Goal: Task Accomplishment & Management: Use online tool/utility

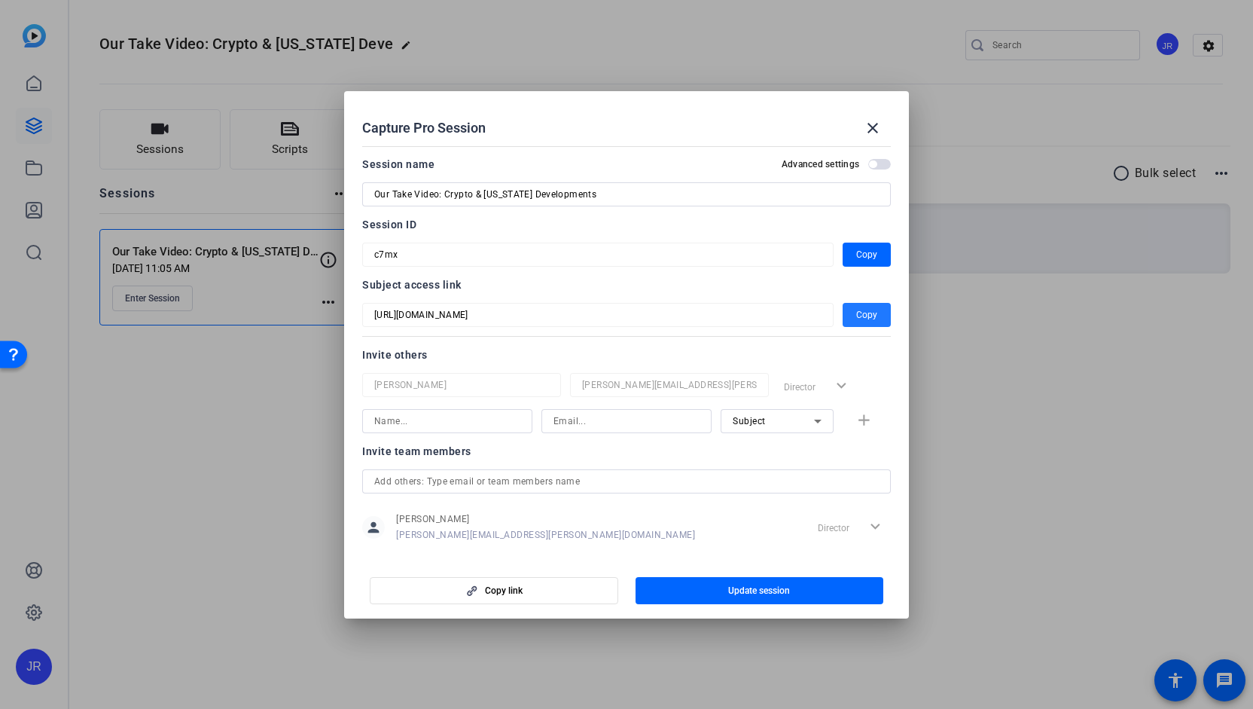
click at [568, 480] on input "text" at bounding box center [626, 481] width 504 height 18
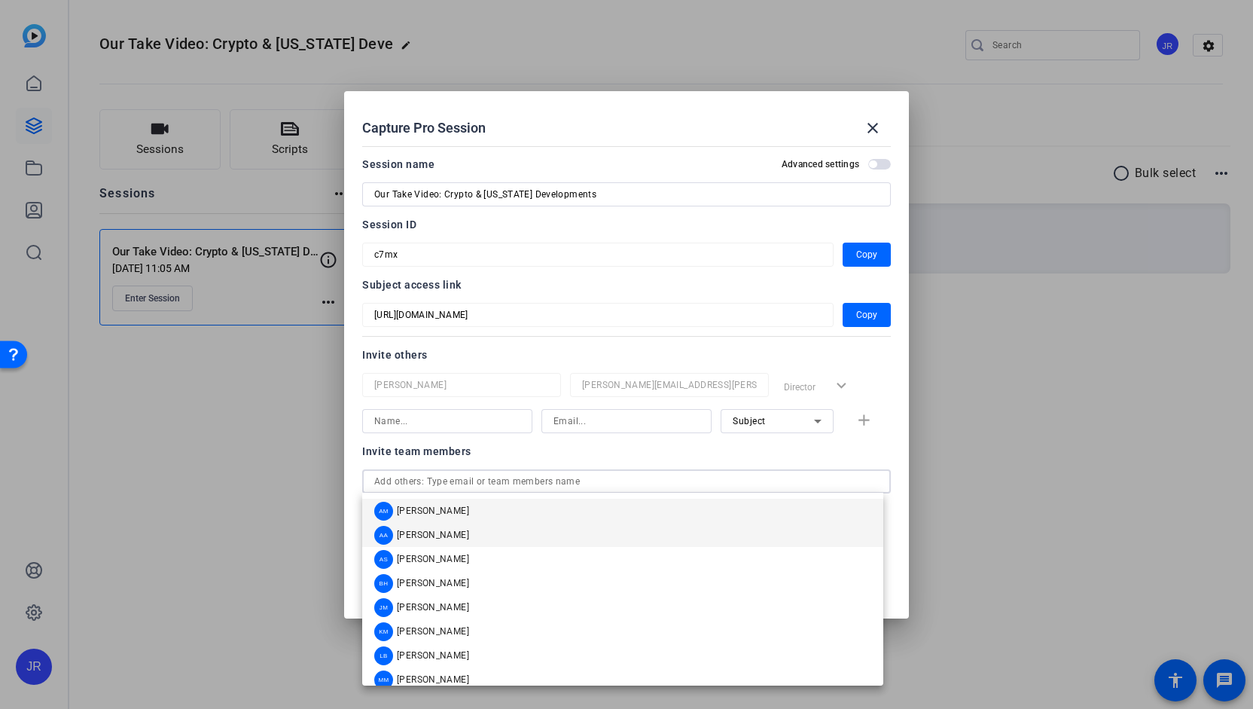
click at [526, 534] on mat-option "AA Adam Ahmed" at bounding box center [622, 535] width 521 height 24
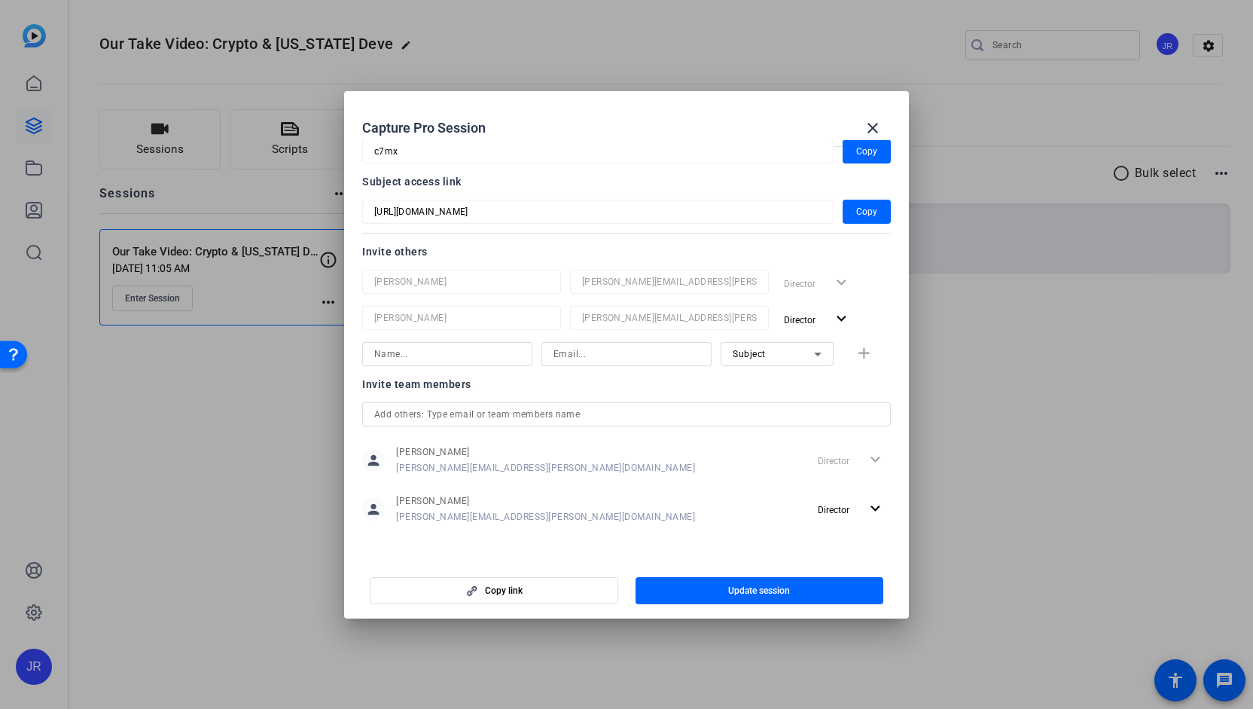
scroll to position [104, 0]
click at [721, 590] on span "button" at bounding box center [759, 590] width 248 height 36
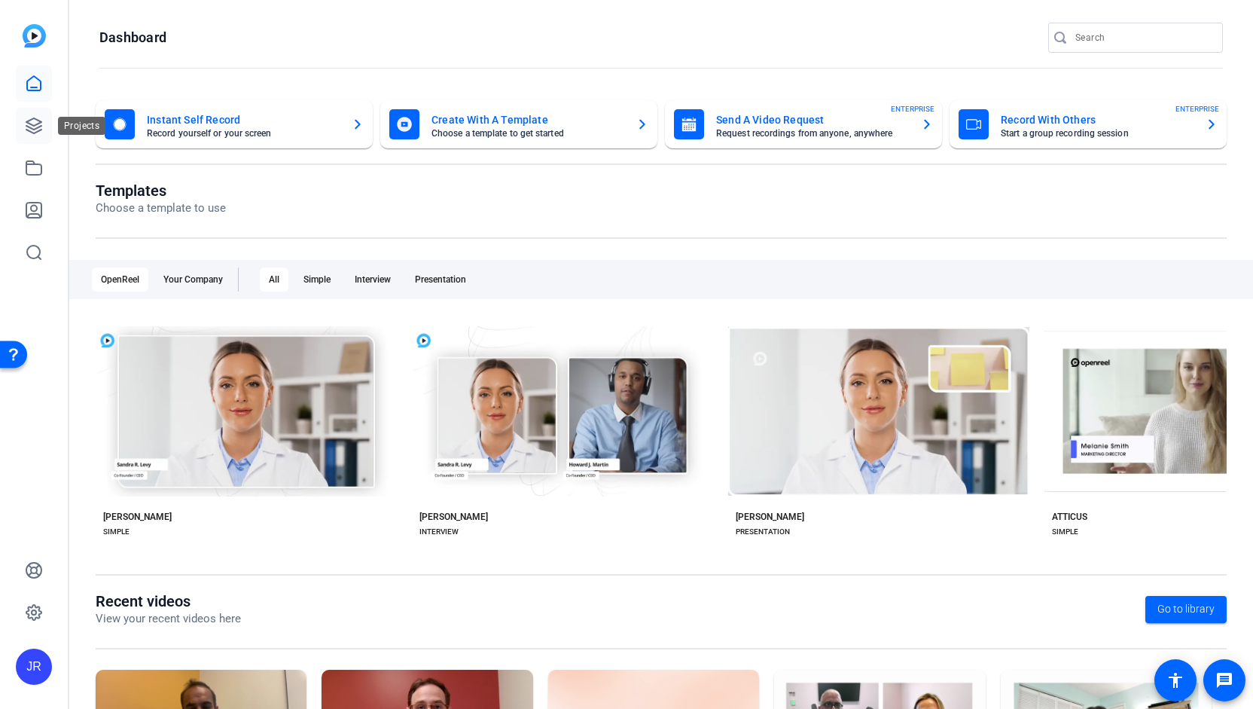
click at [33, 119] on icon at bounding box center [34, 126] width 18 height 18
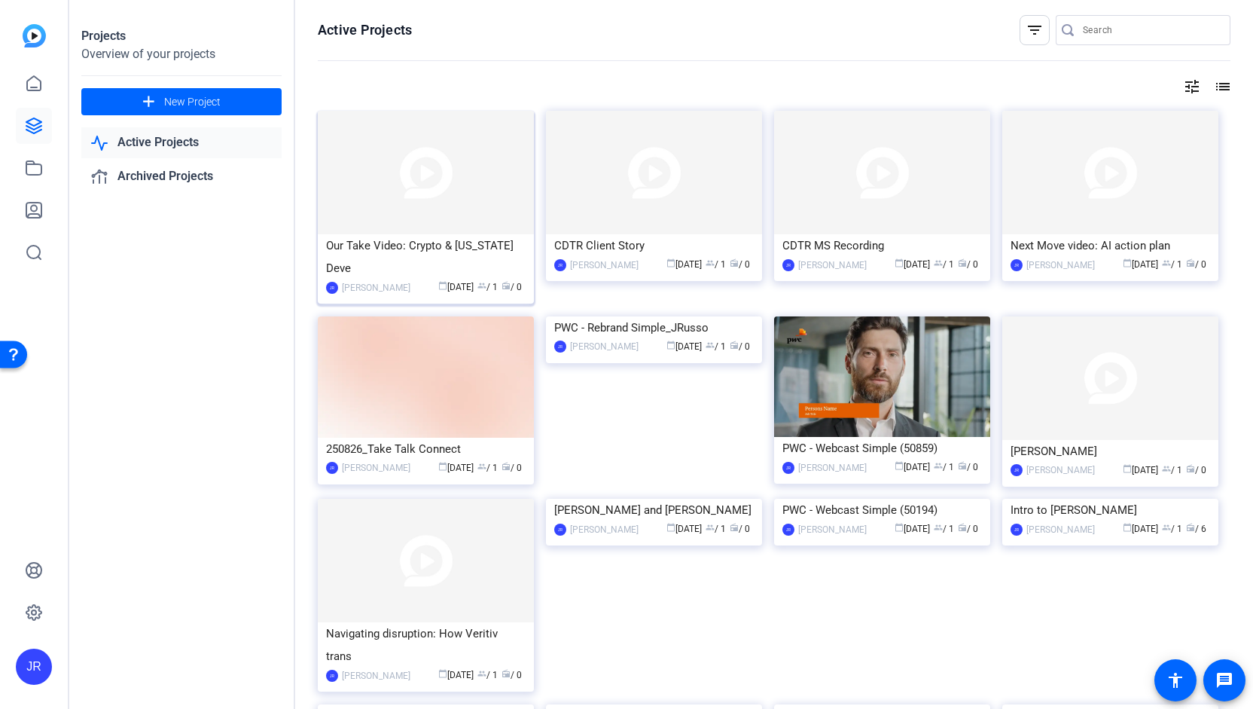
click at [494, 244] on div "Our Take Video: Crypto & Washington Deve" at bounding box center [426, 256] width 200 height 45
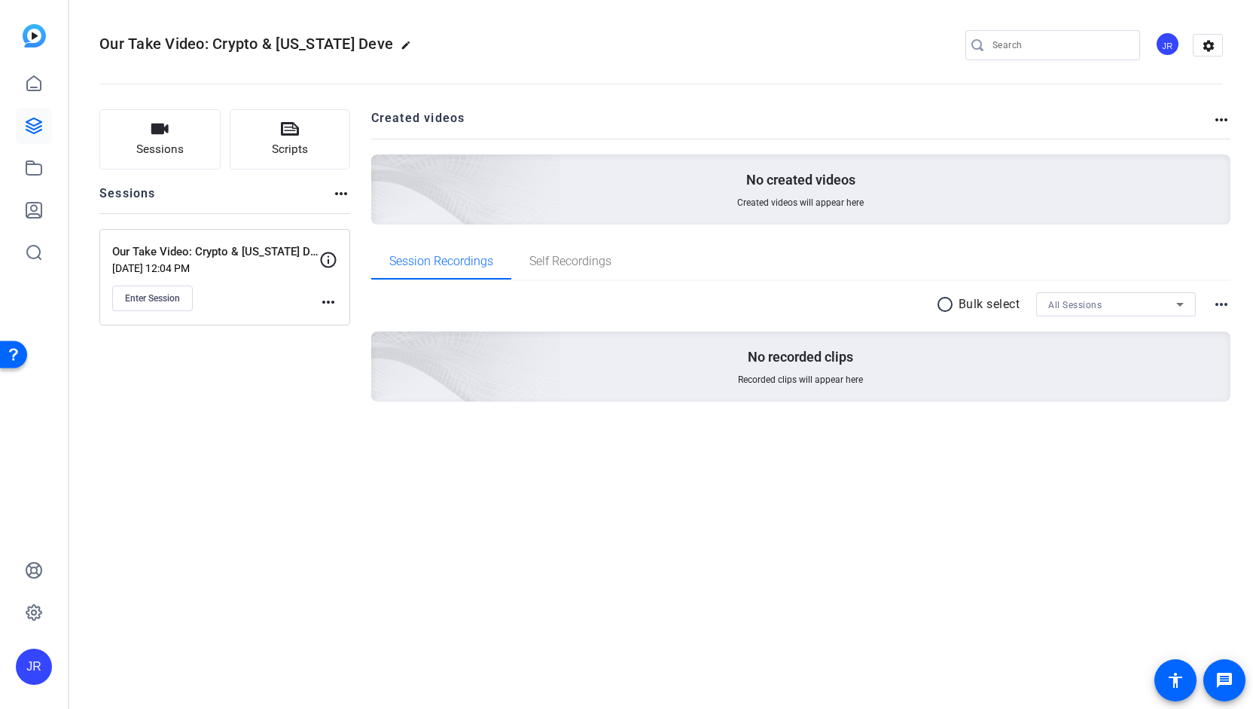
click at [328, 303] on mat-icon "more_horiz" at bounding box center [328, 302] width 18 height 18
click at [336, 323] on span "Edit Session" at bounding box center [365, 323] width 69 height 18
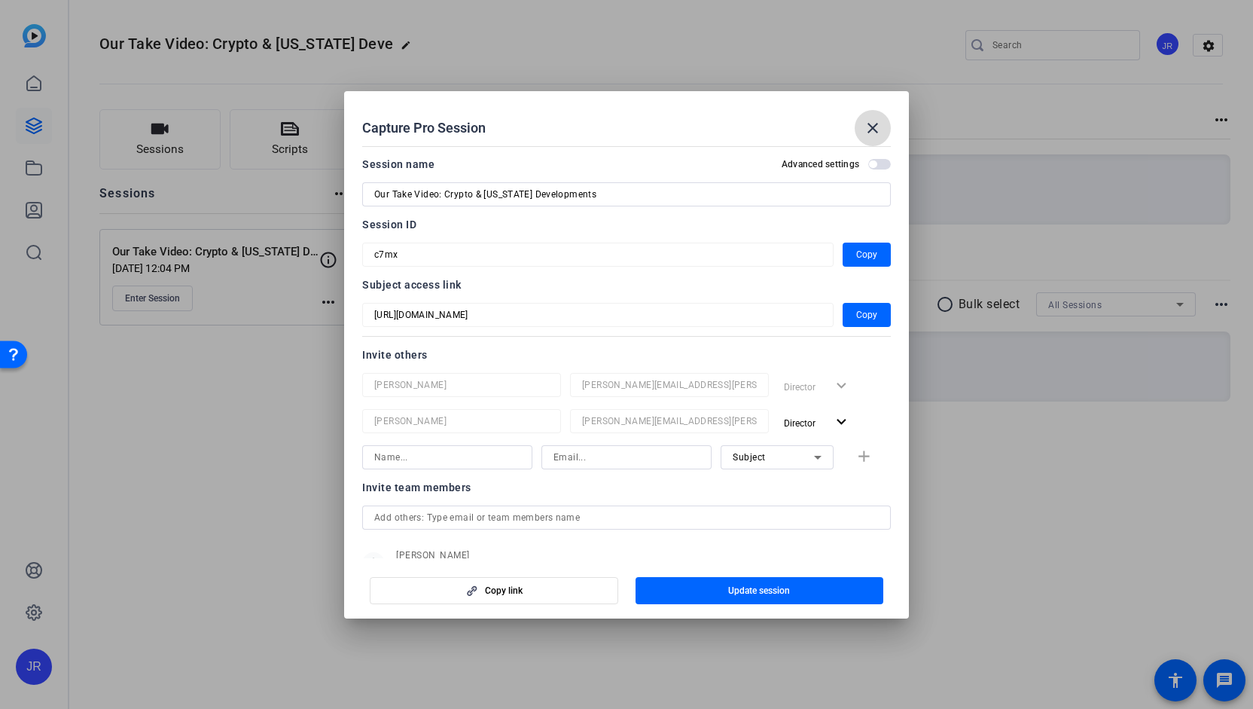
click at [868, 125] on mat-icon "close" at bounding box center [873, 128] width 18 height 18
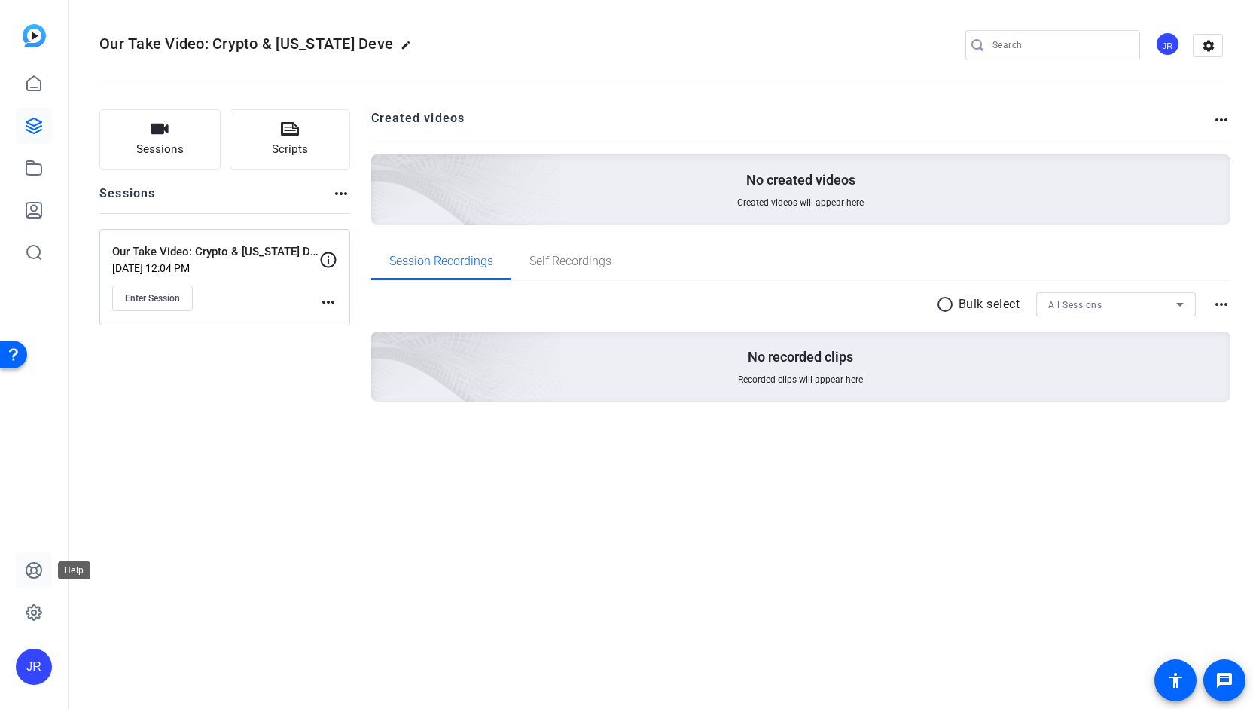
click at [38, 573] on icon at bounding box center [33, 569] width 15 height 15
click at [136, 309] on button "Enter Session" at bounding box center [152, 298] width 81 height 26
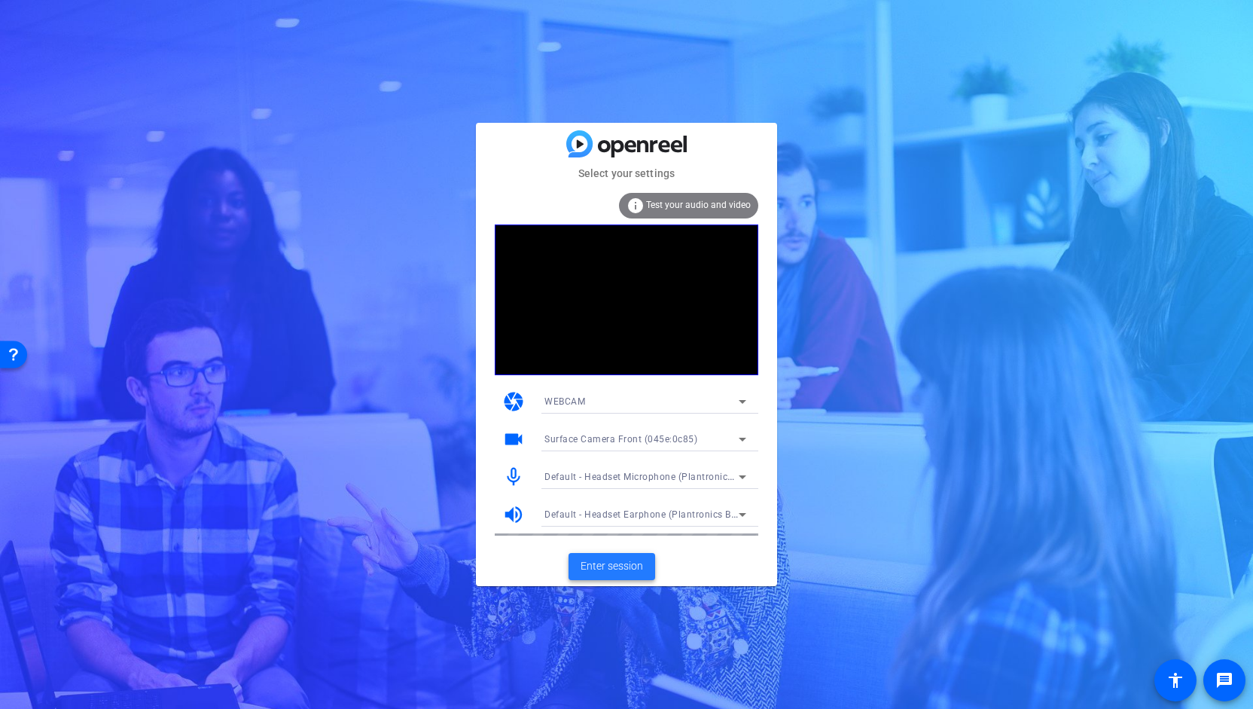
click at [617, 562] on span "Enter session" at bounding box center [612, 566] width 62 height 16
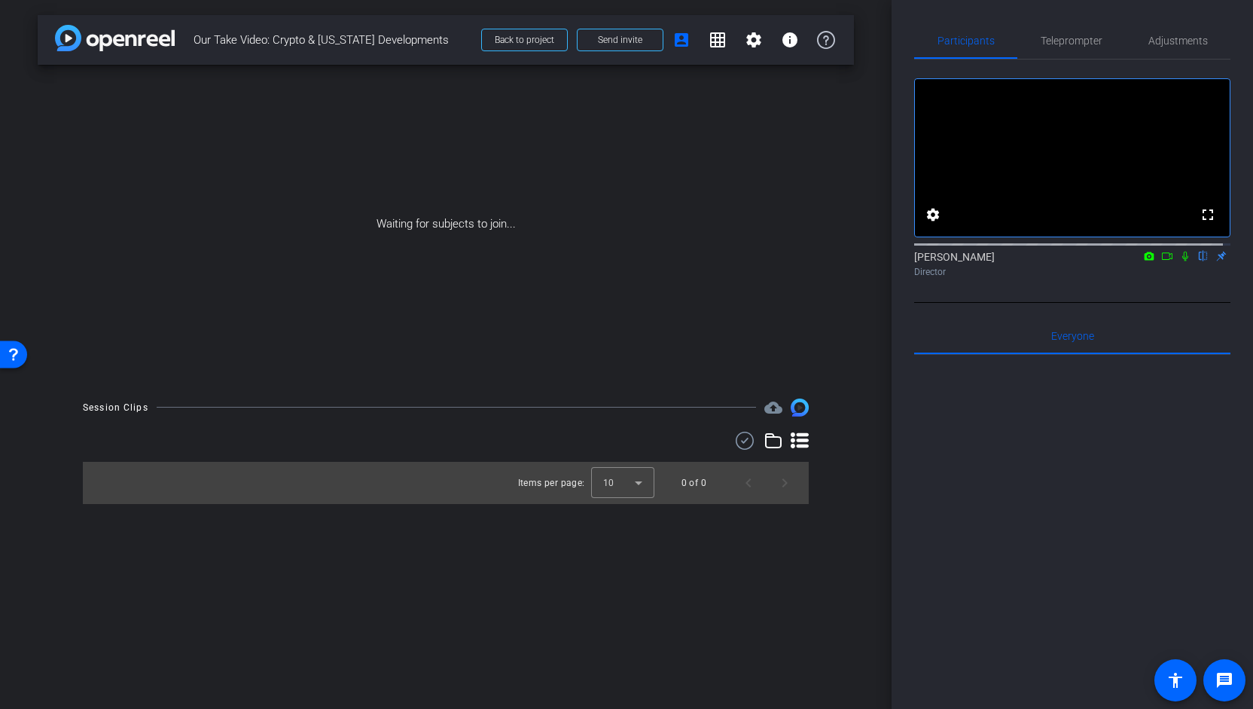
click at [1179, 261] on icon at bounding box center [1185, 256] width 12 height 11
click at [1161, 261] on icon at bounding box center [1167, 256] width 12 height 11
click at [1158, 275] on div "[PERSON_NAME] Director" at bounding box center [1072, 263] width 316 height 29
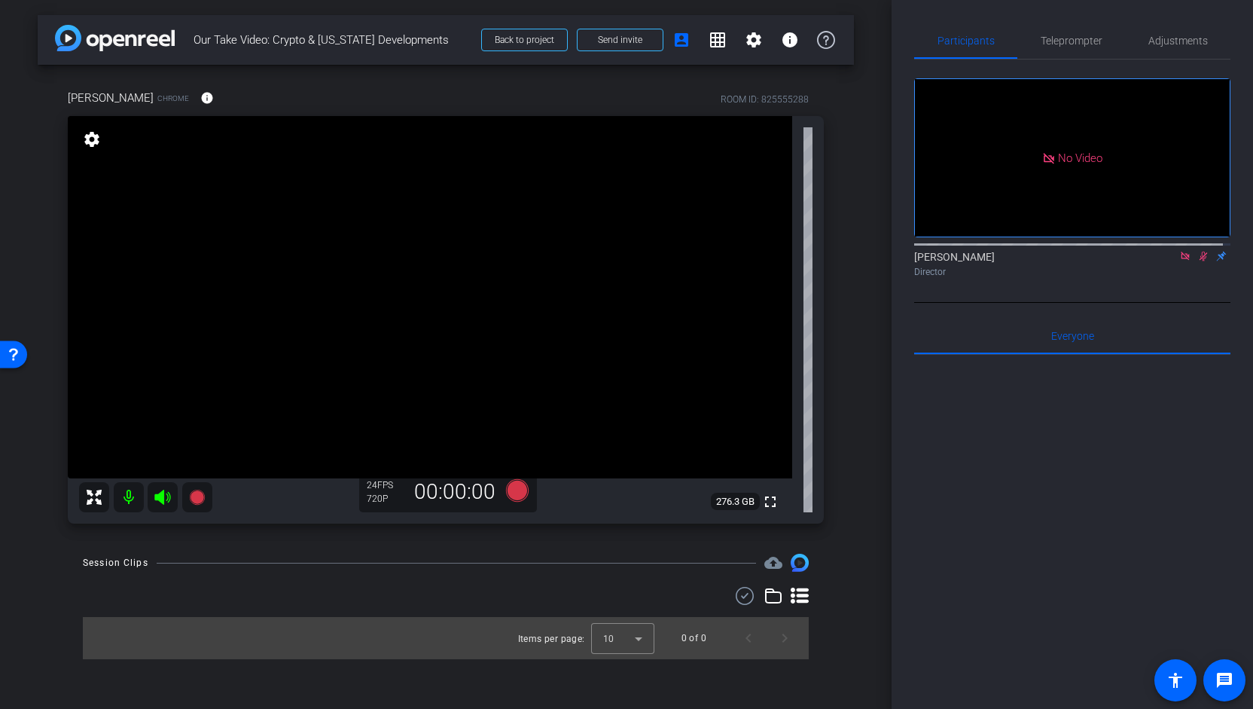
click at [1178, 263] on mat-icon at bounding box center [1185, 256] width 18 height 14
click at [1179, 261] on icon at bounding box center [1185, 256] width 12 height 11
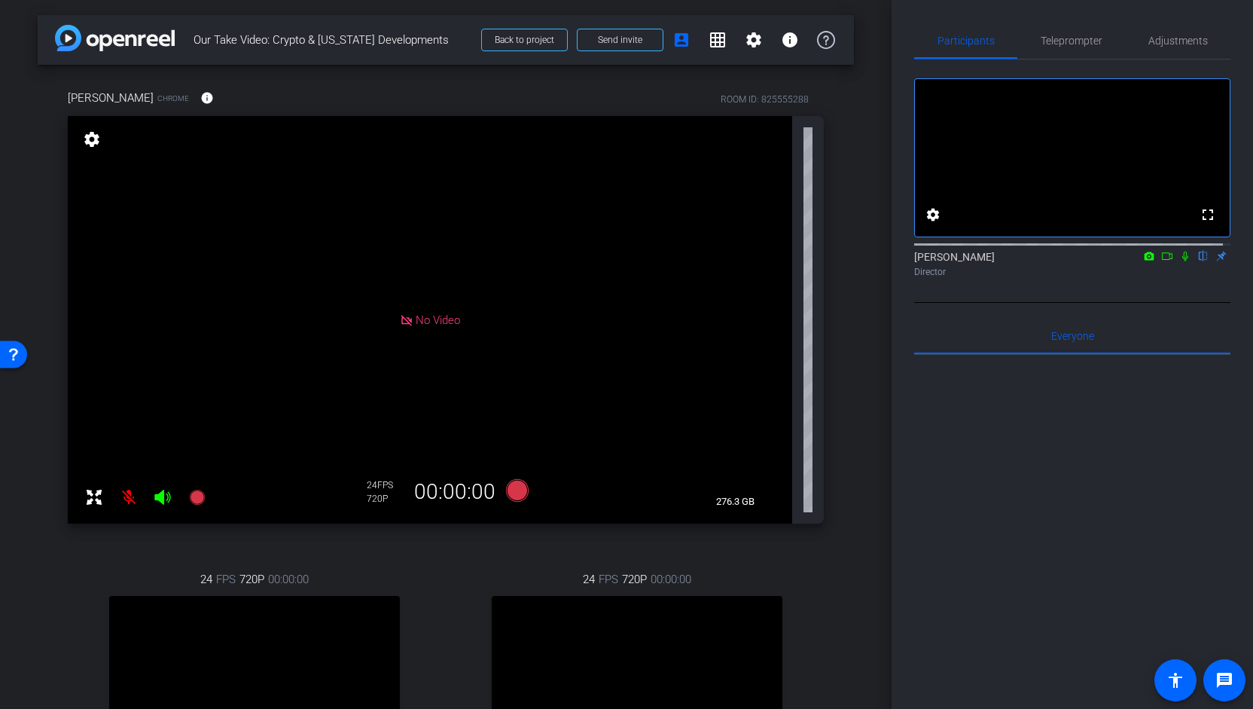
scroll to position [297, 0]
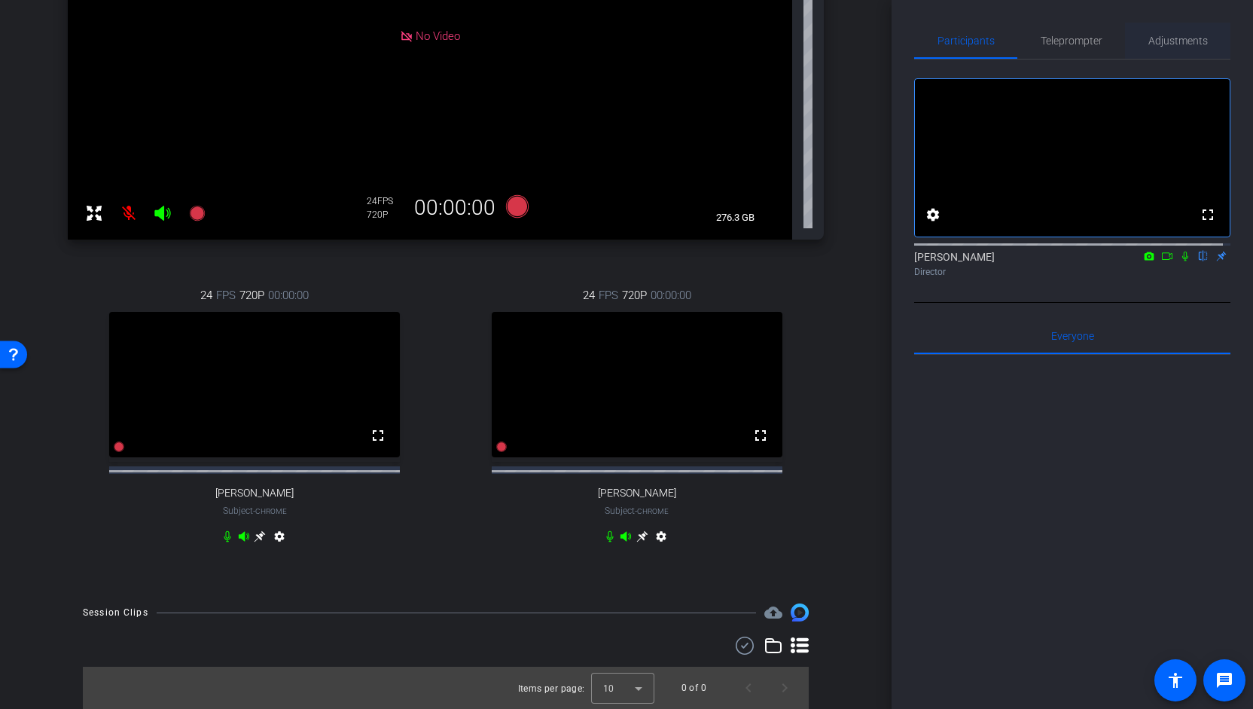
click at [1181, 38] on span "Adjustments" at bounding box center [1177, 40] width 59 height 11
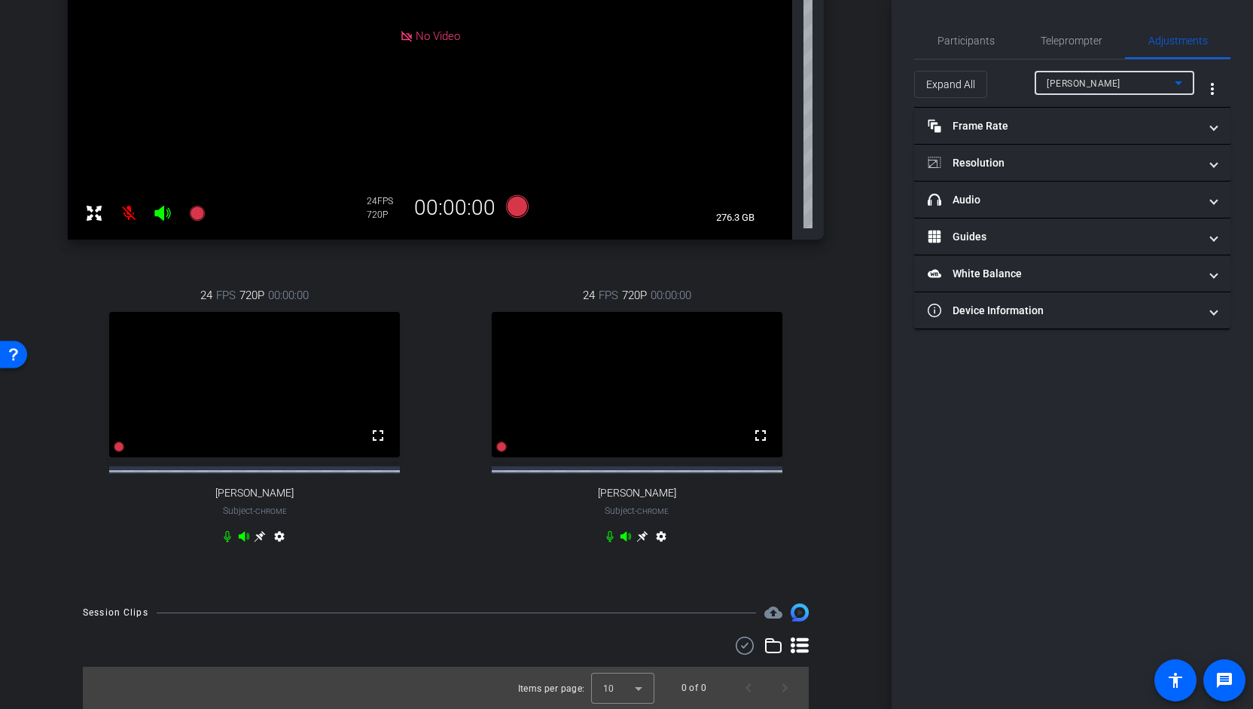
click at [1175, 84] on icon at bounding box center [1178, 83] width 18 height 18
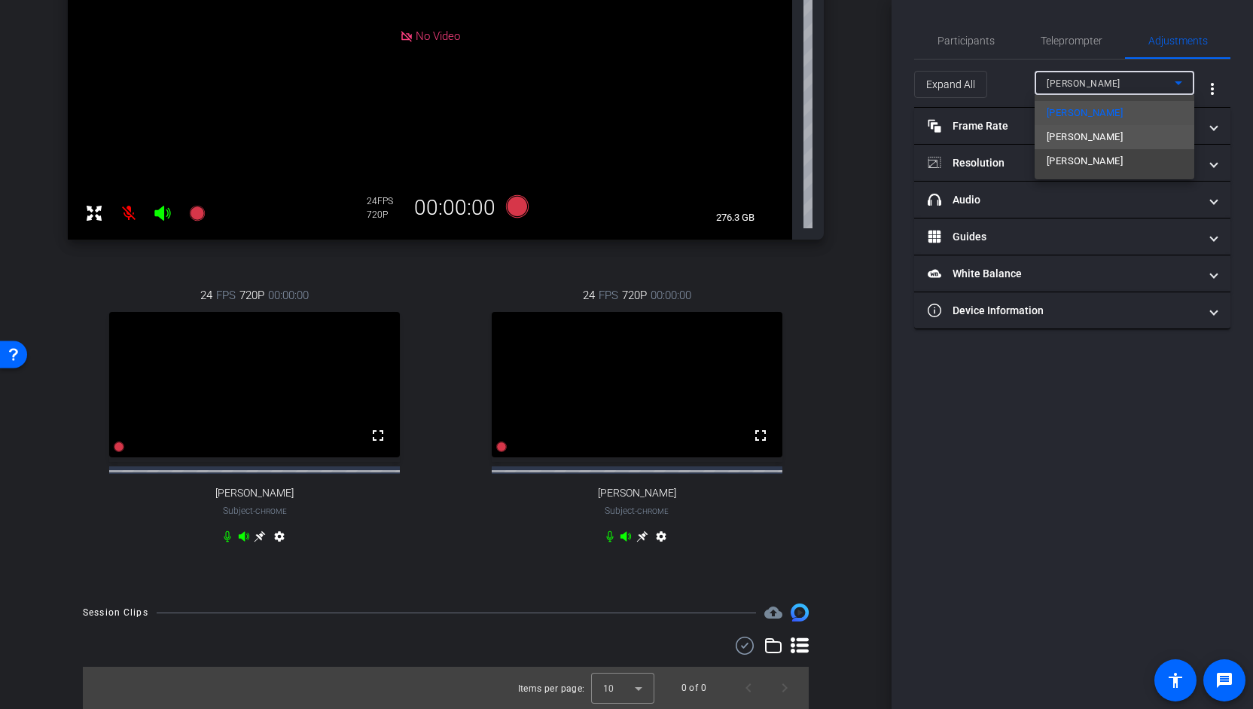
click at [1099, 145] on span "[PERSON_NAME]" at bounding box center [1085, 137] width 76 height 18
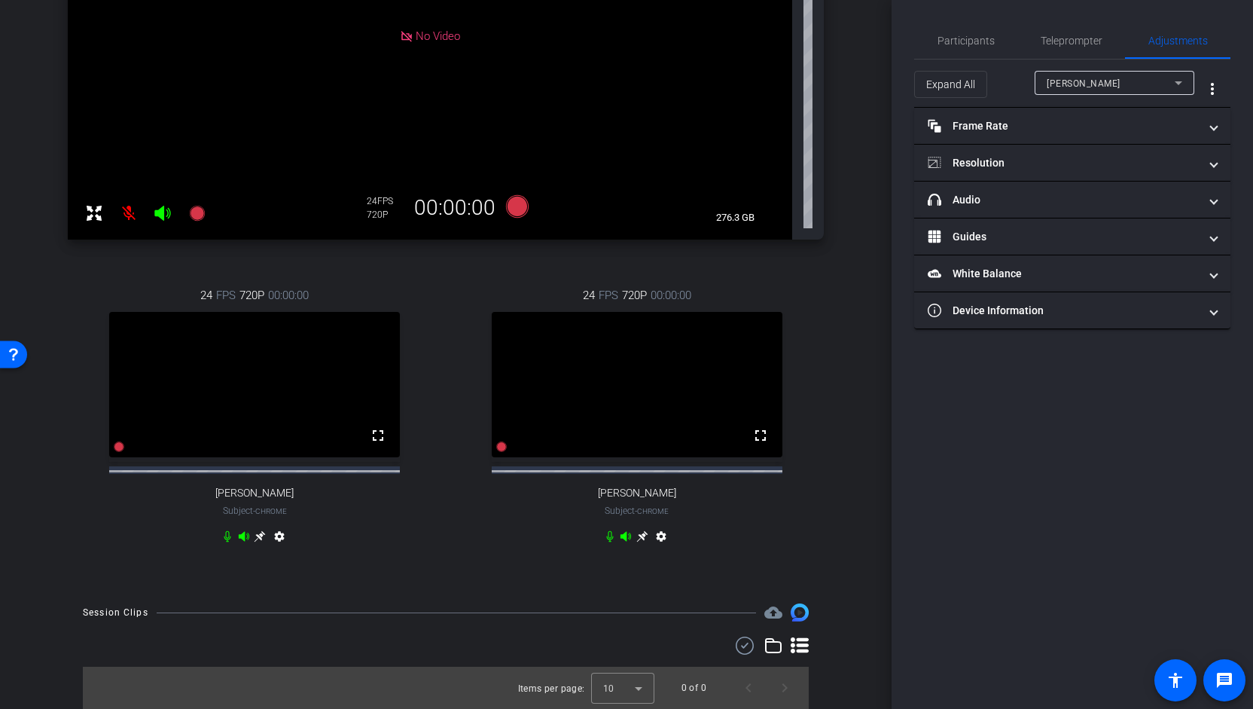
click at [358, 409] on video at bounding box center [254, 384] width 291 height 145
click at [361, 443] on span at bounding box center [378, 435] width 36 height 36
click at [971, 46] on span "Participants" at bounding box center [965, 40] width 57 height 11
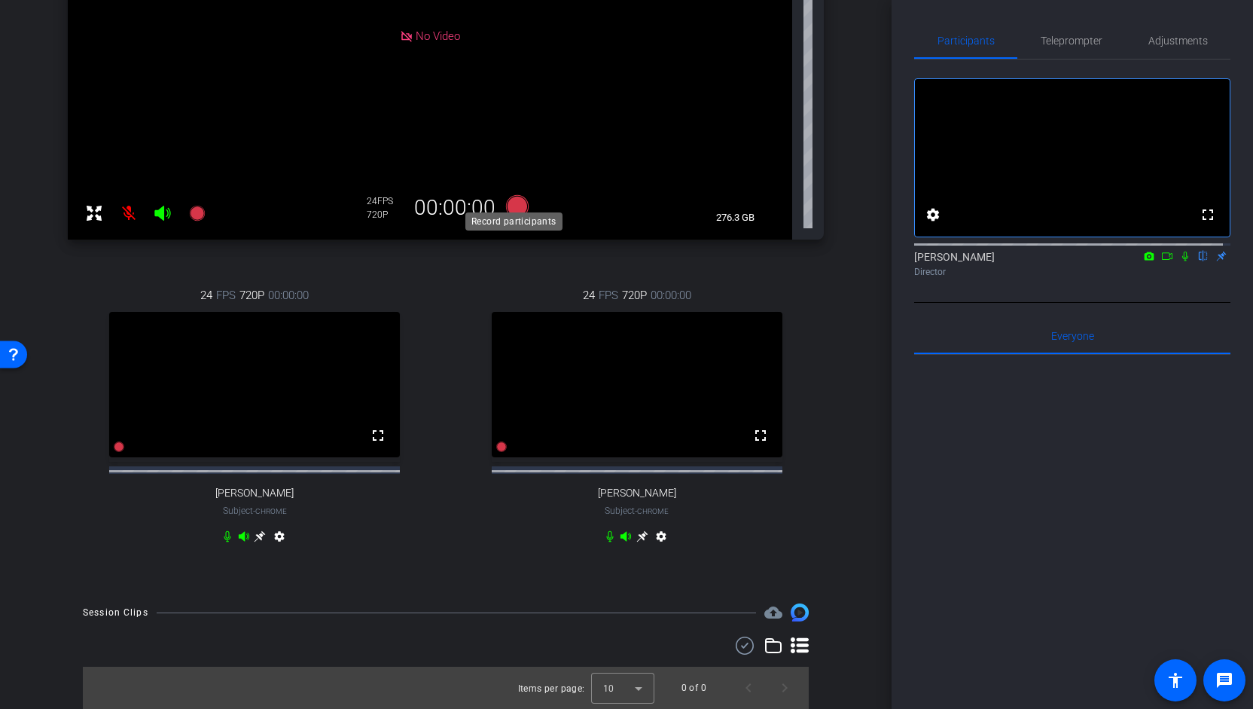
click at [514, 199] on icon at bounding box center [517, 206] width 23 height 23
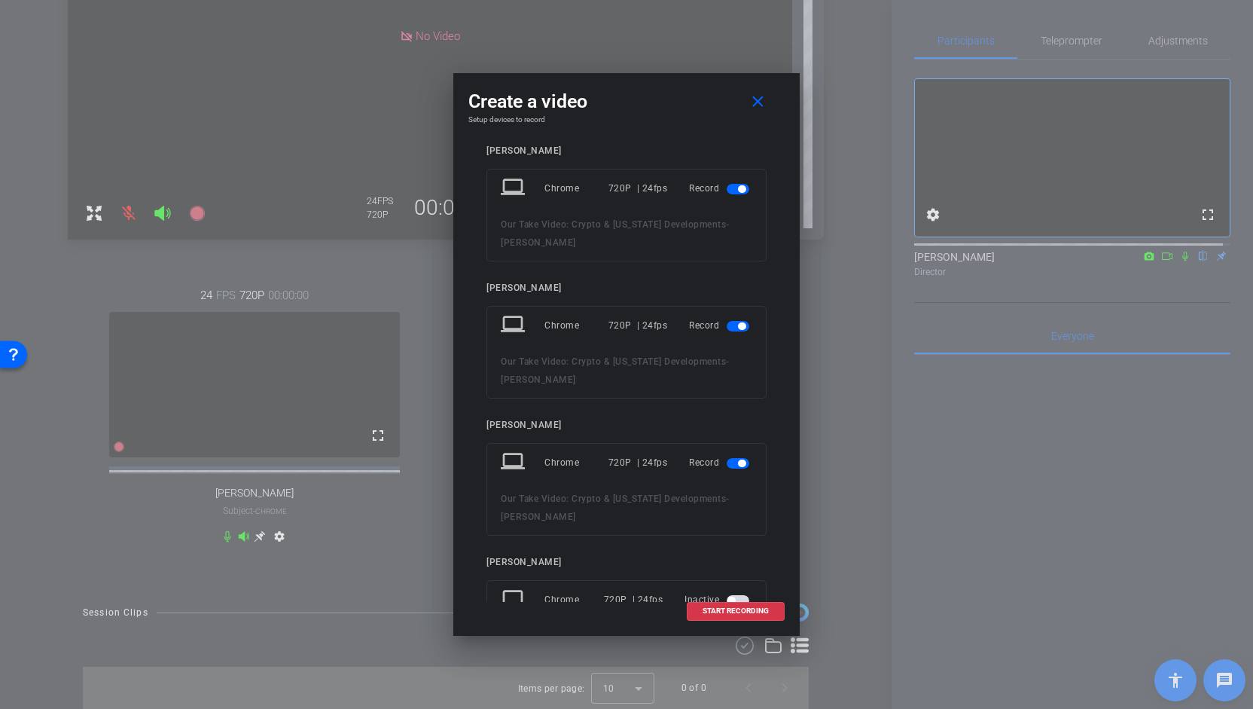
scroll to position [11, 0]
click at [738, 184] on span "button" at bounding box center [742, 188] width 8 height 8
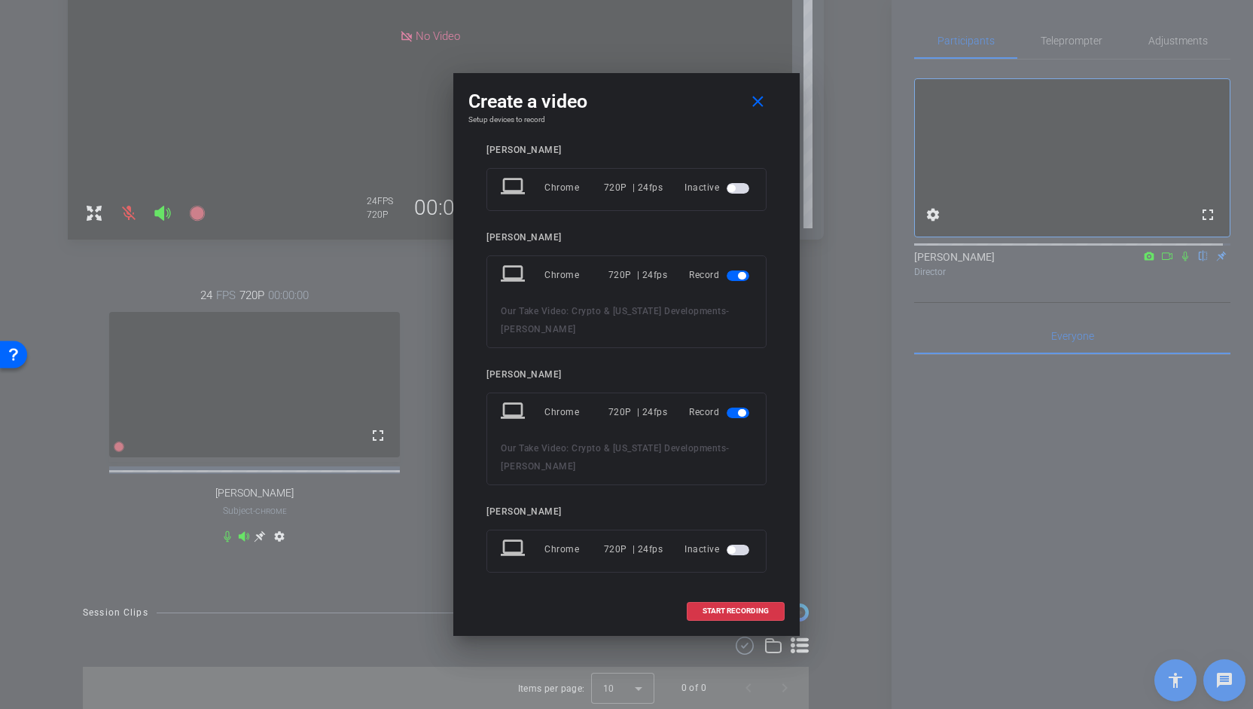
click at [738, 412] on span "button" at bounding box center [742, 413] width 8 height 8
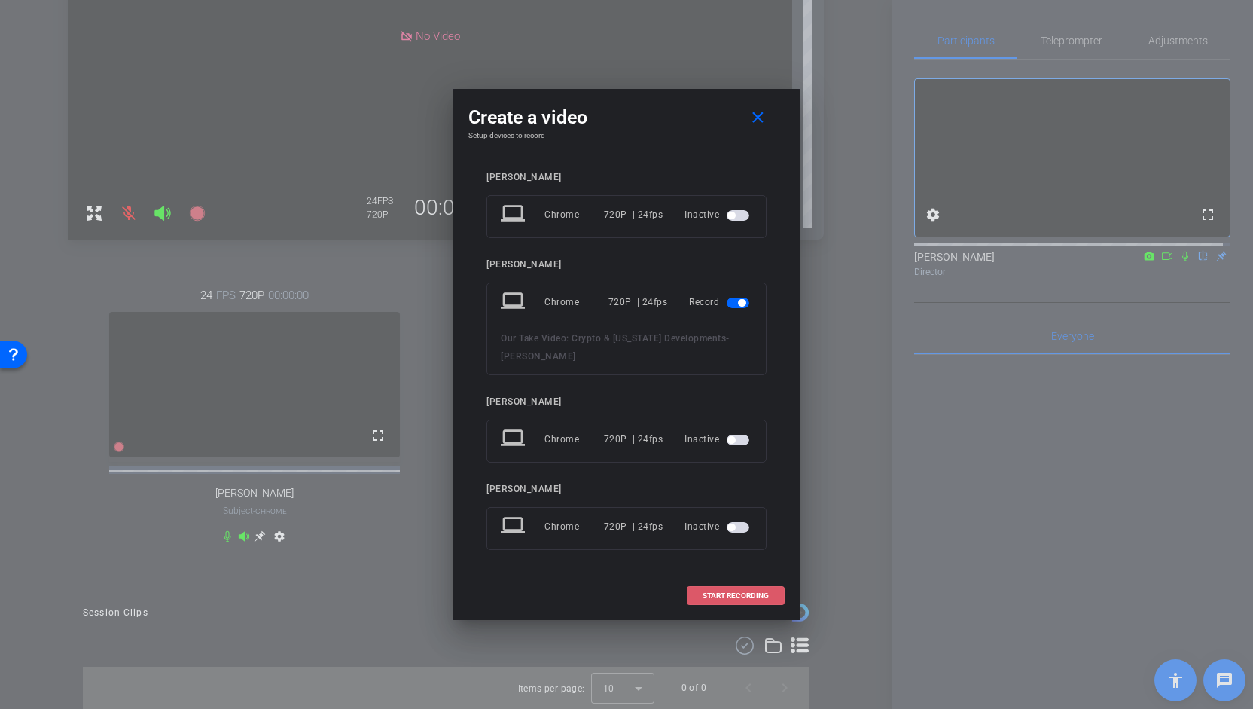
click at [735, 596] on span "START RECORDING" at bounding box center [735, 596] width 66 height 8
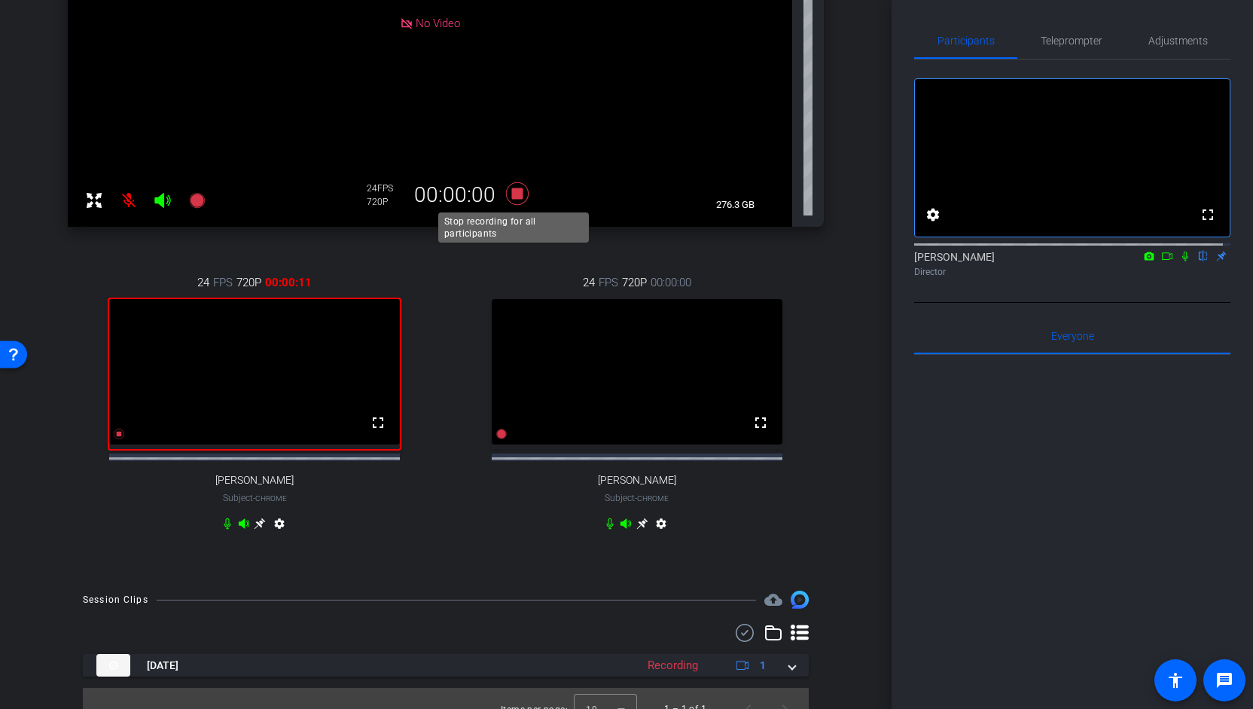
click at [510, 195] on icon at bounding box center [517, 193] width 23 height 23
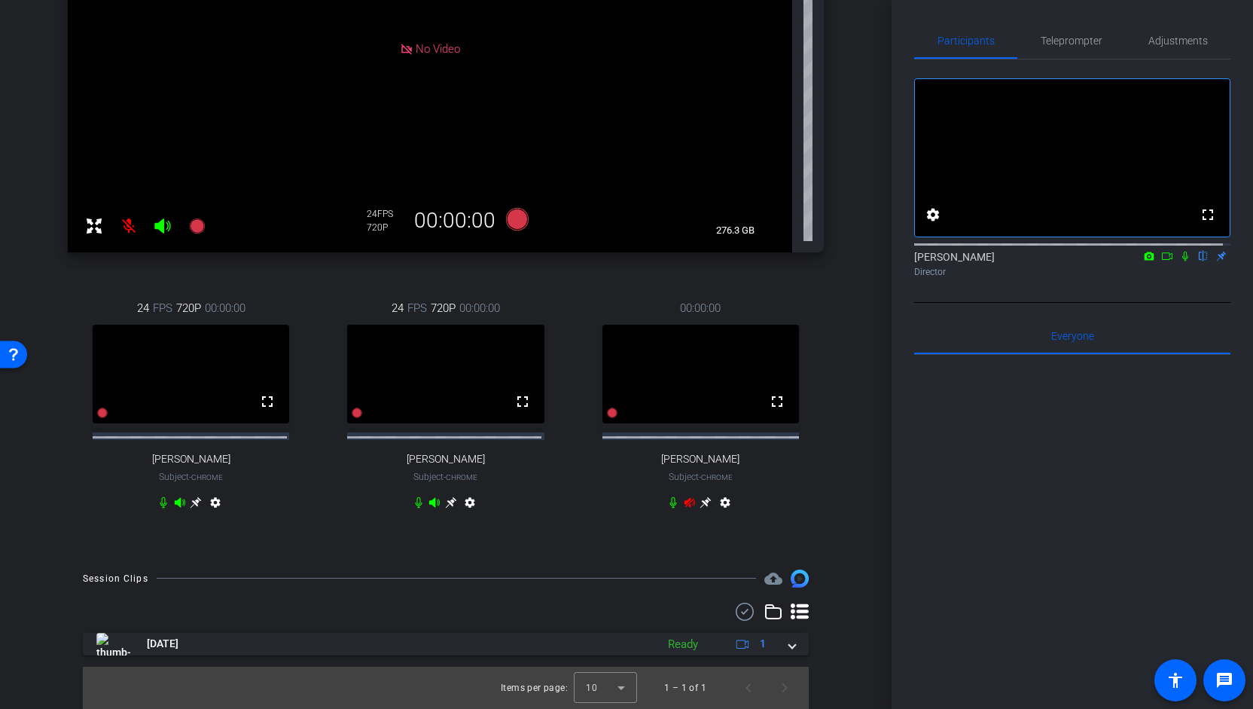
scroll to position [282, 0]
click at [510, 209] on icon at bounding box center [517, 219] width 23 height 23
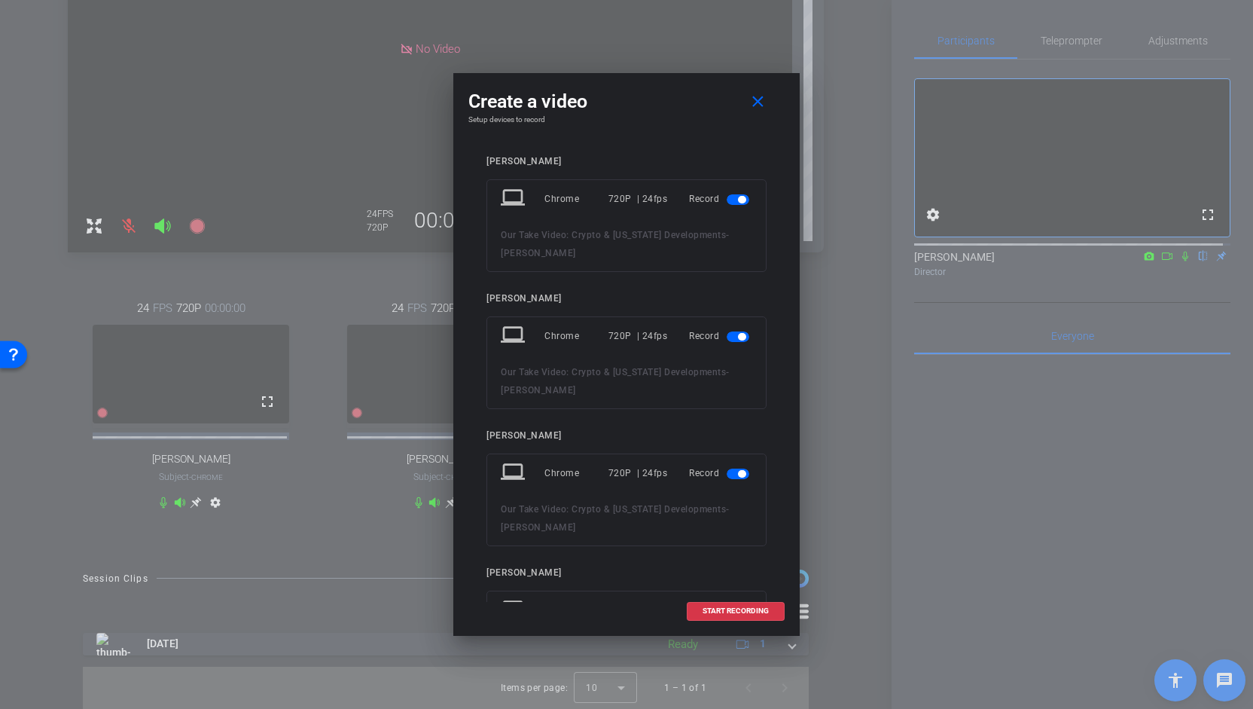
click at [738, 471] on span "button" at bounding box center [742, 474] width 8 height 8
click at [728, 197] on span "button" at bounding box center [738, 199] width 23 height 11
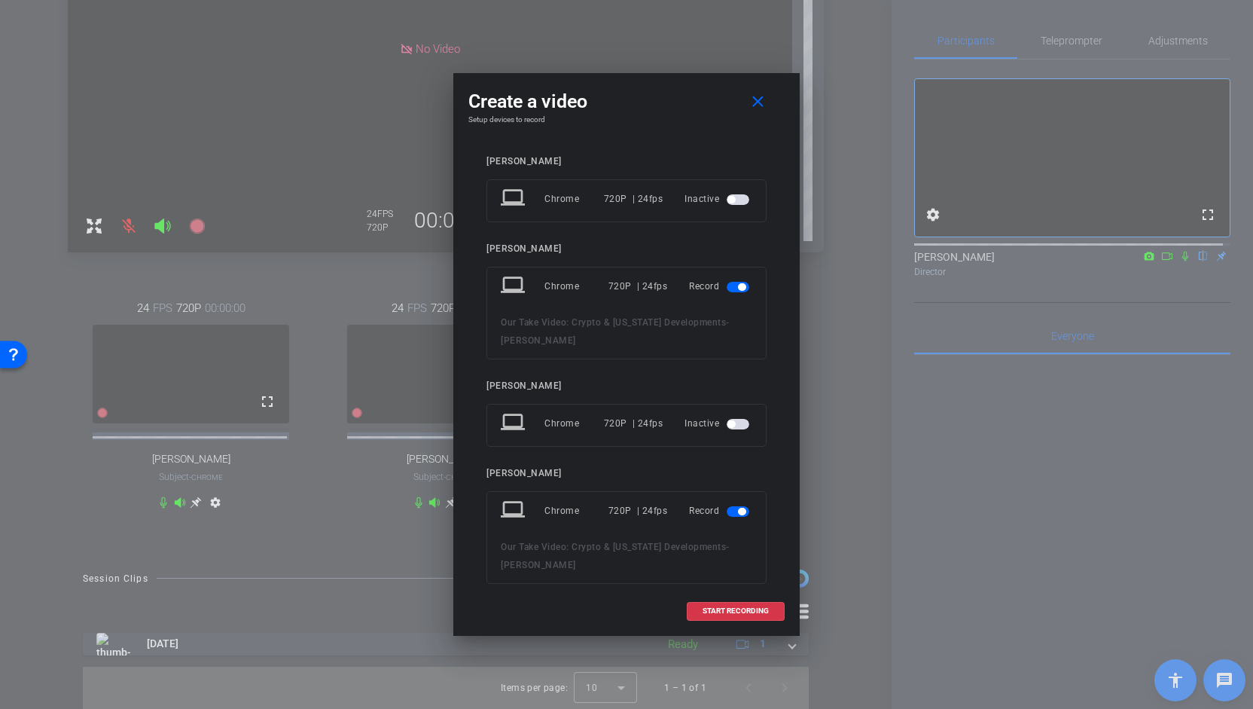
click at [738, 508] on span "button" at bounding box center [742, 511] width 8 height 8
click at [734, 617] on span at bounding box center [735, 611] width 96 height 36
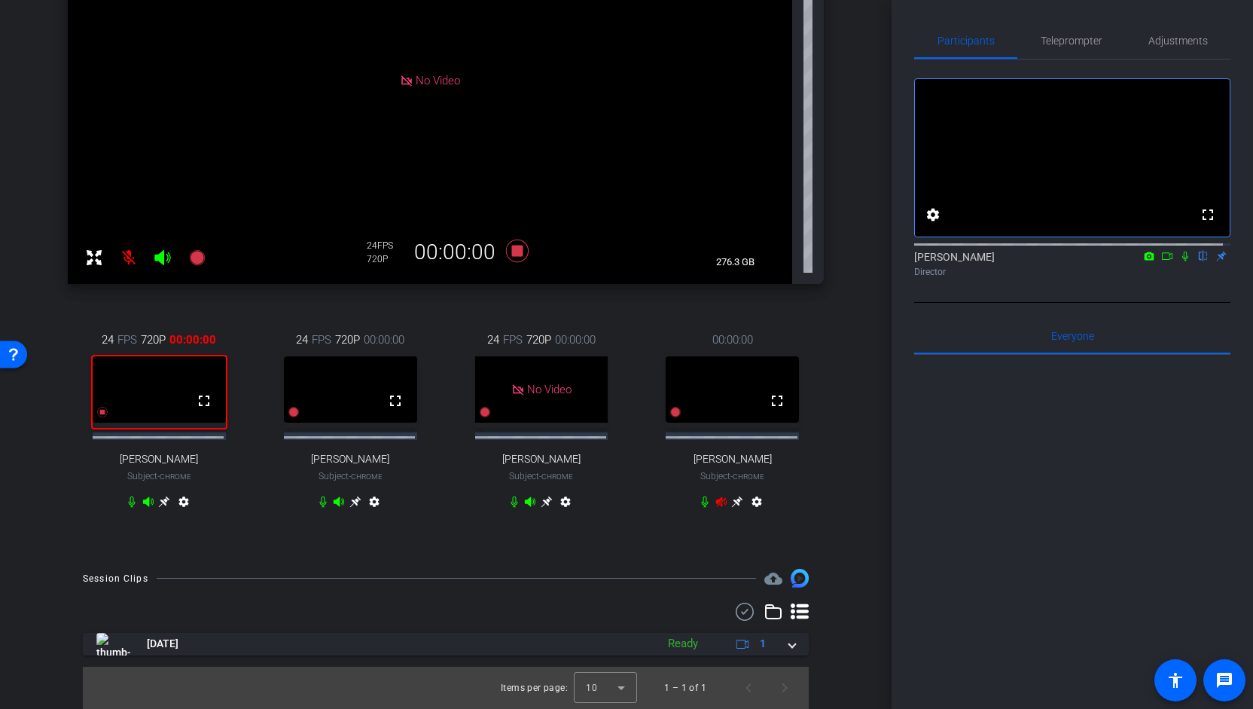
scroll to position [280, 0]
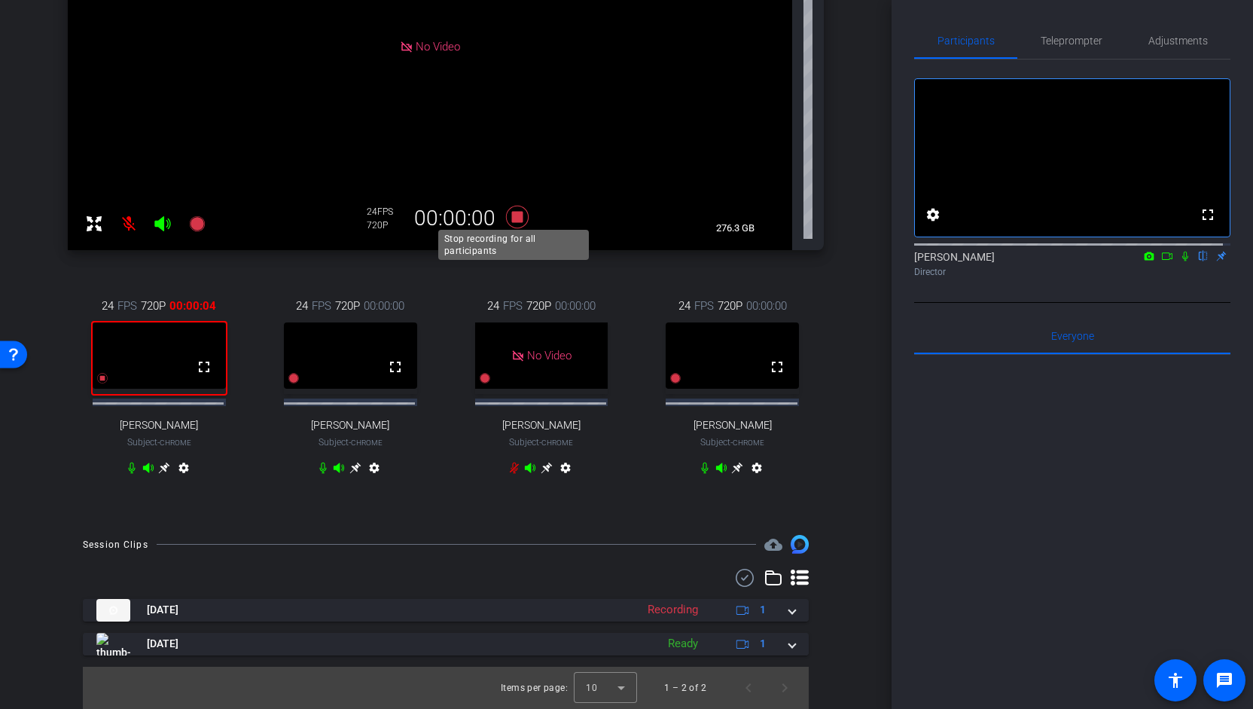
click at [513, 212] on icon at bounding box center [517, 217] width 23 height 23
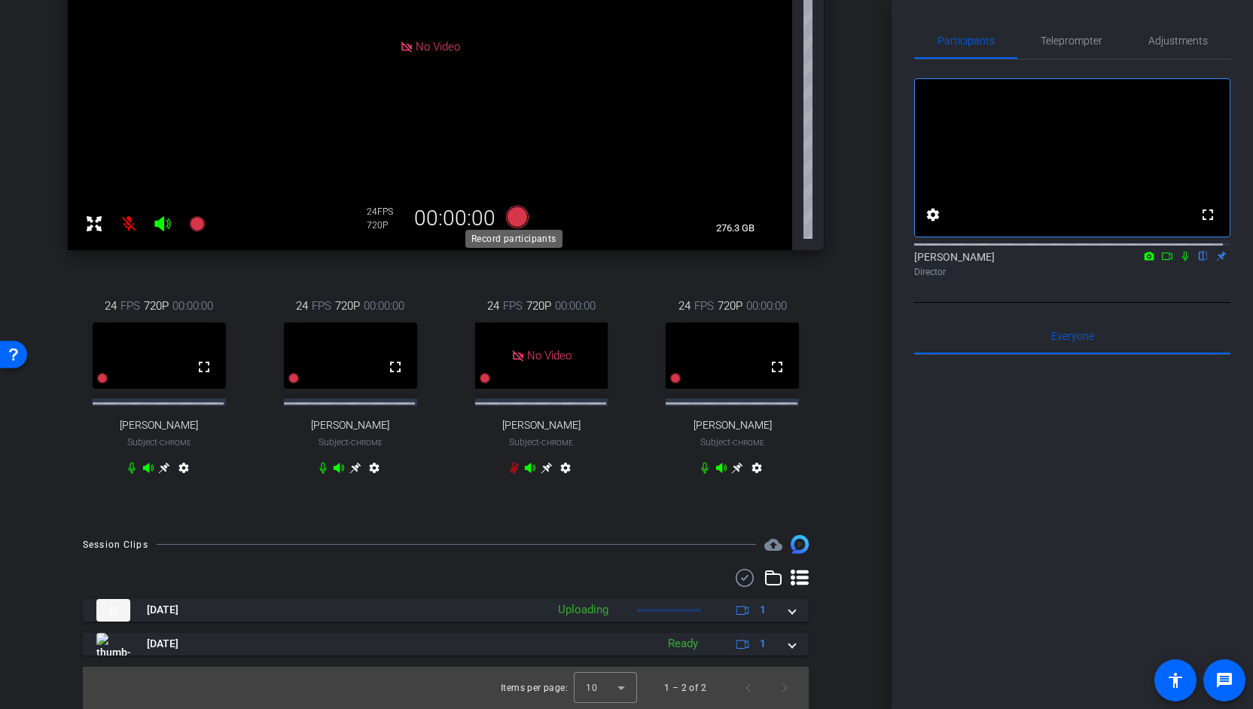
click at [521, 206] on icon at bounding box center [517, 217] width 23 height 23
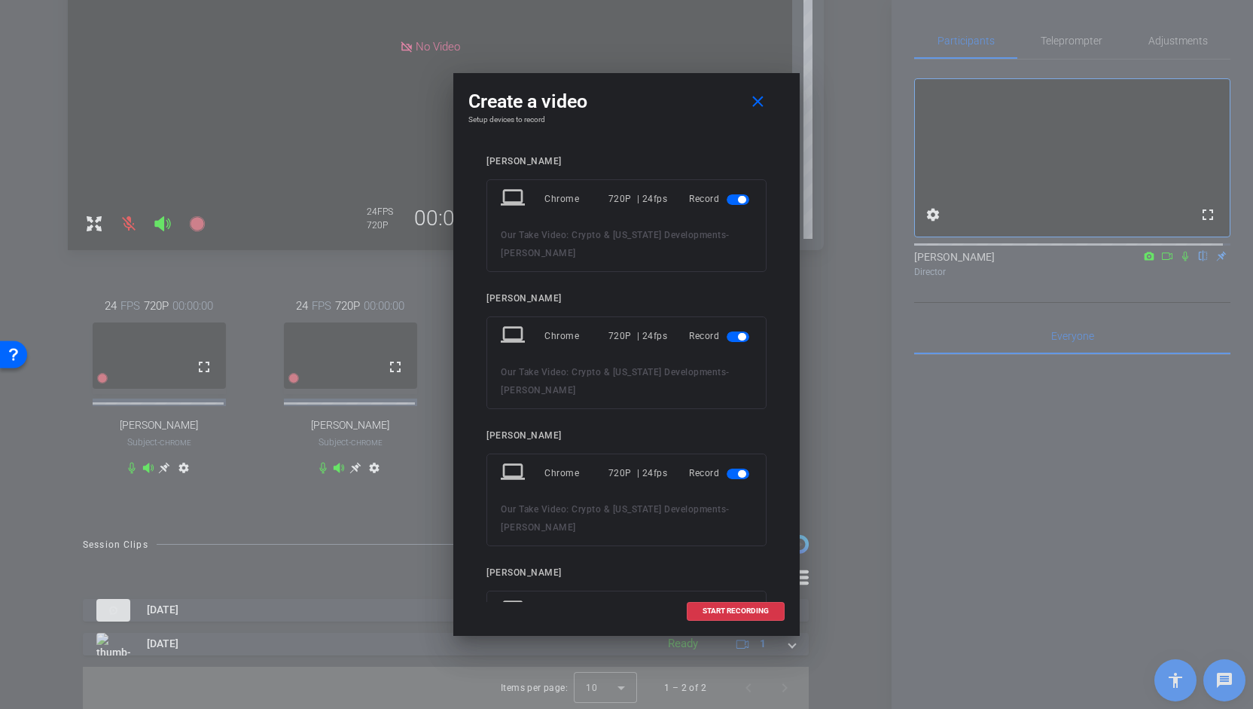
click at [738, 198] on span "button" at bounding box center [742, 200] width 8 height 8
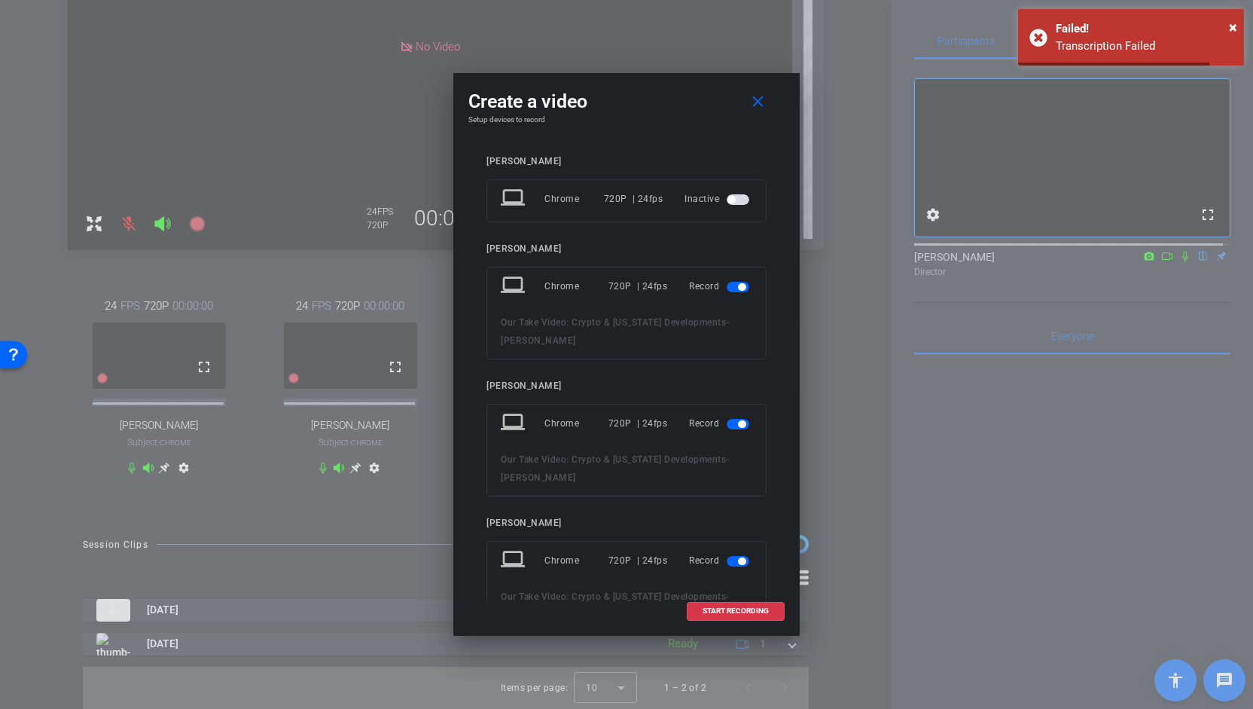
click at [738, 284] on span "button" at bounding box center [742, 287] width 8 height 8
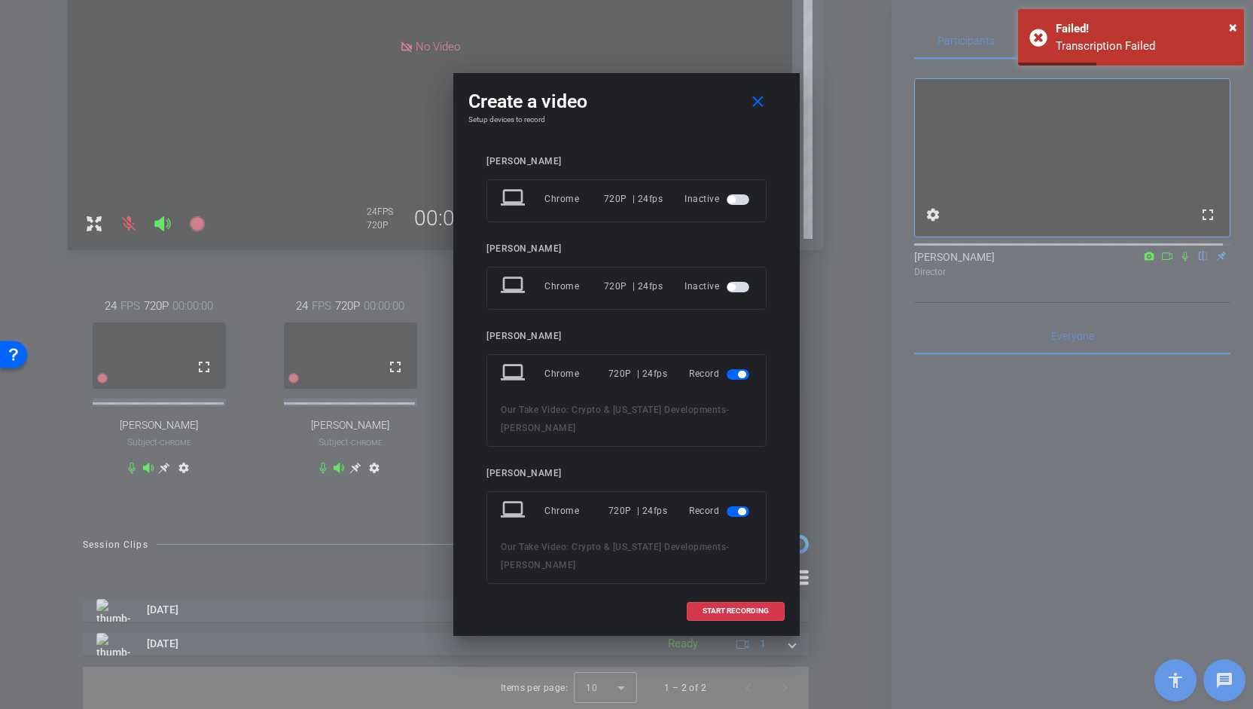
click at [738, 507] on span "button" at bounding box center [742, 511] width 8 height 8
click at [733, 597] on span at bounding box center [735, 611] width 96 height 36
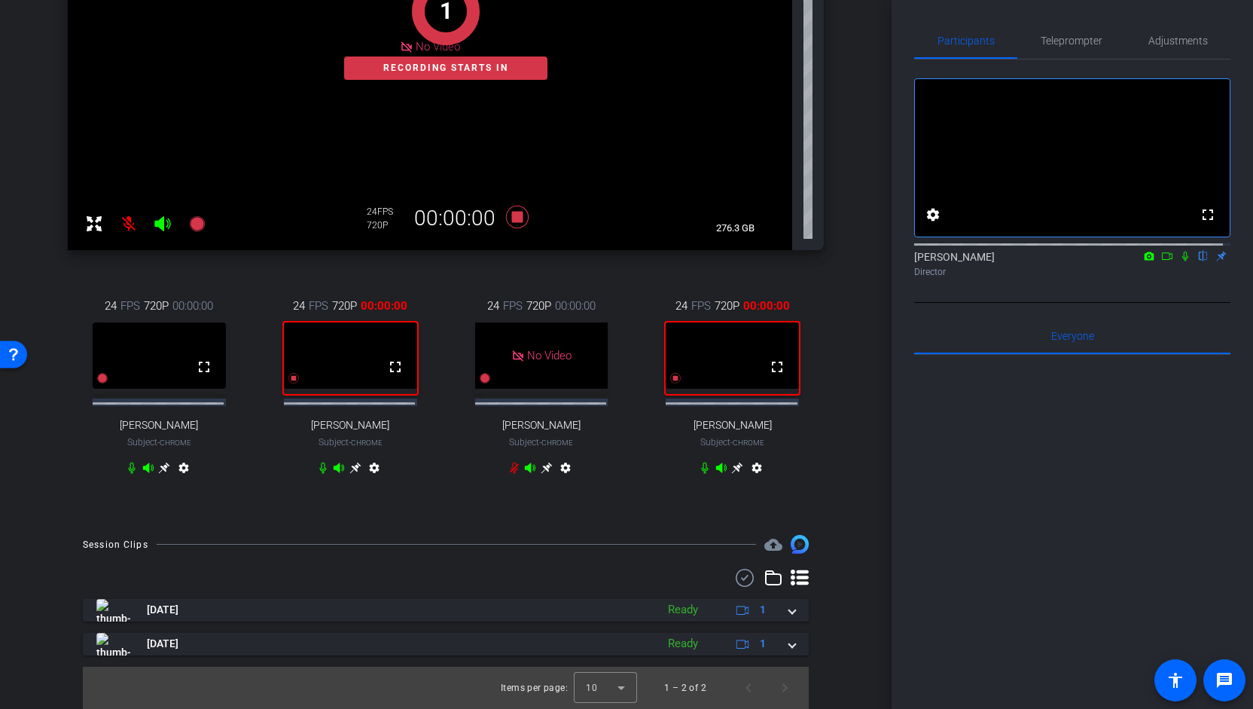
scroll to position [298, 0]
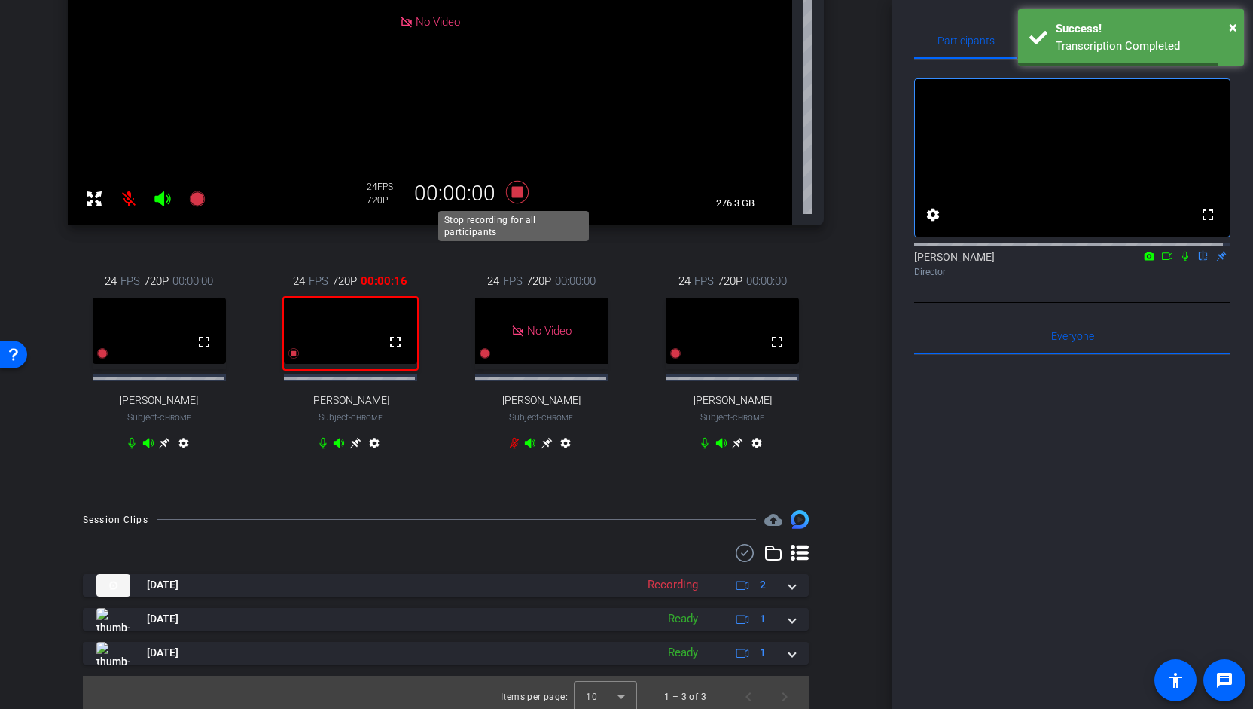
click at [518, 188] on icon at bounding box center [517, 192] width 23 height 23
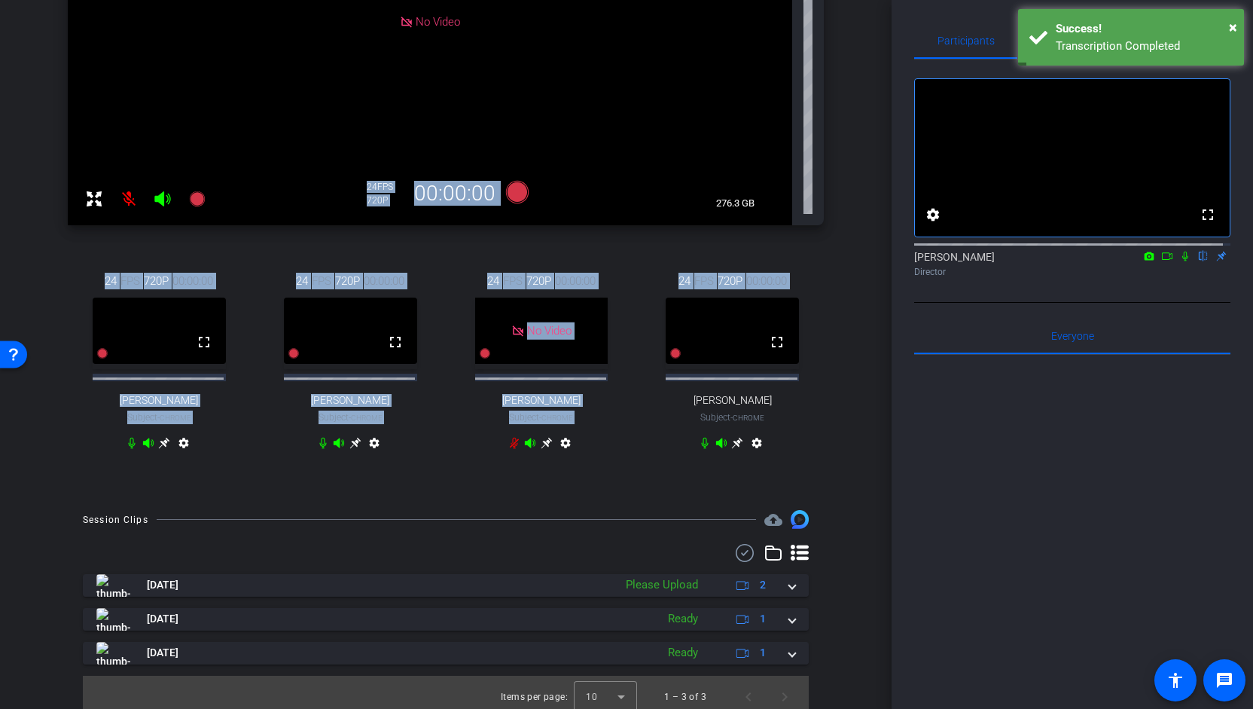
drag, startPoint x: 883, startPoint y: 299, endPoint x: 882, endPoint y: 193, distance: 106.2
click at [882, 193] on div "arrow_back Our Take Video: Crypto & [US_STATE] Developments Back to project Sen…" at bounding box center [445, 56] width 891 height 709
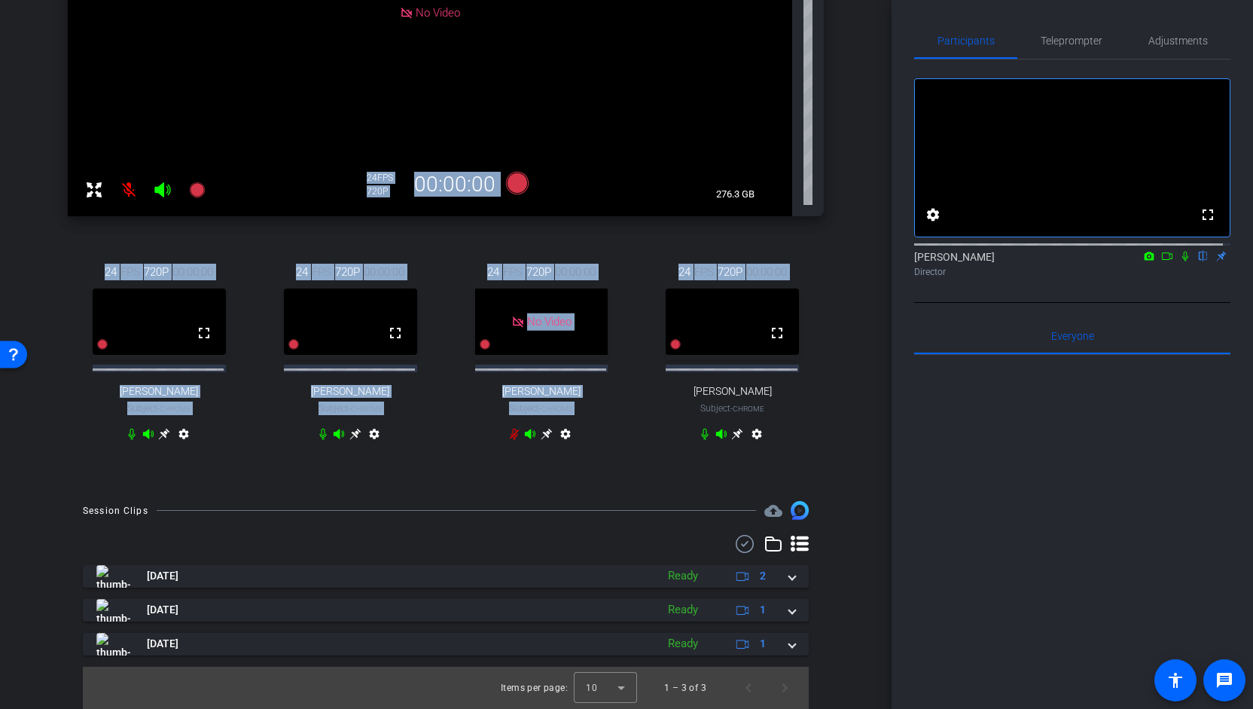
scroll to position [291, 0]
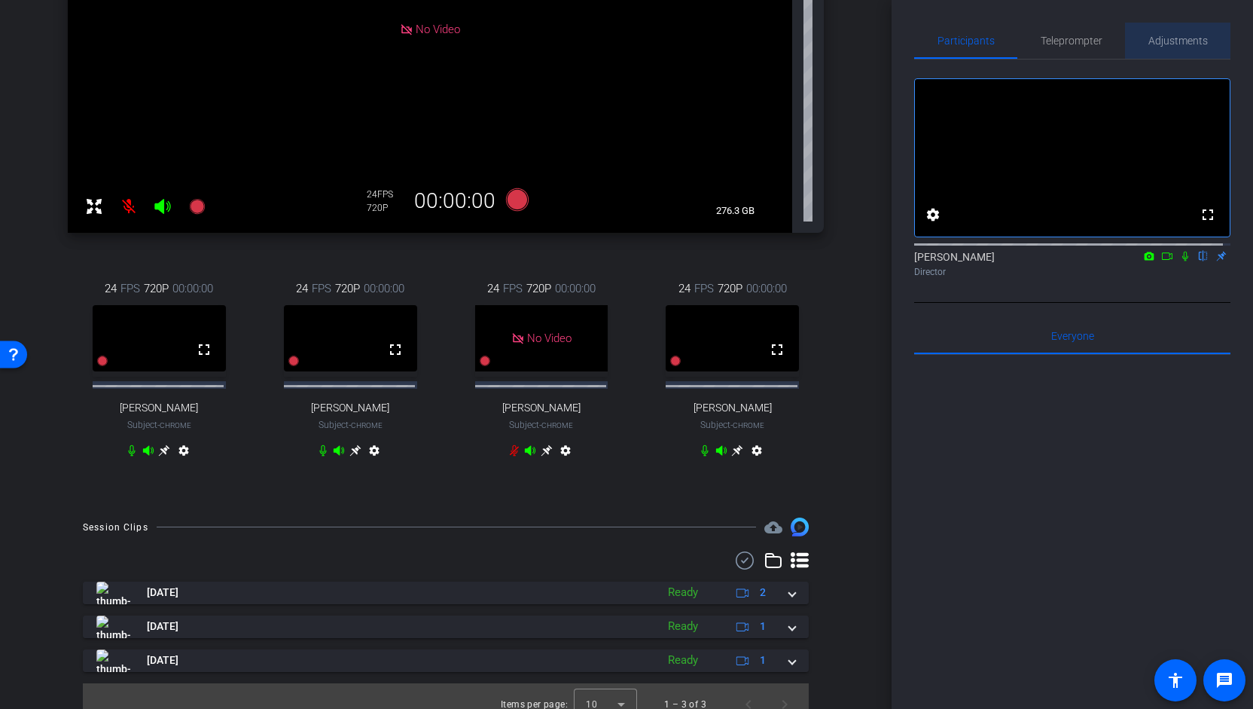
click at [1184, 38] on span "Adjustments" at bounding box center [1177, 40] width 59 height 11
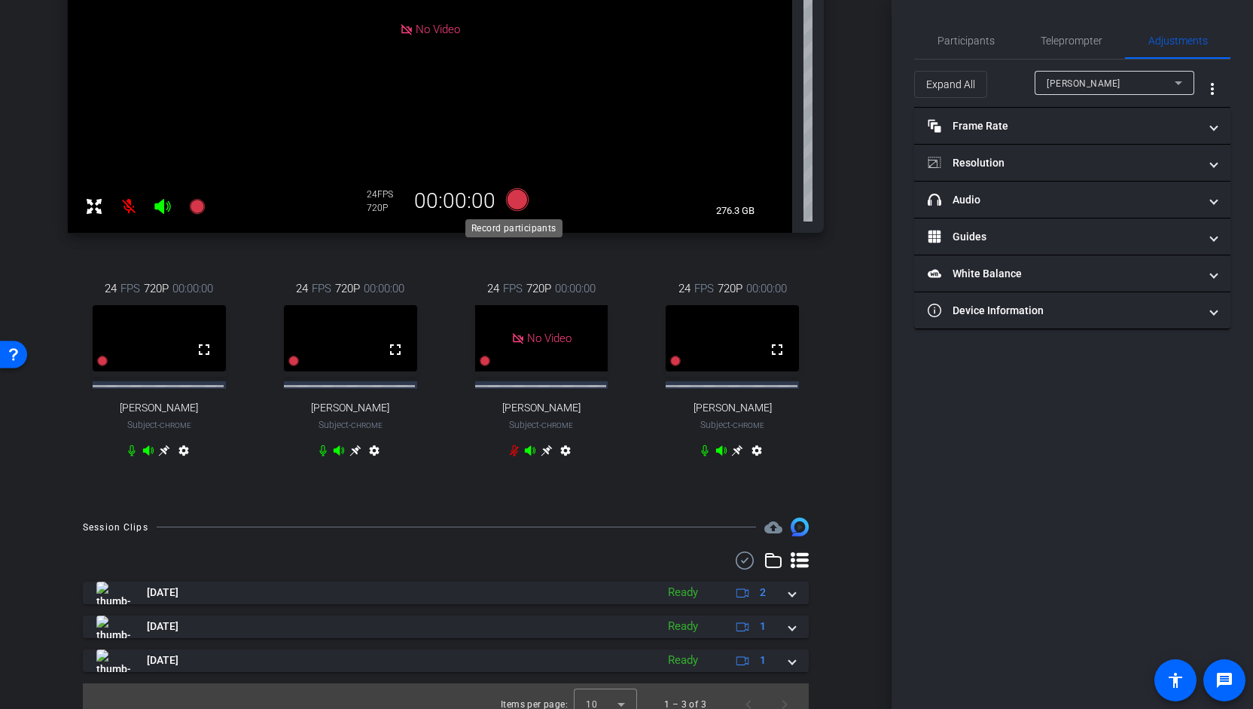
click at [514, 207] on icon at bounding box center [517, 199] width 23 height 23
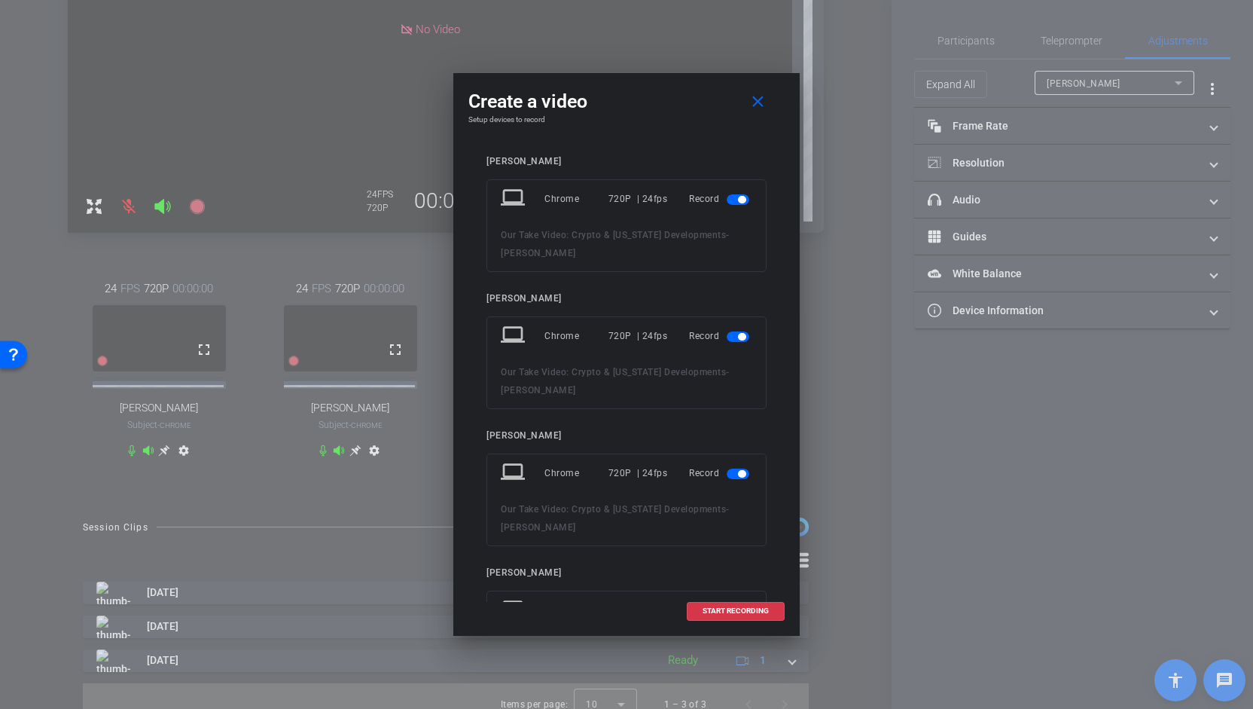
click at [739, 199] on span "button" at bounding box center [738, 199] width 23 height 11
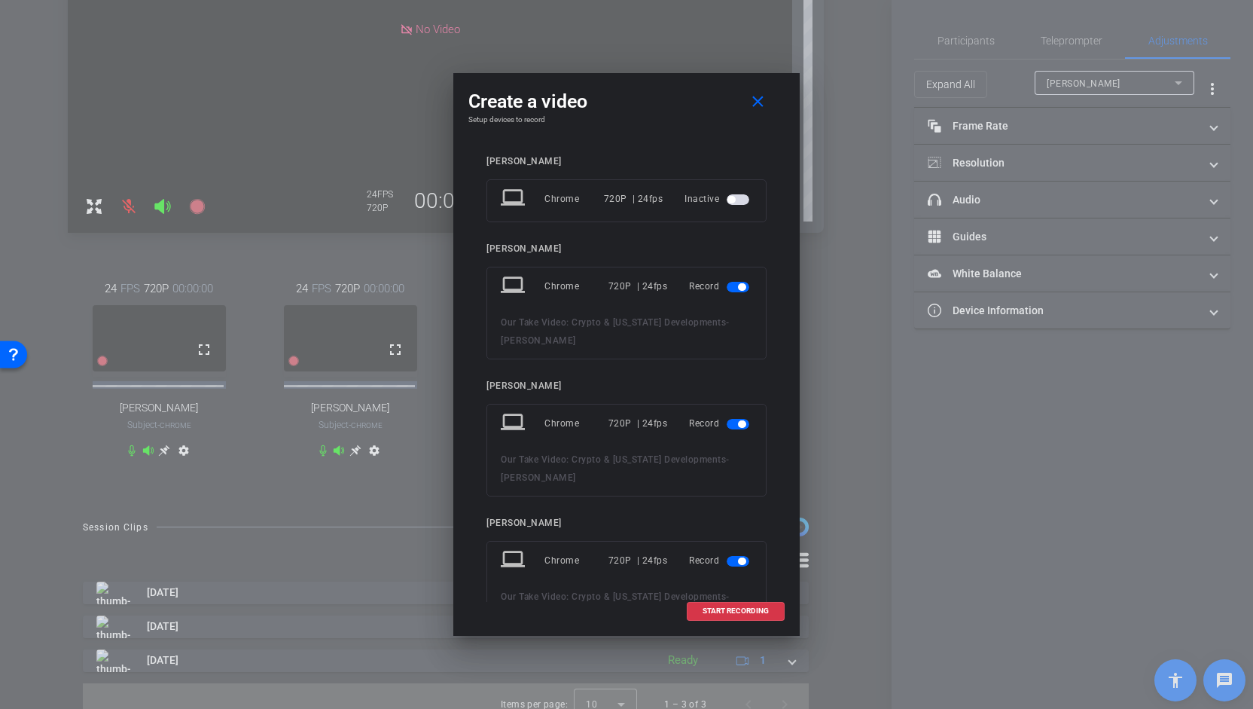
click at [738, 288] on span "button" at bounding box center [742, 287] width 8 height 8
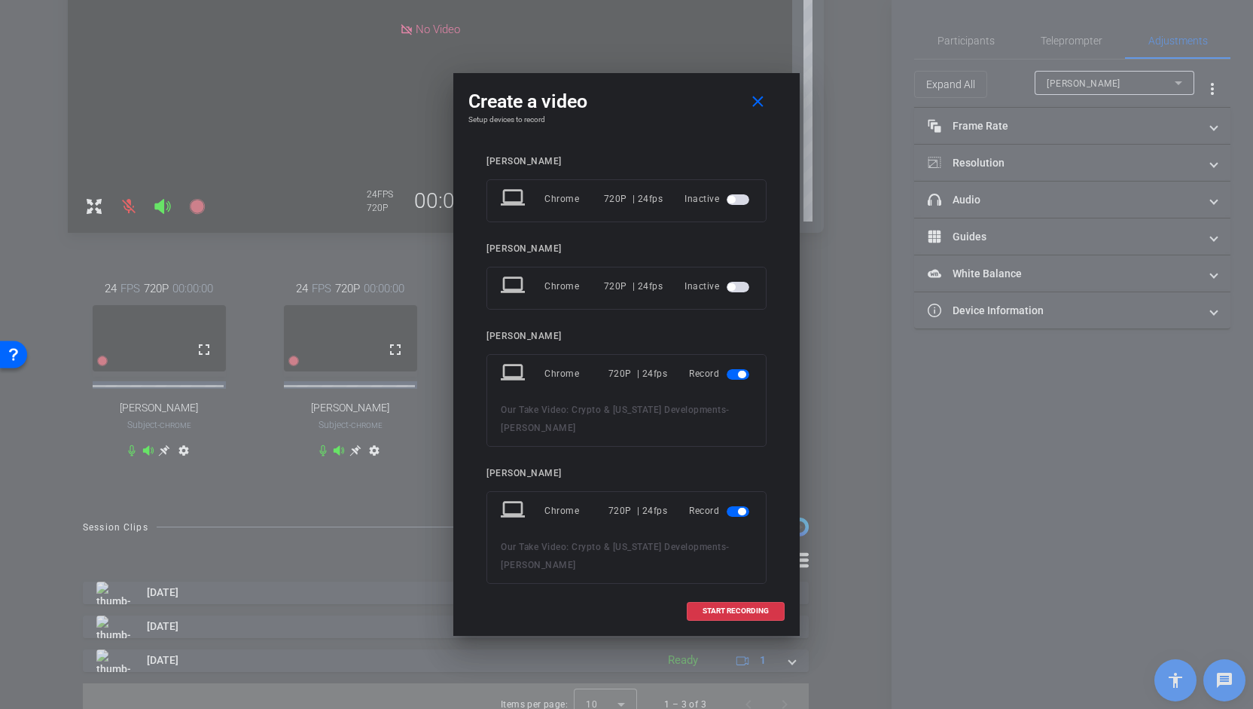
click at [738, 370] on span "button" at bounding box center [742, 374] width 8 height 8
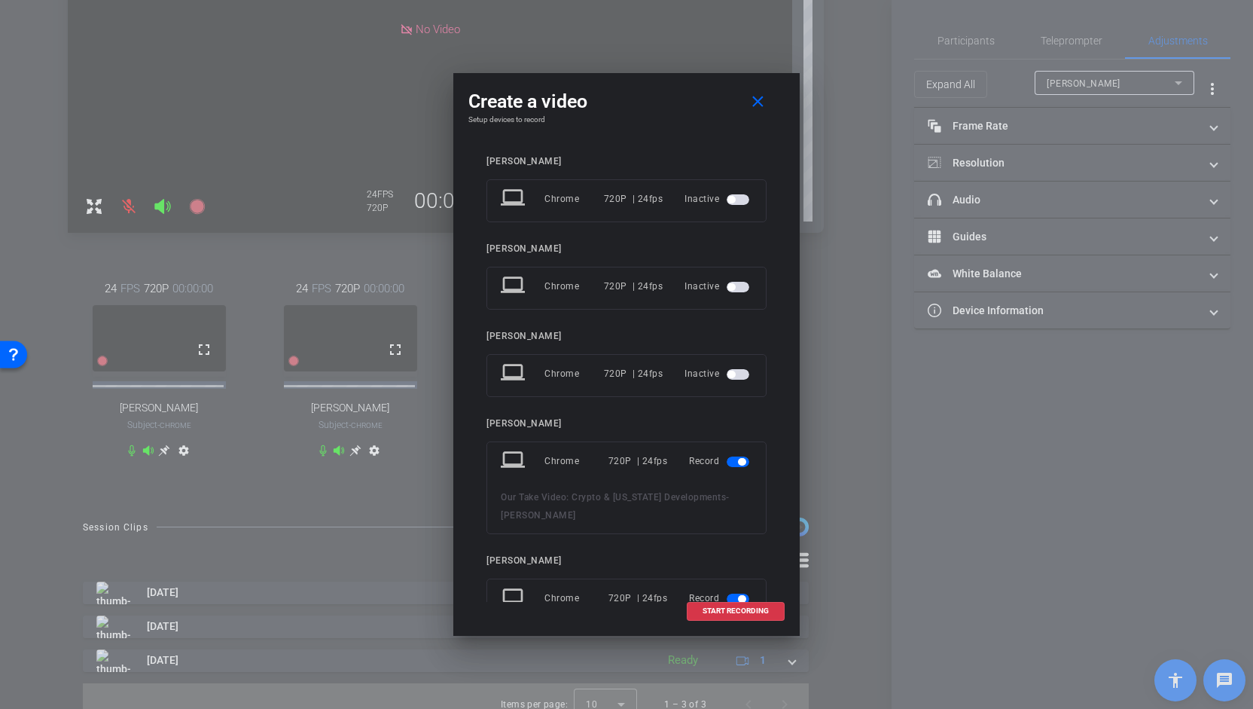
click at [738, 460] on span "button" at bounding box center [742, 462] width 8 height 8
click at [720, 611] on span "START RECORDING" at bounding box center [735, 611] width 66 height 8
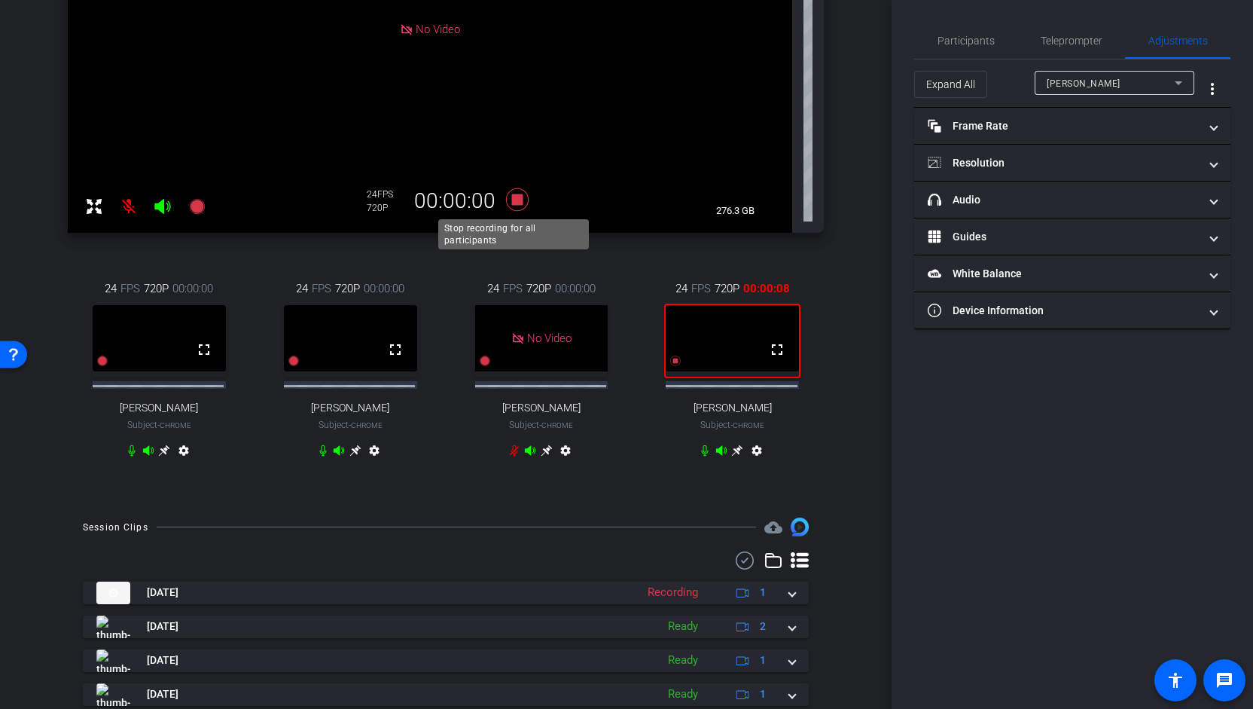
click at [515, 194] on icon at bounding box center [517, 199] width 36 height 27
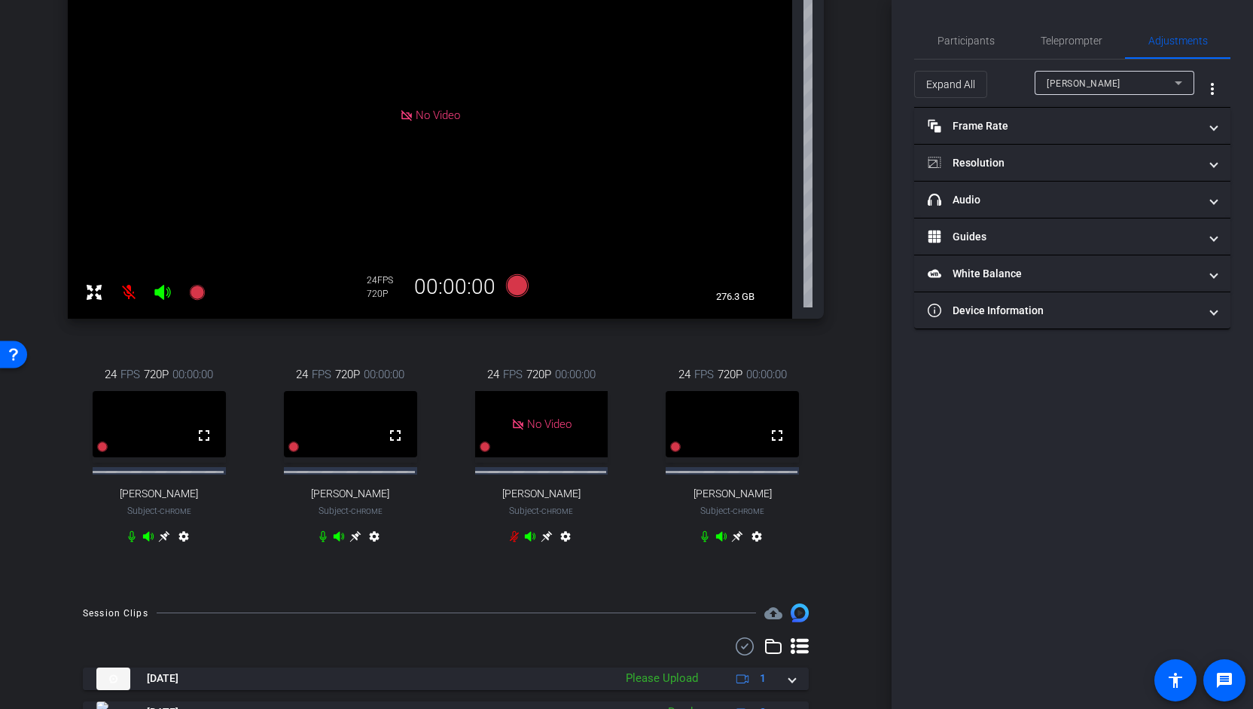
scroll to position [208, 0]
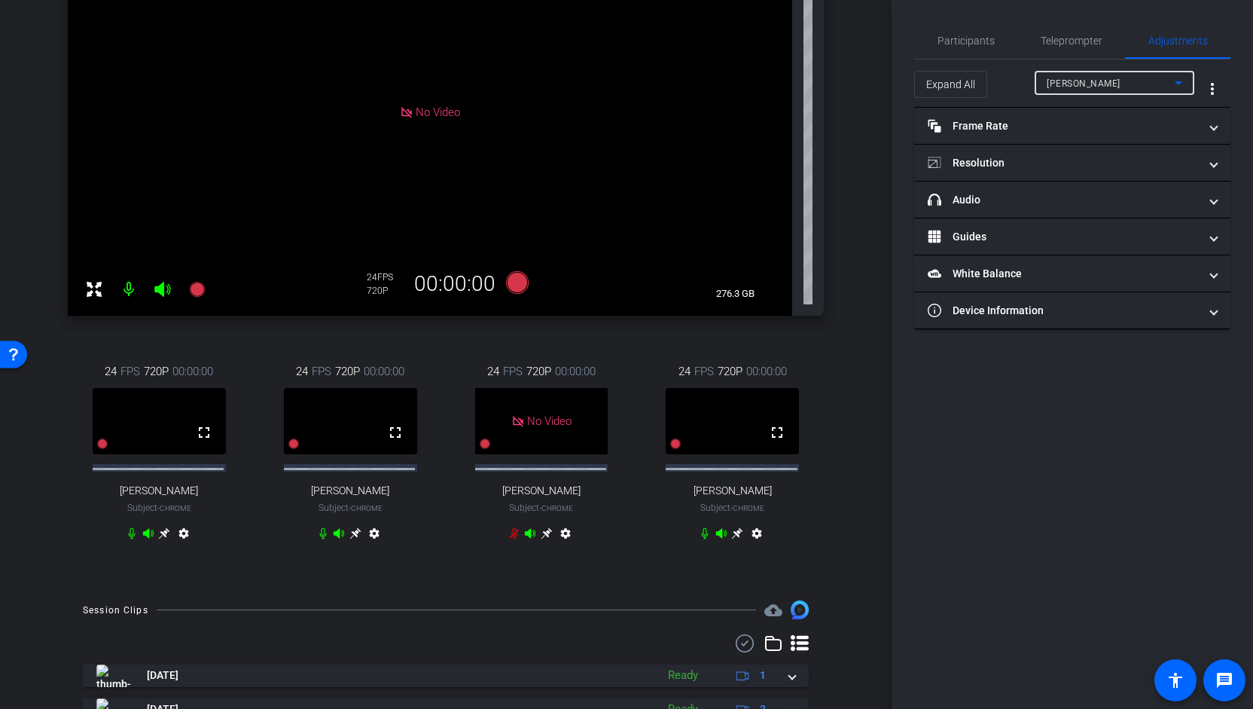
click at [1181, 78] on icon at bounding box center [1178, 83] width 18 height 18
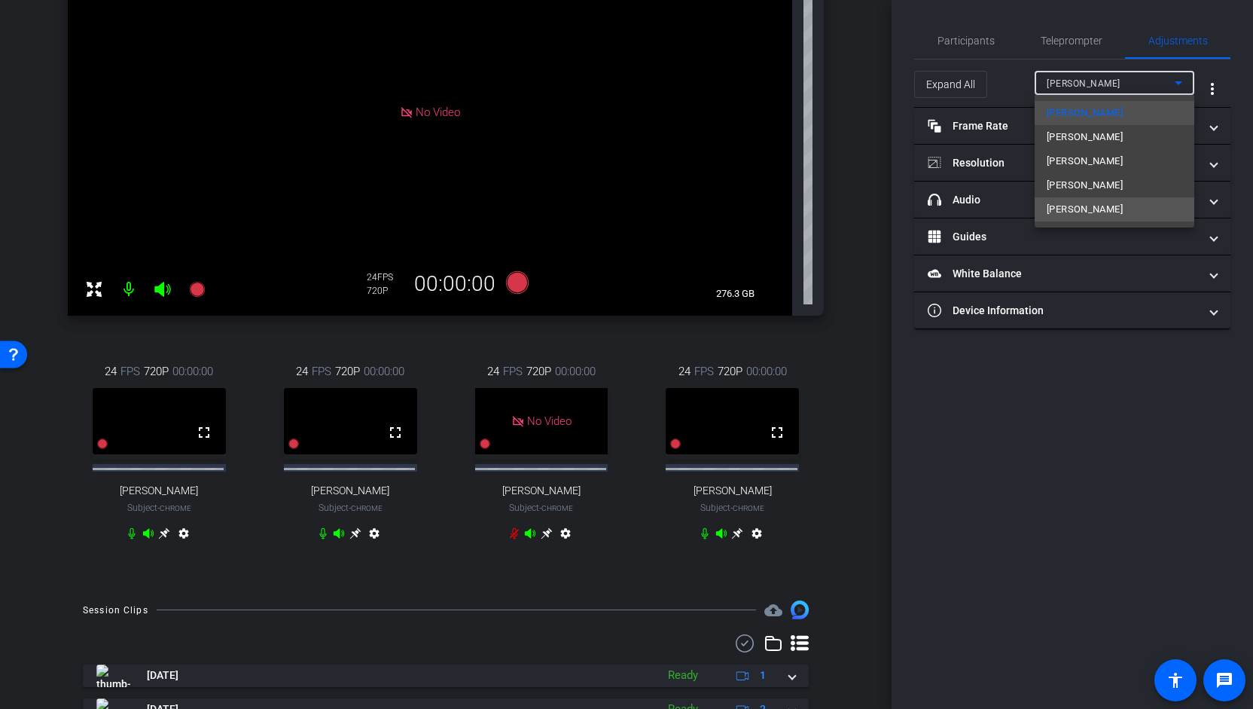
click at [1105, 209] on mat-option "[PERSON_NAME]" at bounding box center [1115, 209] width 160 height 24
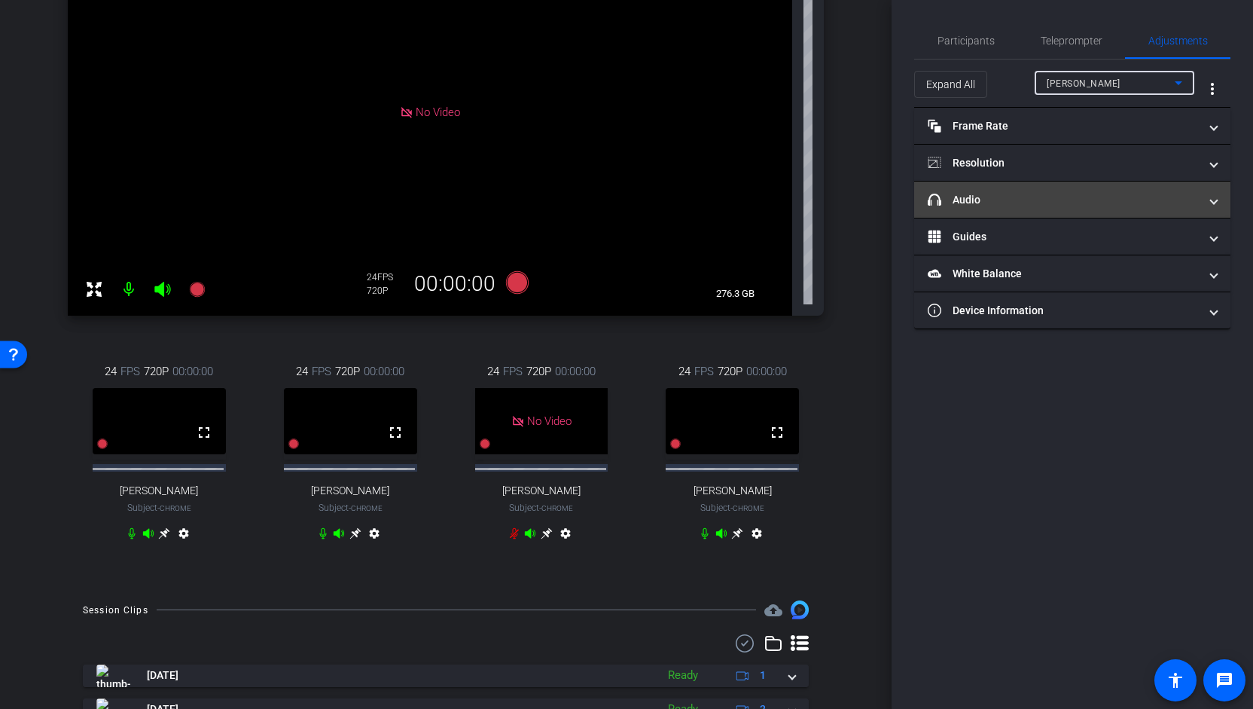
click at [1210, 203] on span "headphone icon Audio" at bounding box center [1069, 200] width 283 height 16
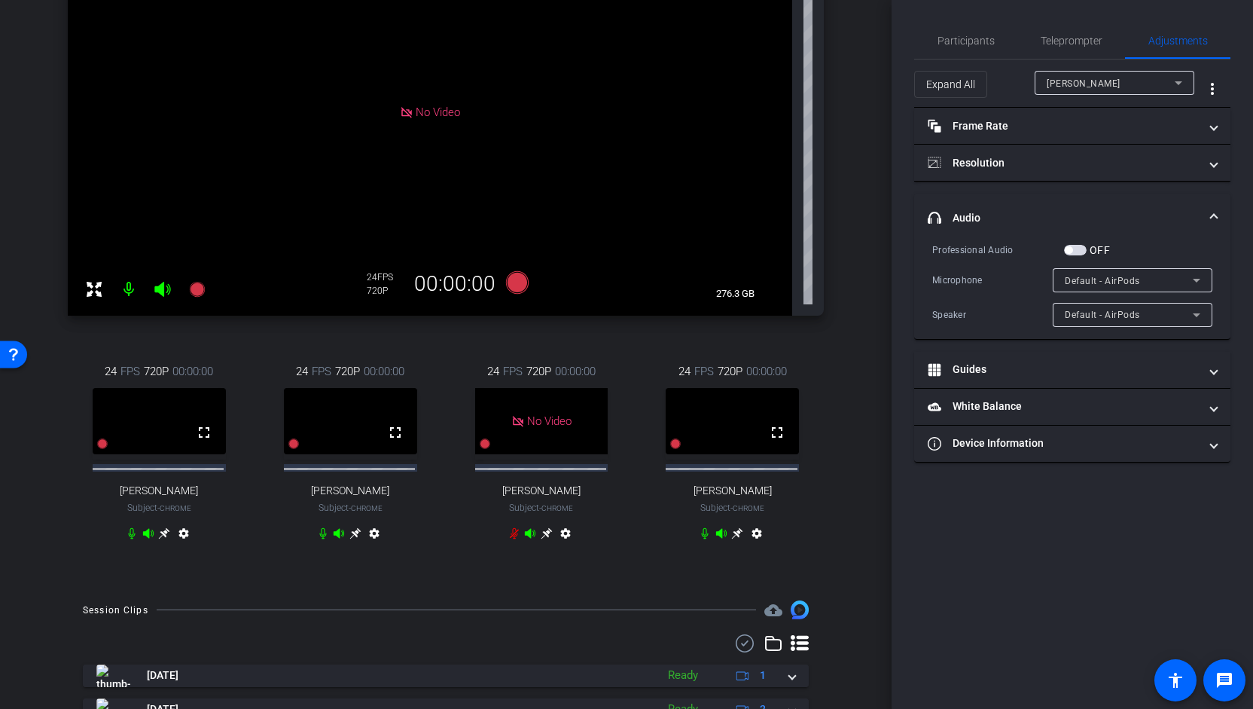
click at [1071, 250] on span "button" at bounding box center [1069, 250] width 8 height 8
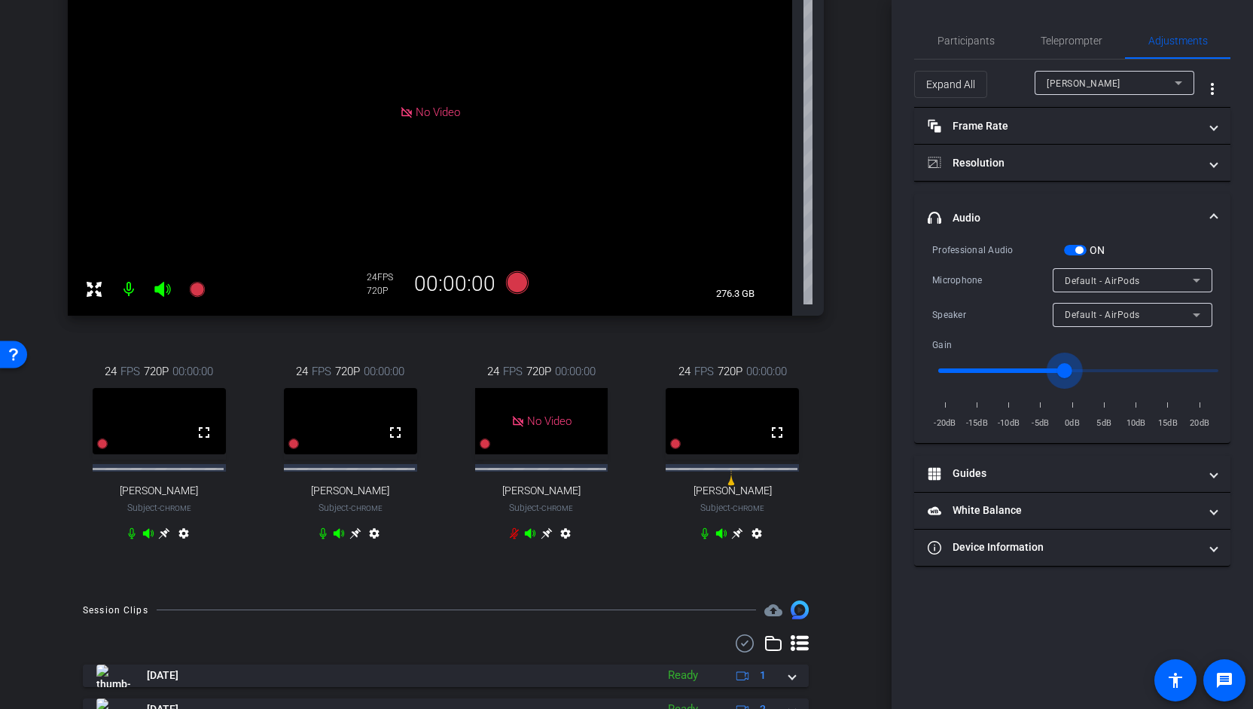
drag, startPoint x: 1078, startPoint y: 371, endPoint x: 1063, endPoint y: 370, distance: 15.1
type input "0.9"
click at [1063, 370] on input "range" at bounding box center [1078, 370] width 312 height 33
click at [1120, 81] on div "[PERSON_NAME]" at bounding box center [1111, 83] width 128 height 19
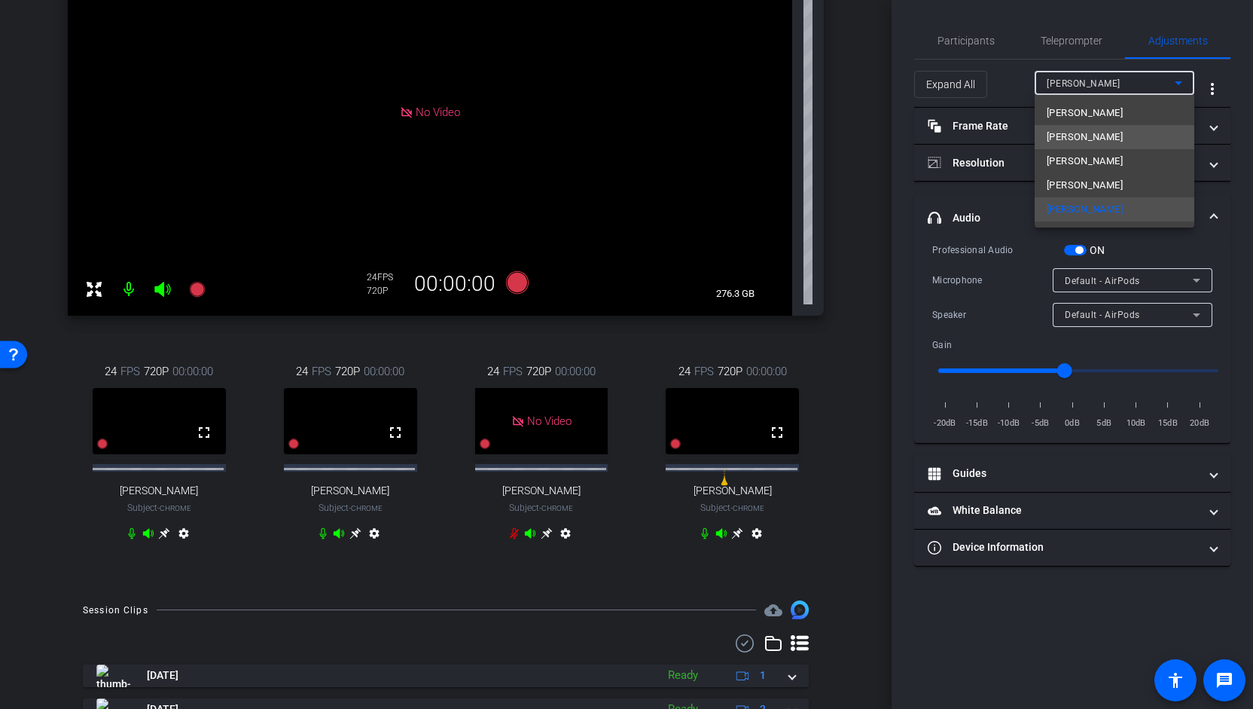
click at [1108, 134] on mat-option "[PERSON_NAME]" at bounding box center [1115, 137] width 160 height 24
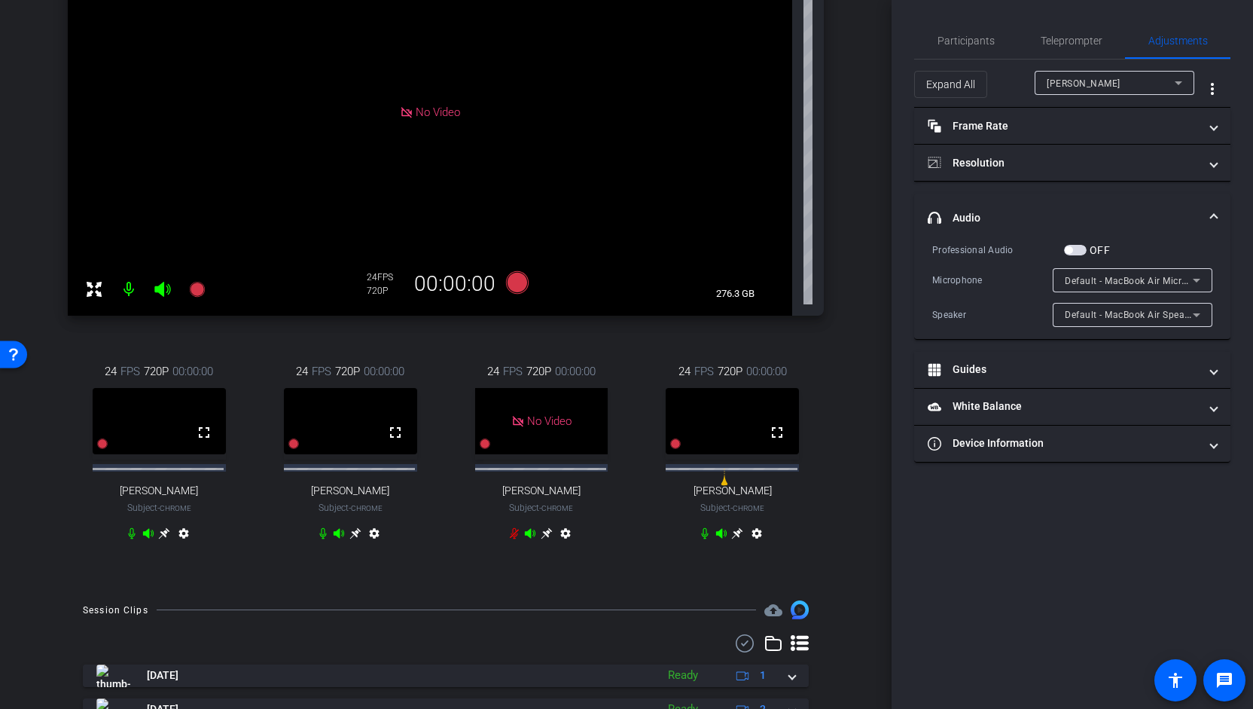
click at [1073, 248] on span "button" at bounding box center [1075, 250] width 23 height 11
click at [1101, 82] on span "[PERSON_NAME]" at bounding box center [1084, 83] width 74 height 11
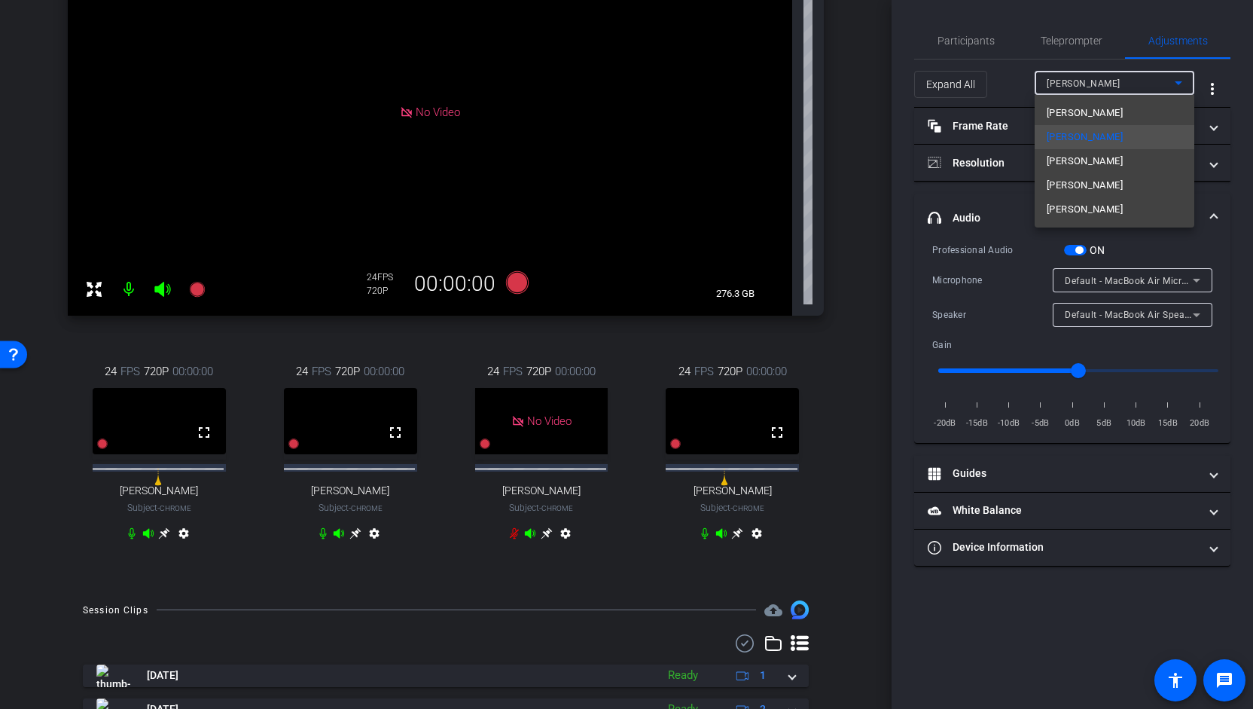
click at [1080, 251] on div at bounding box center [626, 354] width 1253 height 709
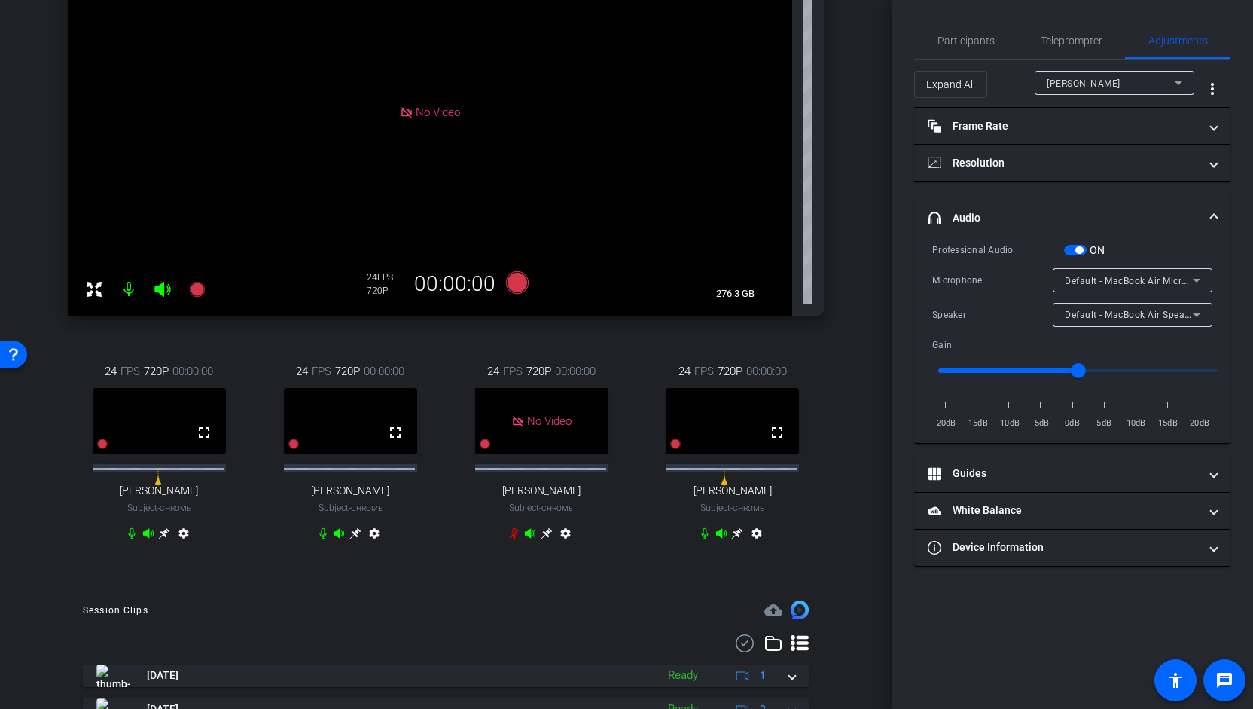
click at [1080, 251] on span "button" at bounding box center [1079, 250] width 8 height 8
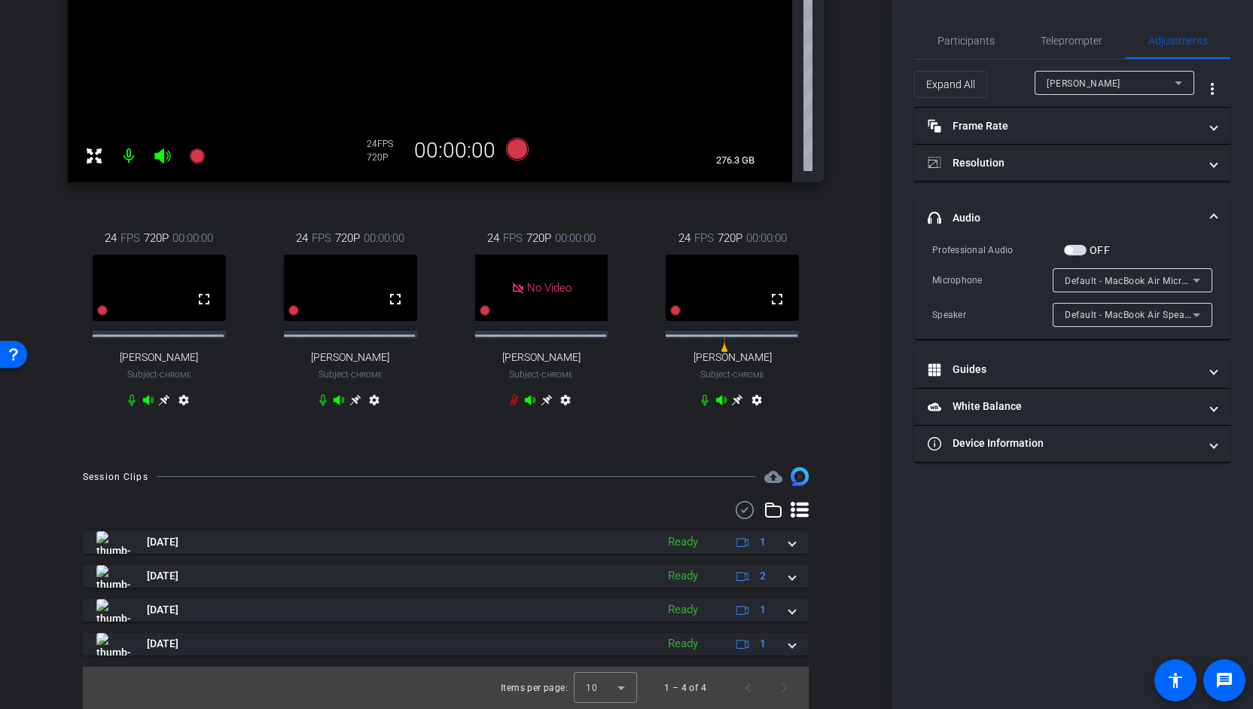
scroll to position [328, 0]
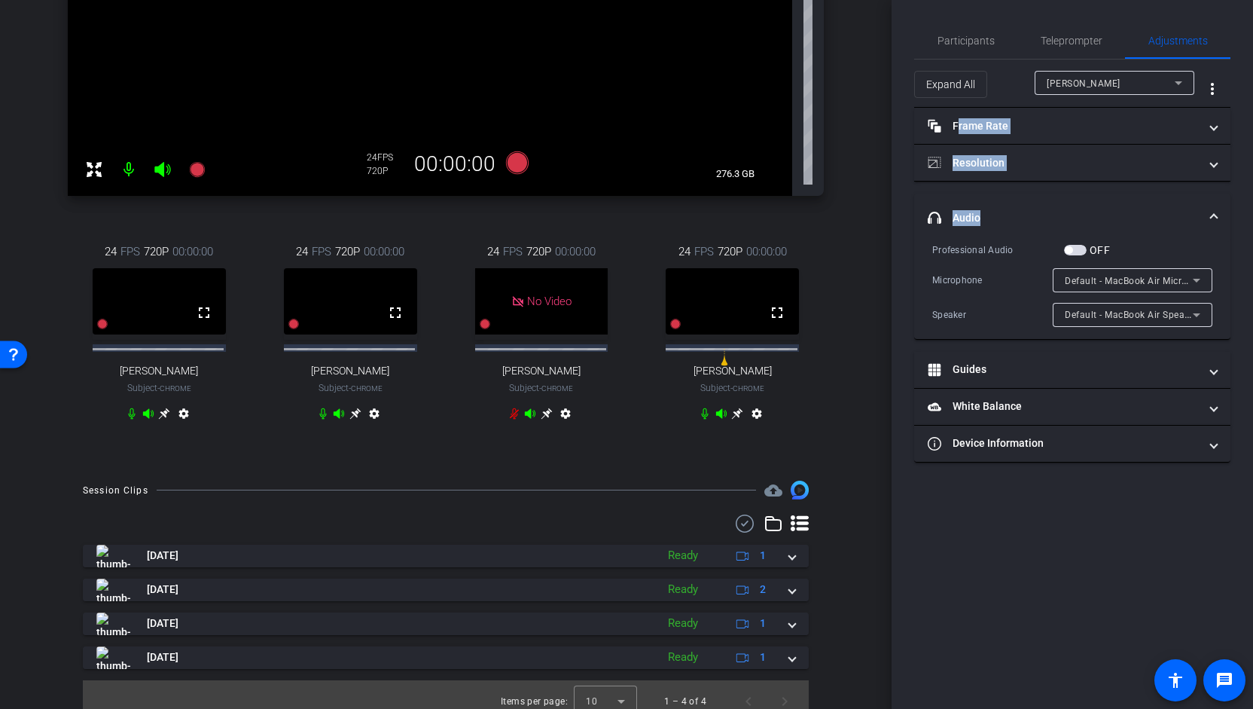
drag, startPoint x: 1251, startPoint y: 215, endPoint x: 1242, endPoint y: 78, distance: 137.3
click at [1242, 78] on div "Participants Teleprompter Adjustments settings [PERSON_NAME] flip Director Ever…" at bounding box center [1071, 354] width 361 height 709
click at [976, 40] on span "Participants" at bounding box center [965, 40] width 57 height 11
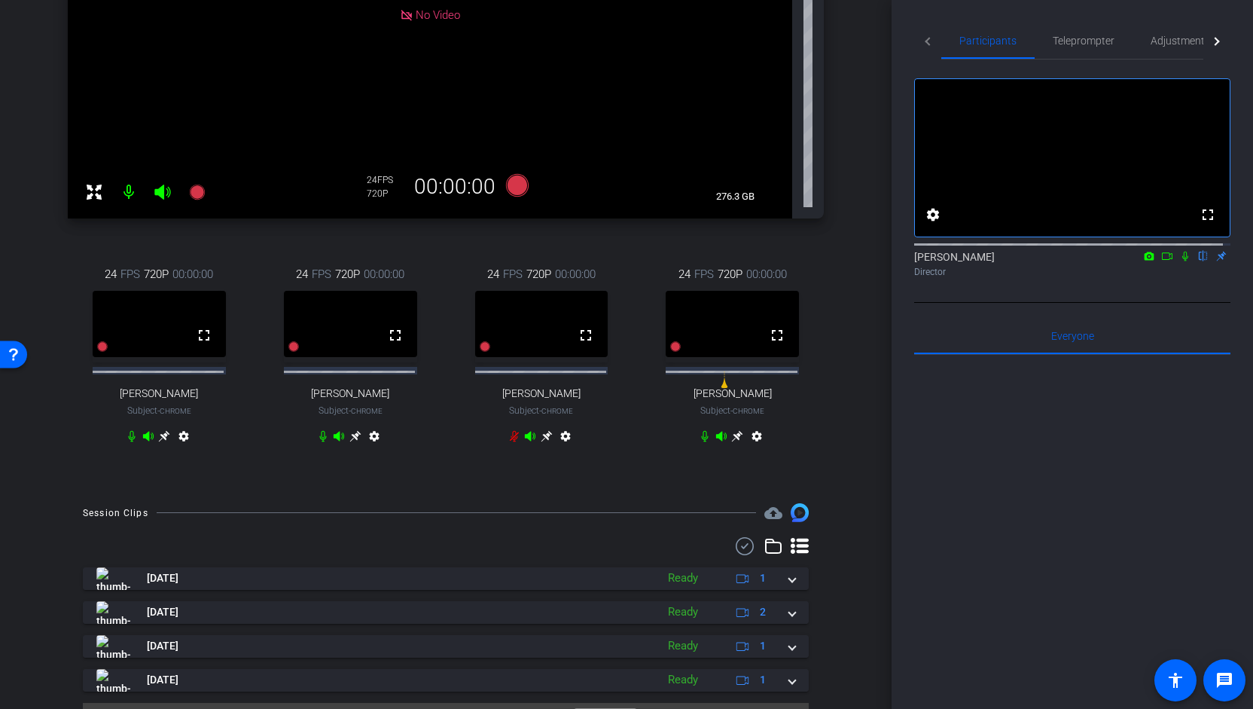
scroll to position [303, 0]
click at [734, 443] on icon at bounding box center [737, 437] width 12 height 12
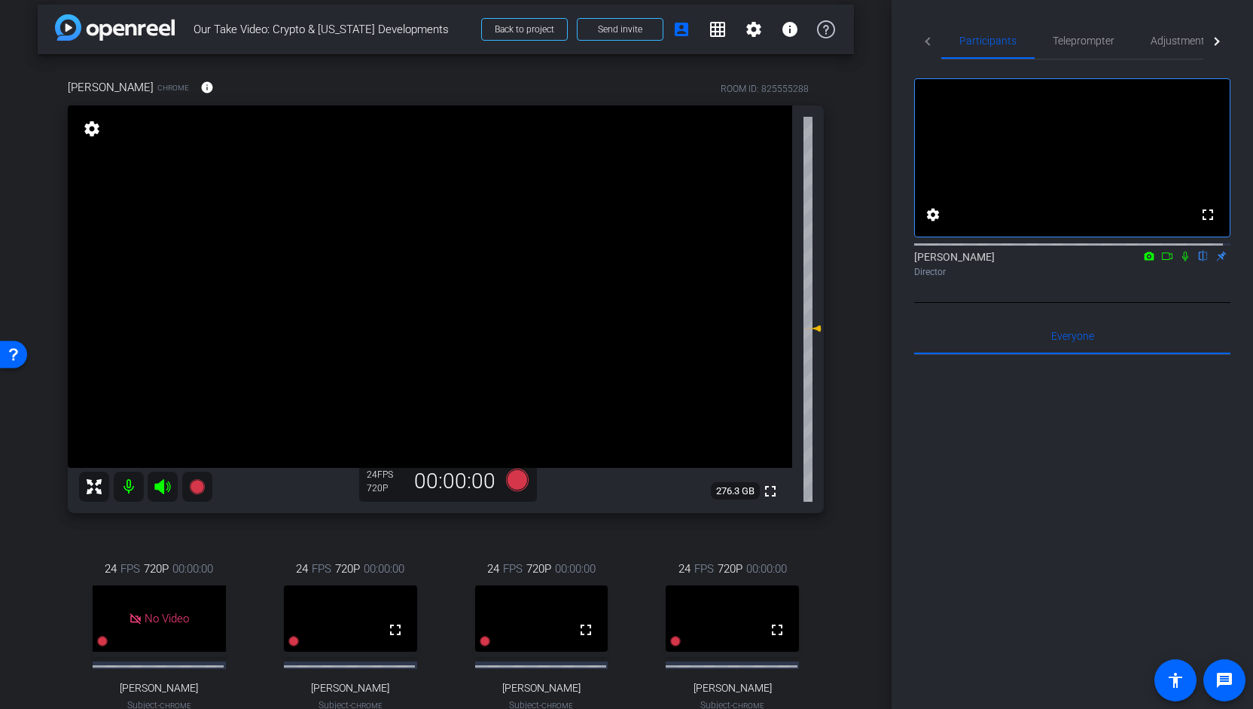
scroll to position [0, 0]
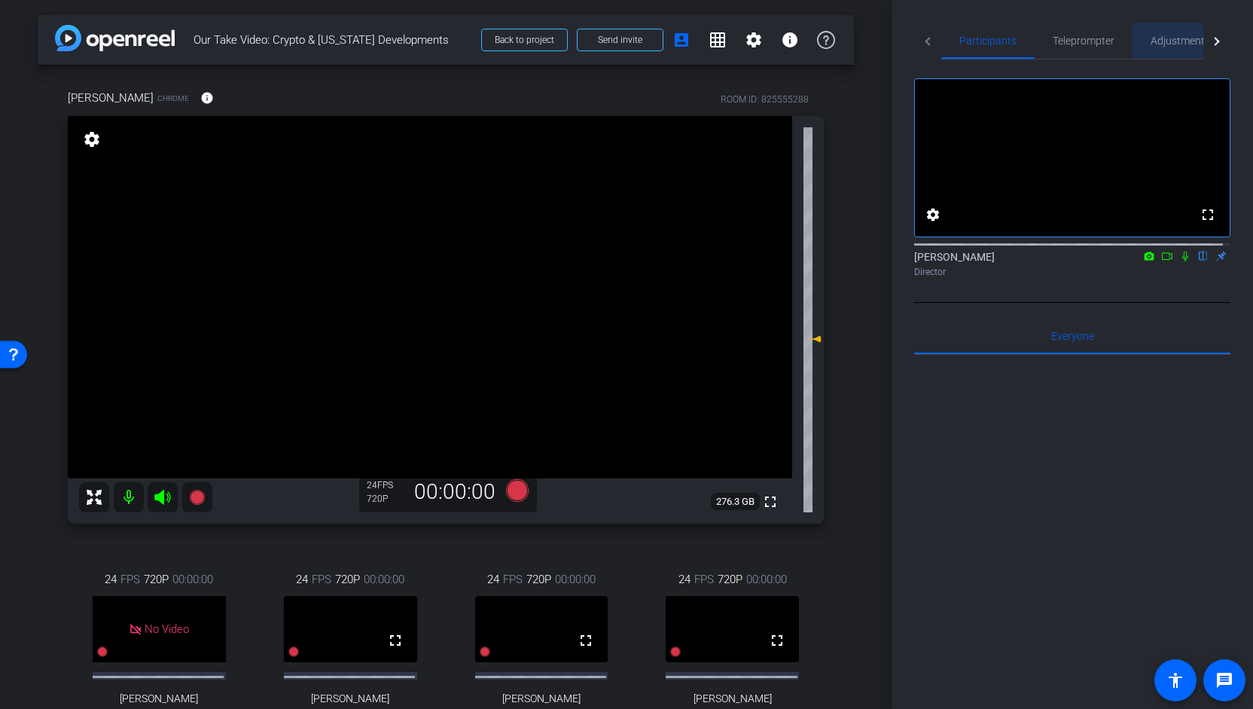
click at [1178, 38] on span "Adjustments" at bounding box center [1179, 40] width 59 height 11
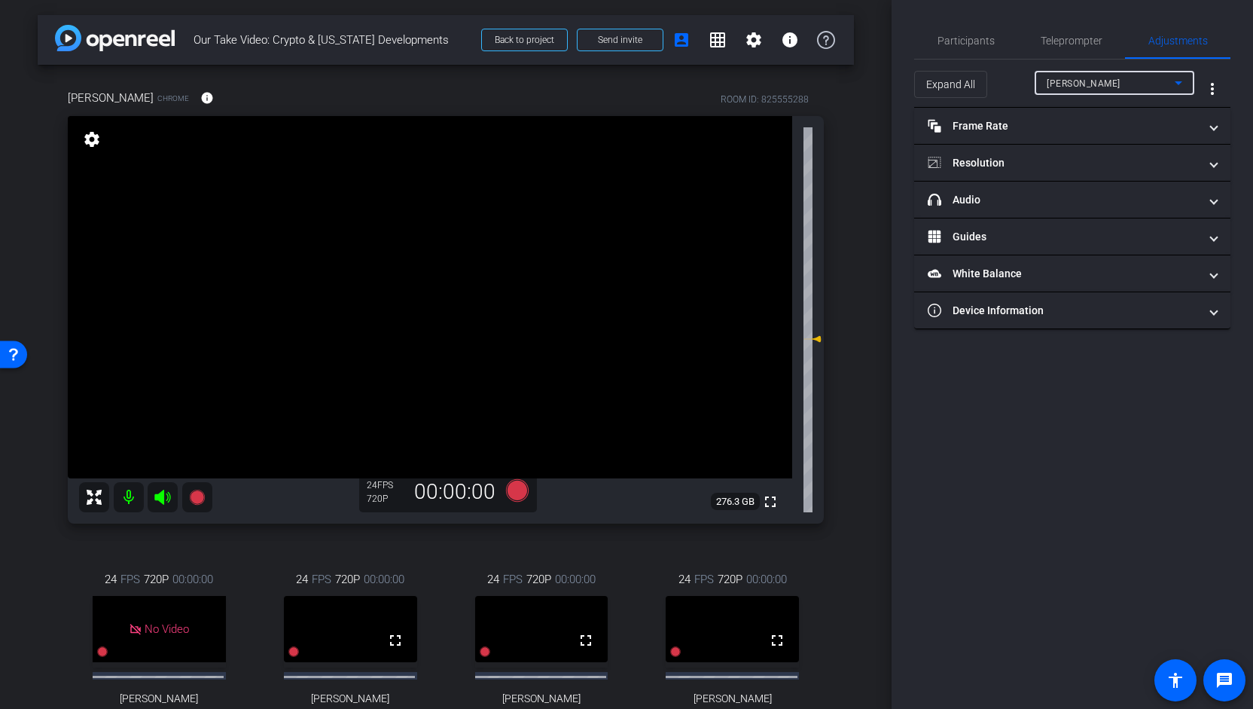
click at [1112, 87] on div "[PERSON_NAME]" at bounding box center [1111, 83] width 128 height 19
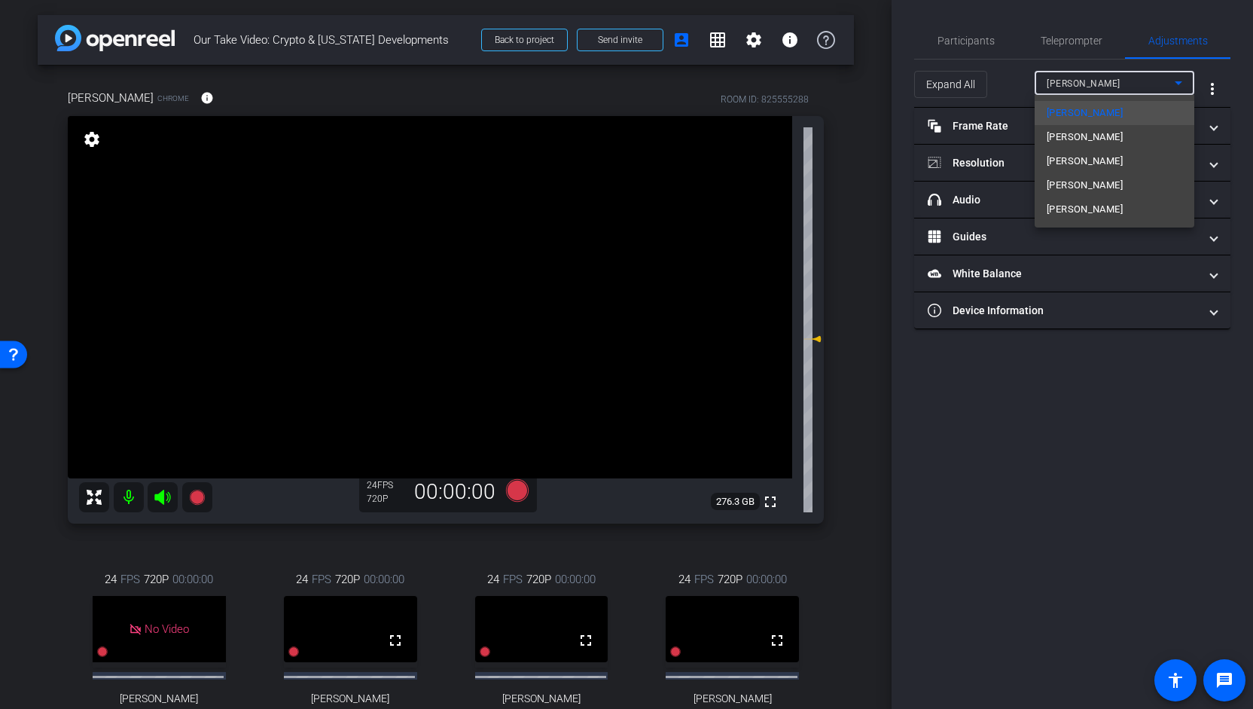
click at [1090, 203] on mat-option "[PERSON_NAME]" at bounding box center [1115, 209] width 160 height 24
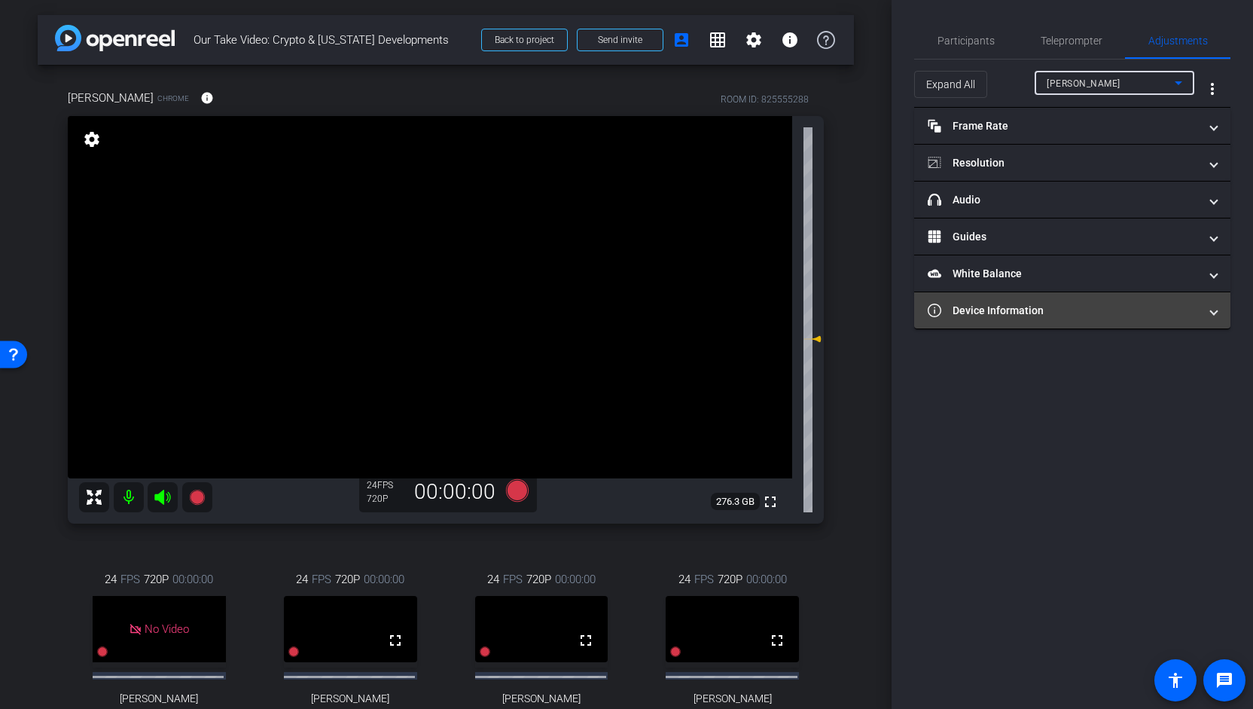
click at [1009, 306] on mat-panel-title "Device Information" at bounding box center [1063, 311] width 271 height 16
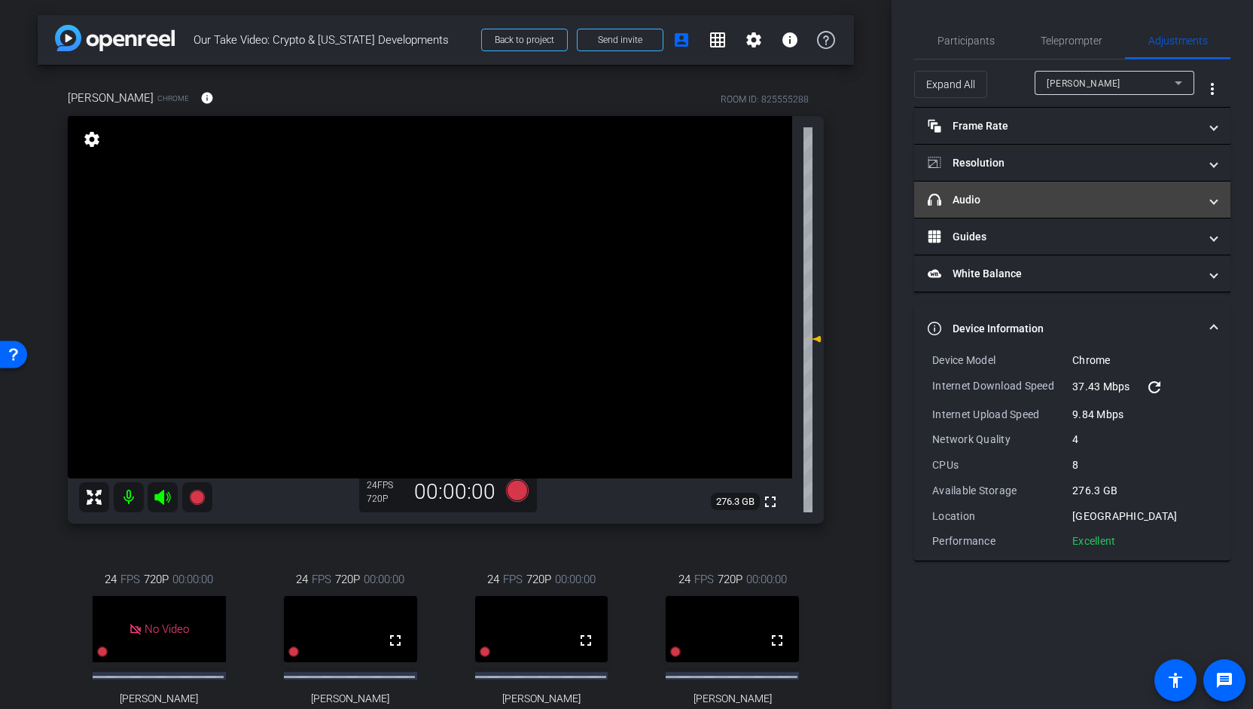
click at [981, 200] on mat-panel-title "headphone icon Audio" at bounding box center [1063, 200] width 271 height 16
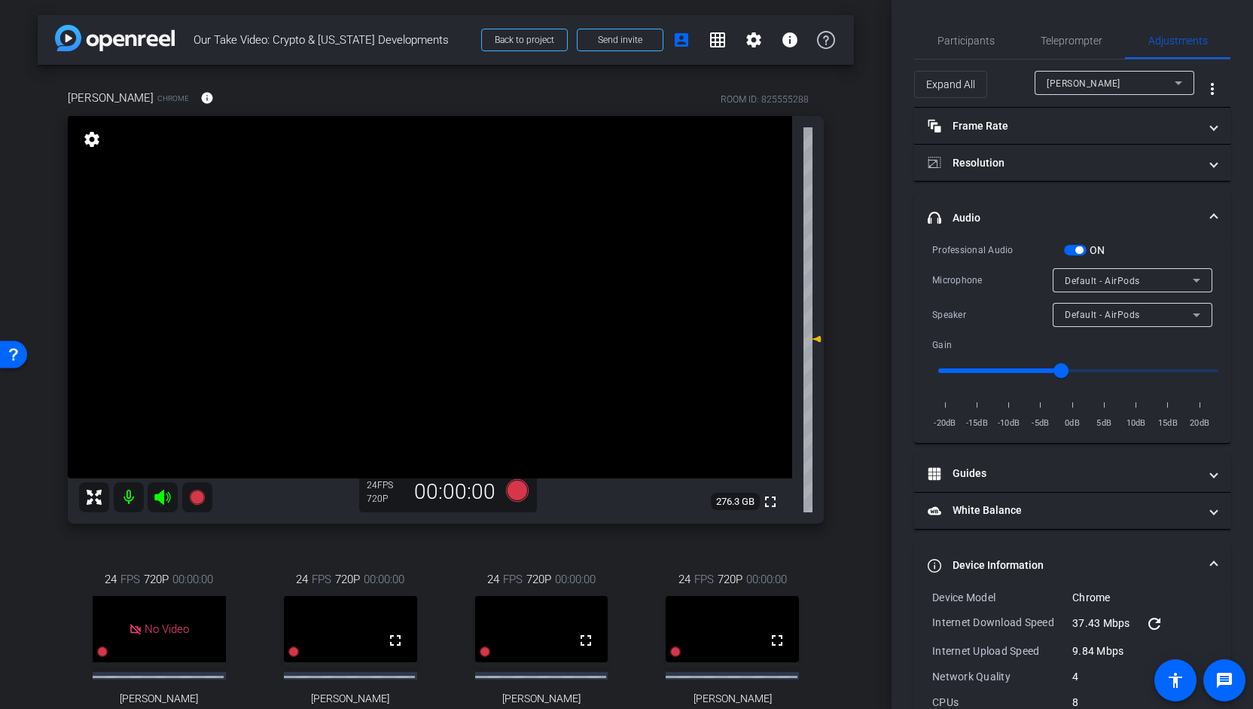
click at [1079, 249] on span "button" at bounding box center [1079, 250] width 8 height 8
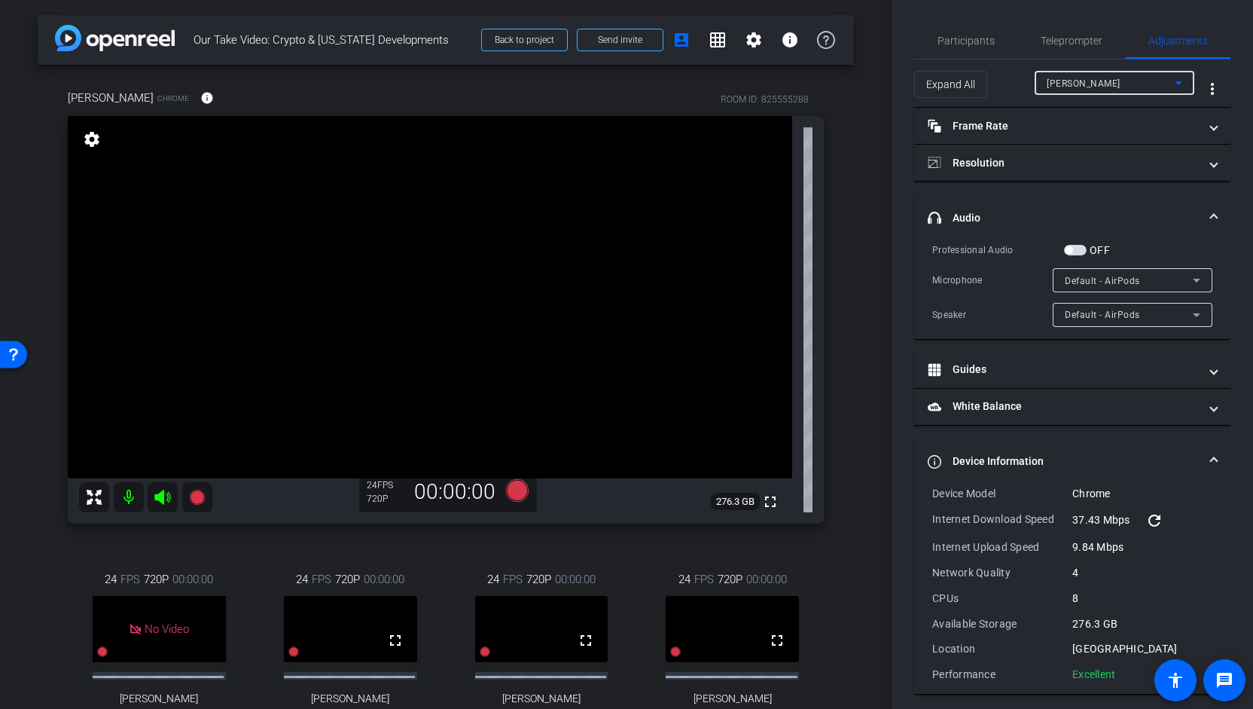
click at [1173, 85] on icon at bounding box center [1178, 83] width 18 height 18
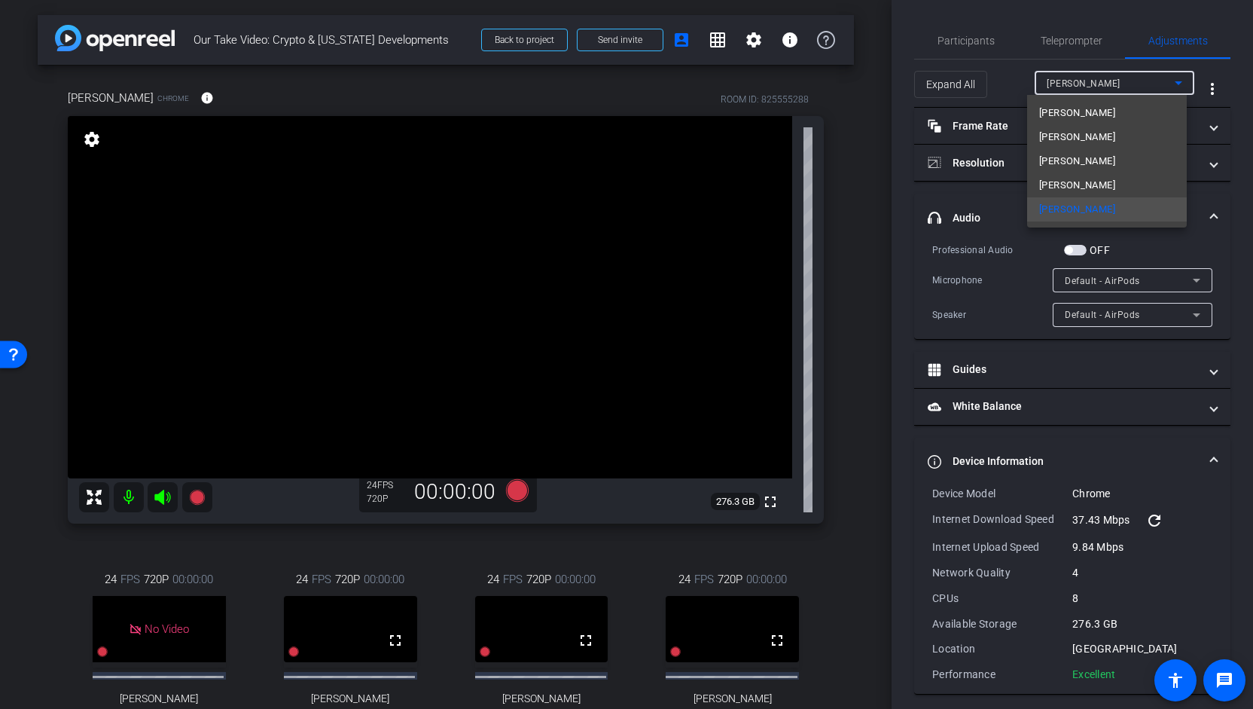
click at [956, 40] on div at bounding box center [626, 354] width 1253 height 709
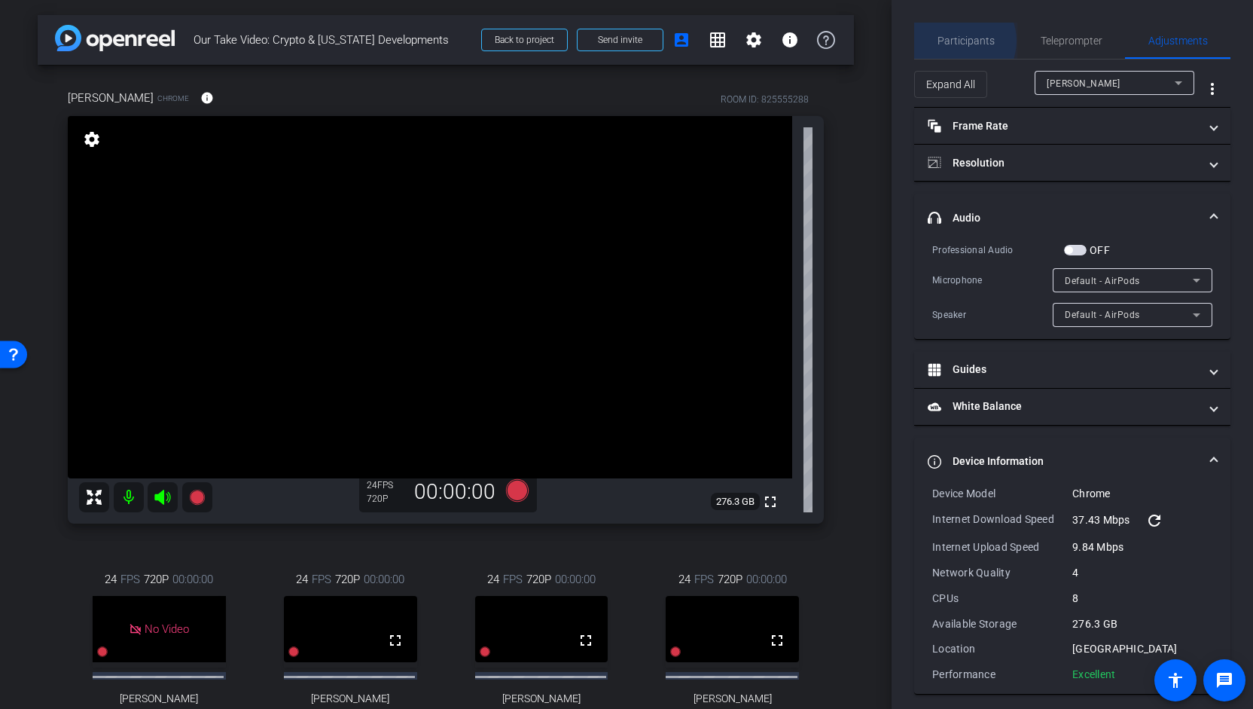
click at [956, 41] on span "Participants" at bounding box center [965, 40] width 57 height 11
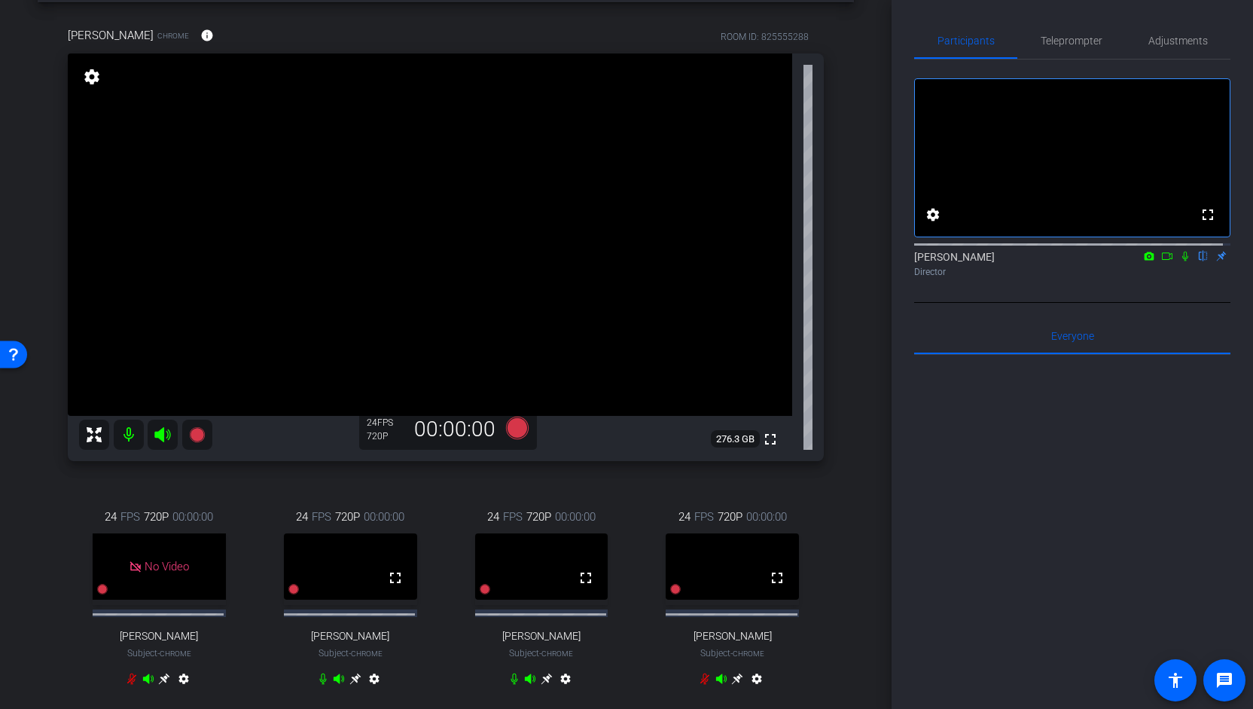
scroll to position [62, 0]
click at [541, 685] on icon at bounding box center [547, 679] width 12 height 12
click at [1184, 35] on span "Adjustments" at bounding box center [1177, 40] width 59 height 11
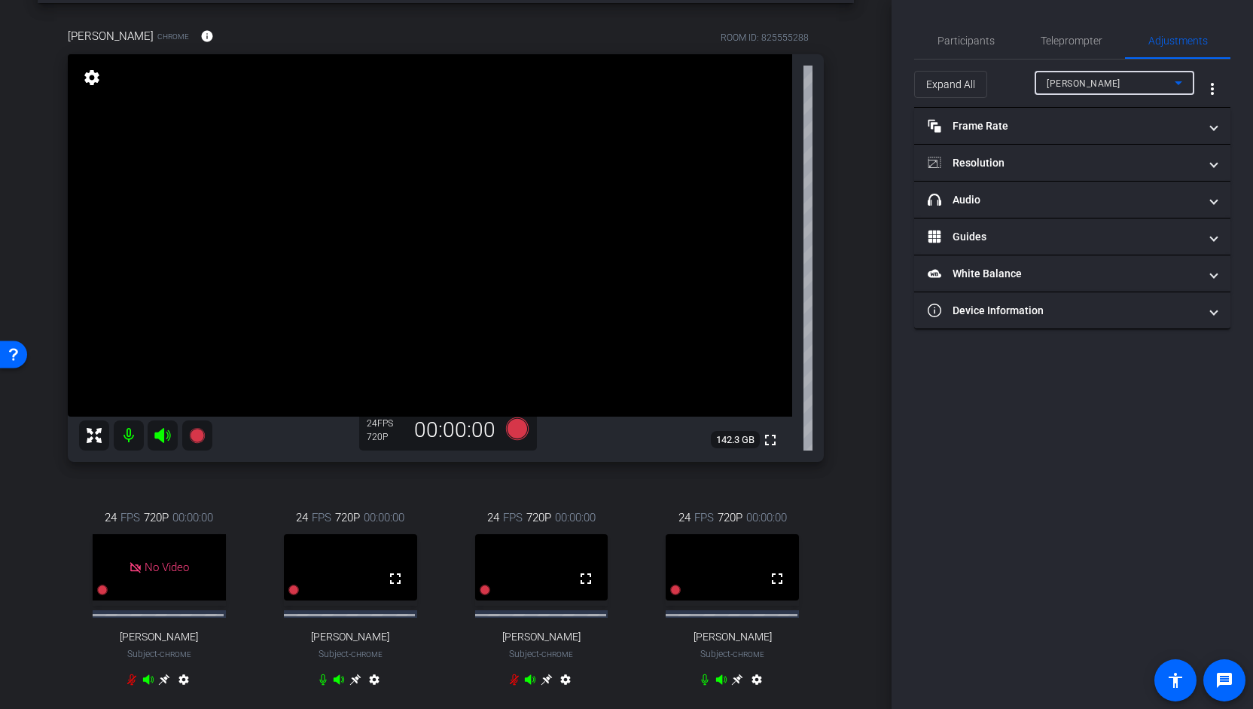
click at [1091, 88] on span "[PERSON_NAME]" at bounding box center [1084, 83] width 74 height 11
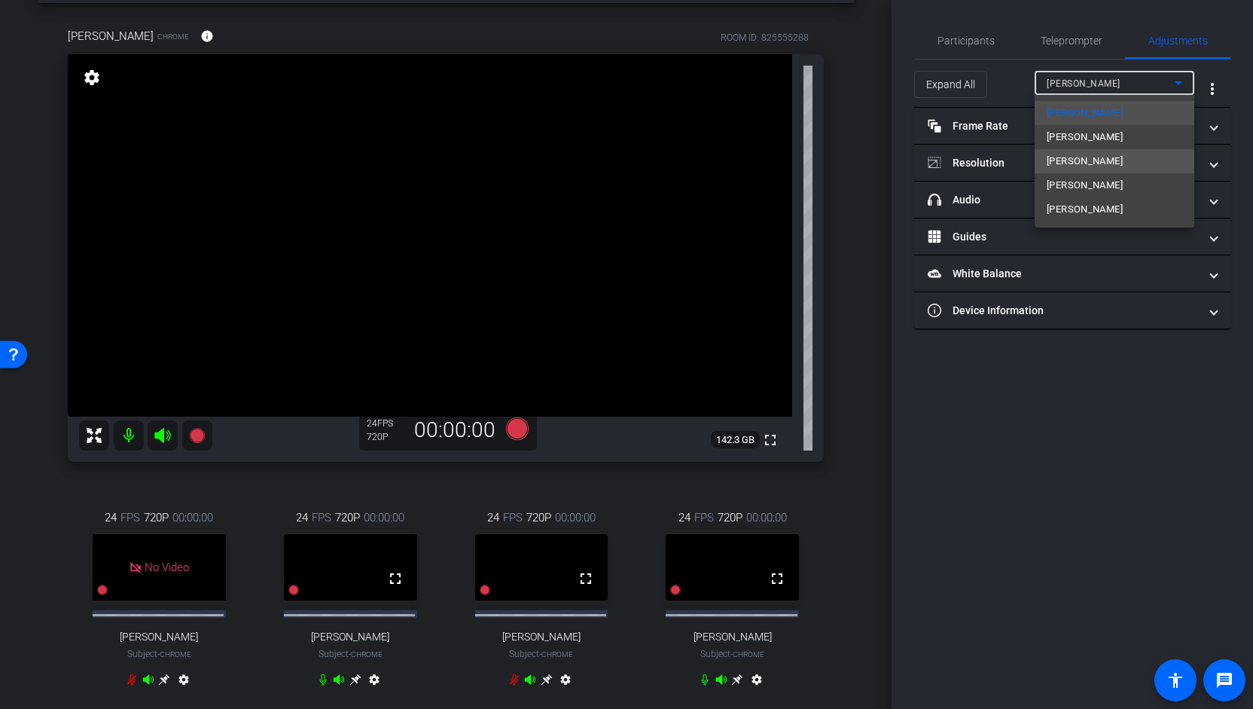
click at [1078, 162] on span "[PERSON_NAME]" at bounding box center [1085, 161] width 76 height 18
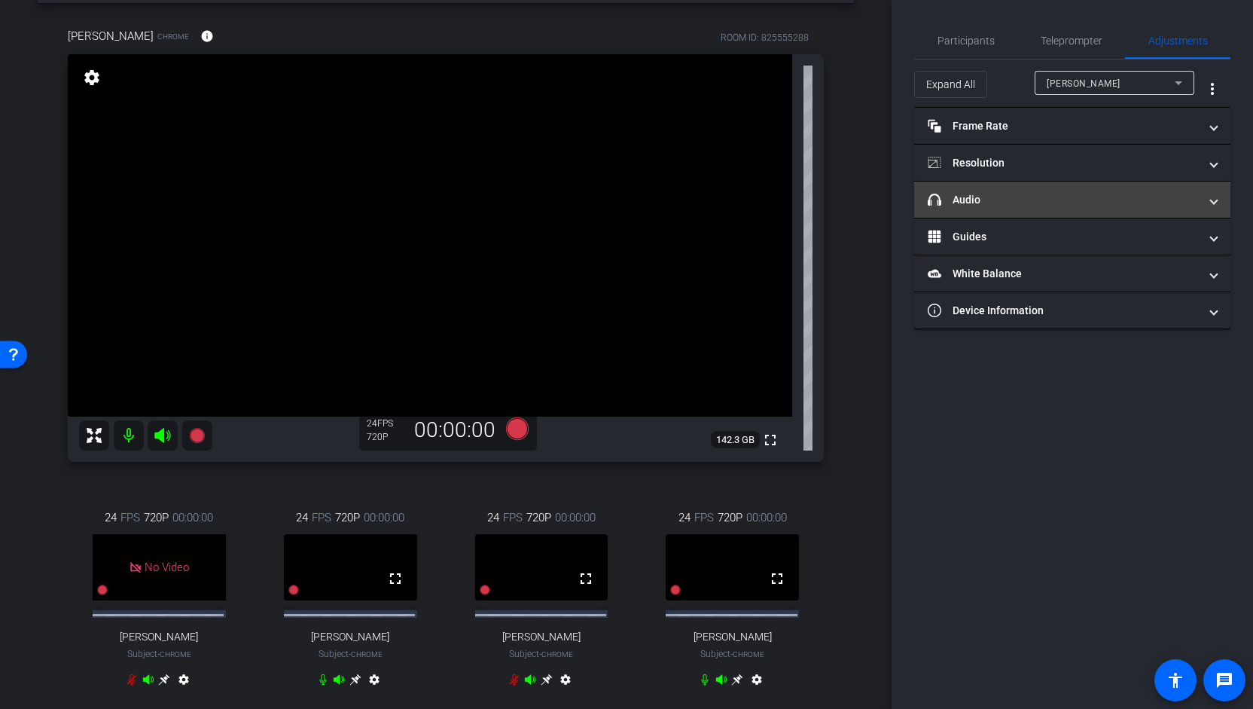
click at [1010, 203] on mat-panel-title "headphone icon Audio" at bounding box center [1063, 200] width 271 height 16
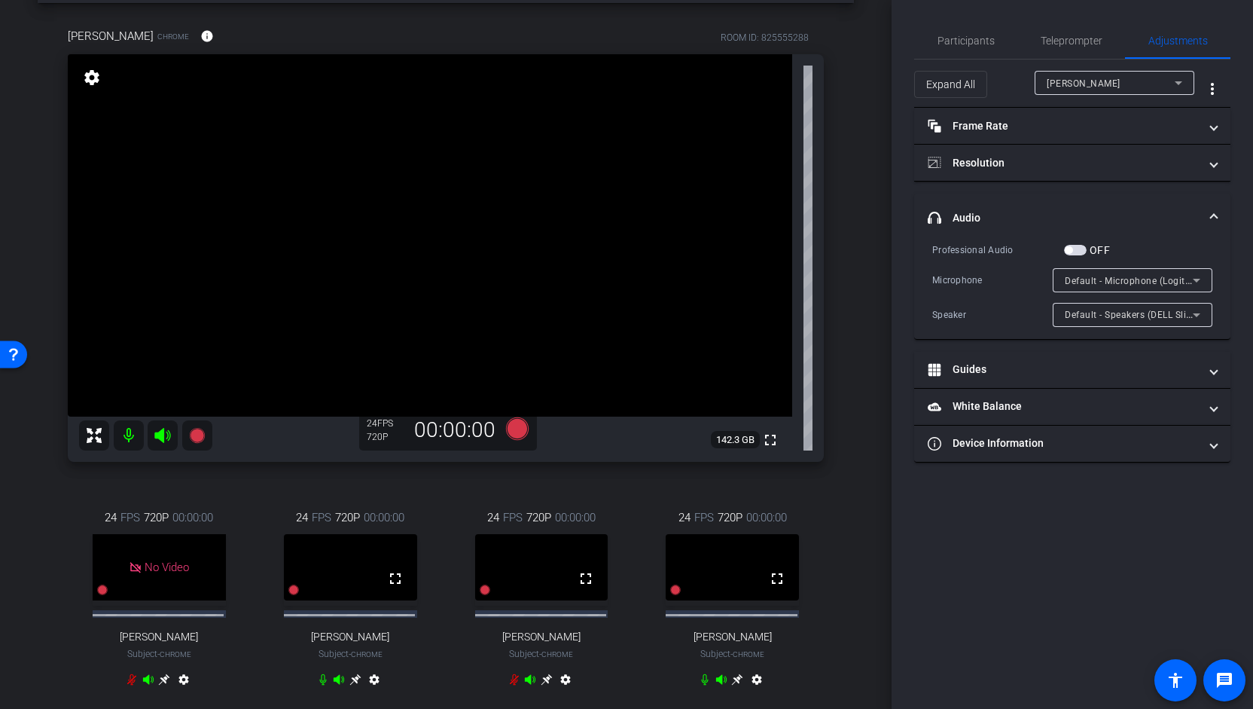
click at [1077, 247] on span "button" at bounding box center [1075, 250] width 23 height 11
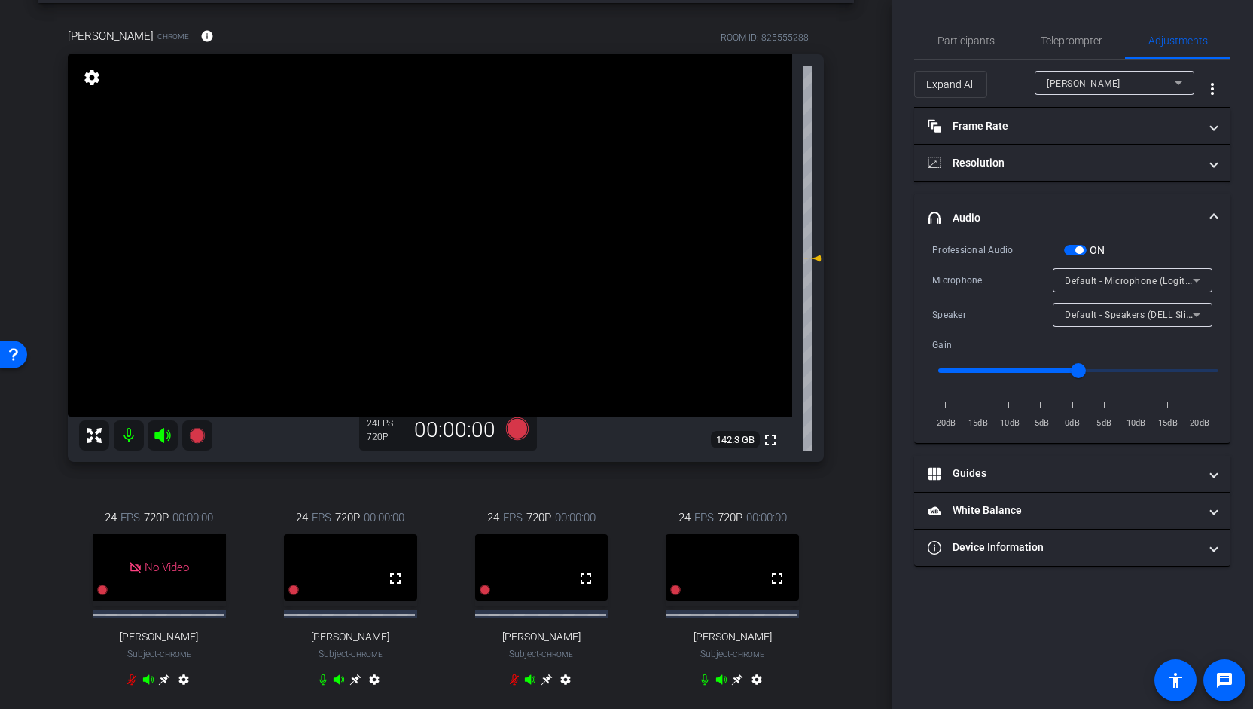
click at [1077, 247] on span "button" at bounding box center [1079, 250] width 8 height 8
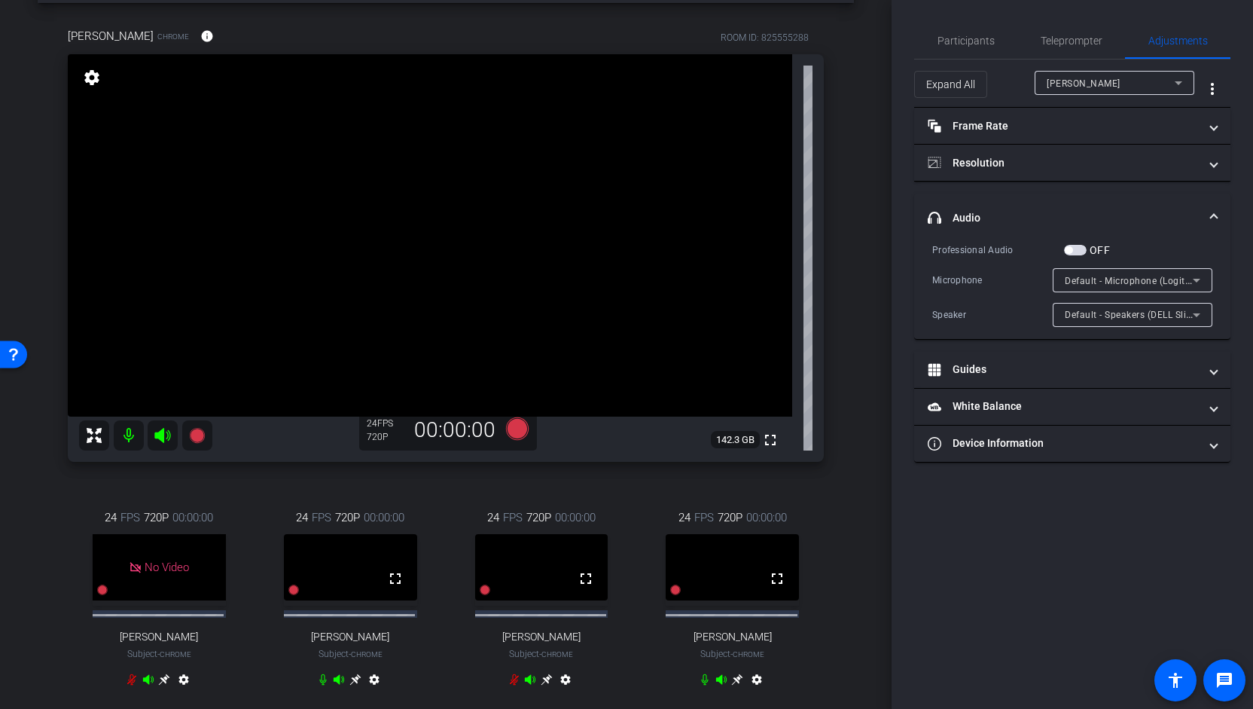
click at [1077, 247] on span "button" at bounding box center [1075, 250] width 23 height 11
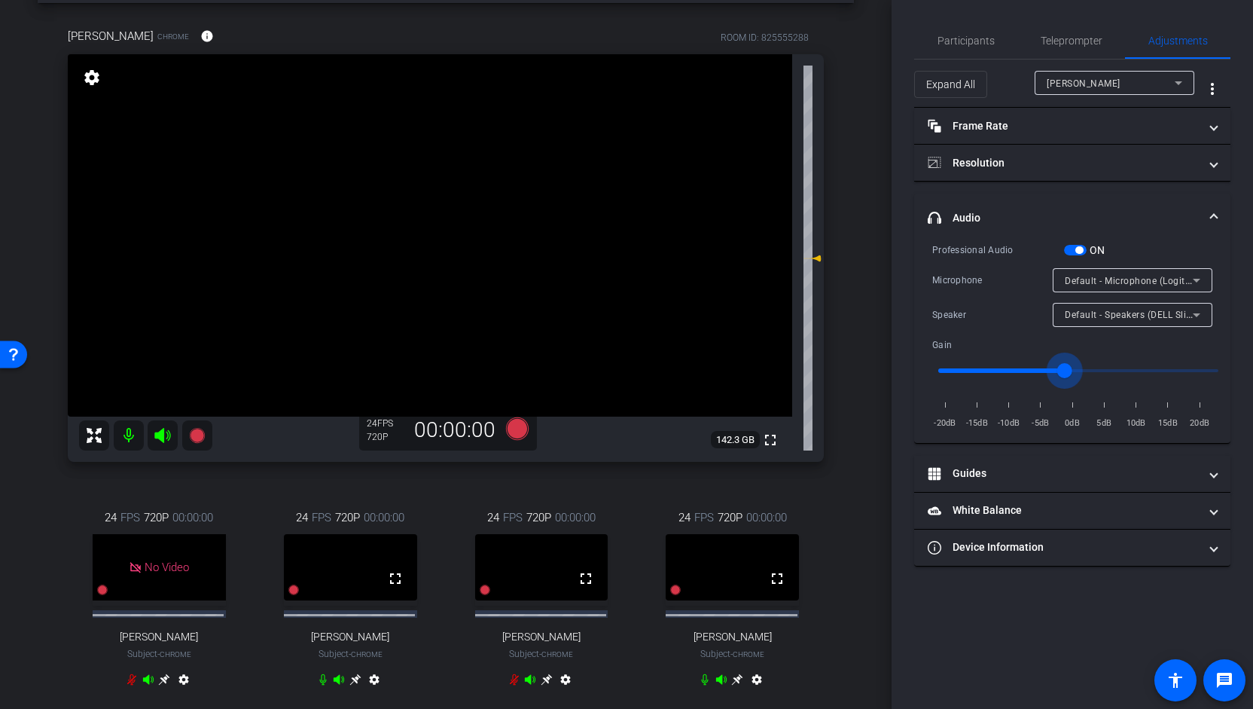
type input "0.9"
click at [1071, 371] on input "range" at bounding box center [1078, 370] width 312 height 33
click at [952, 39] on span "Participants" at bounding box center [965, 40] width 57 height 11
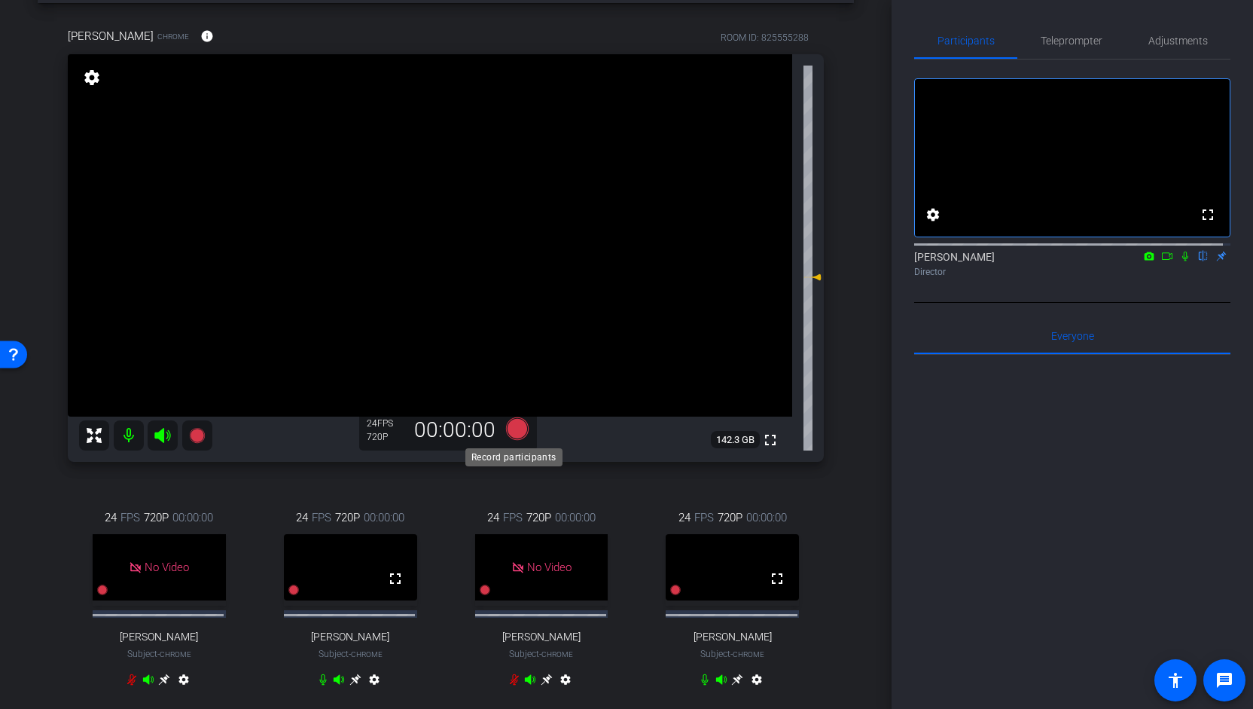
click at [521, 430] on icon at bounding box center [517, 428] width 23 height 23
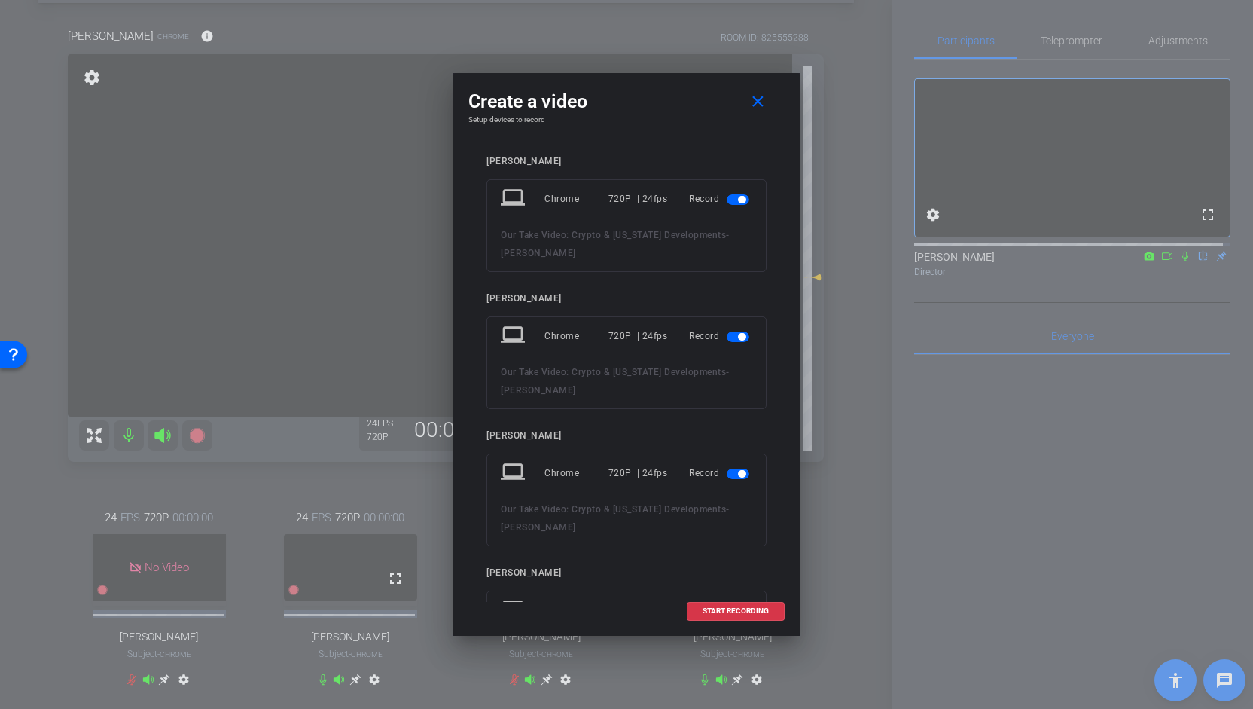
click at [738, 200] on span "button" at bounding box center [742, 200] width 8 height 8
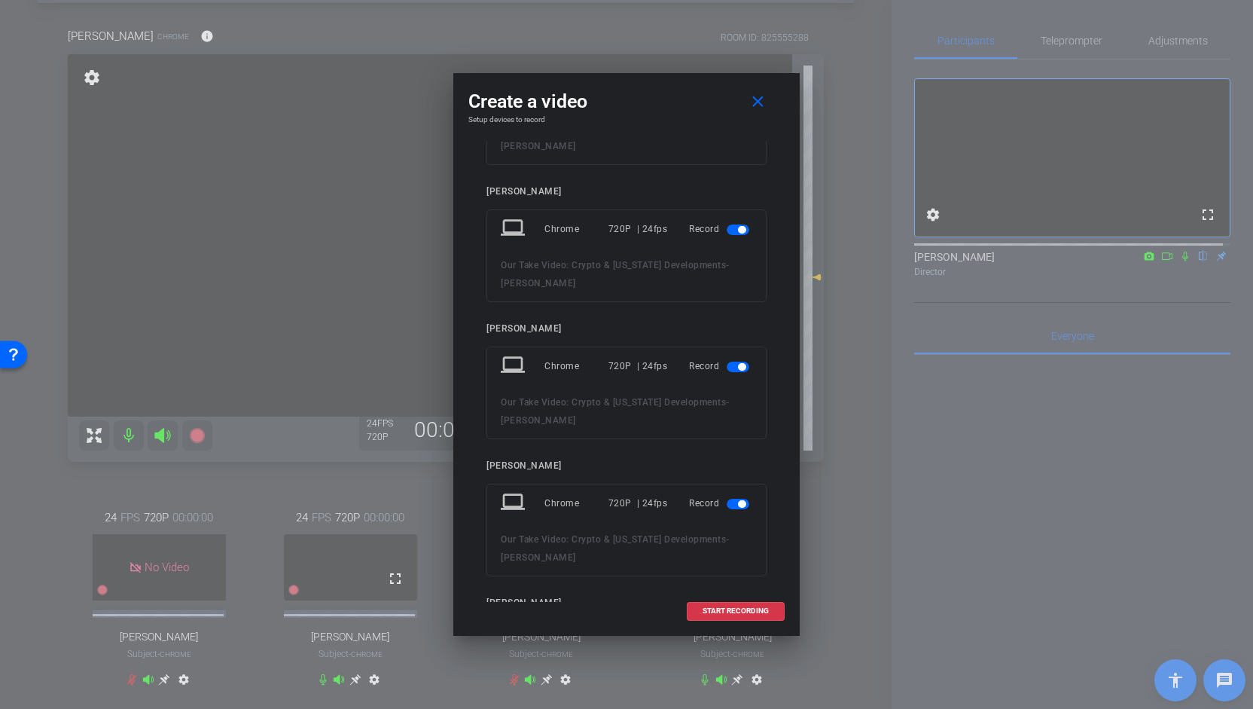
scroll to position [206, 0]
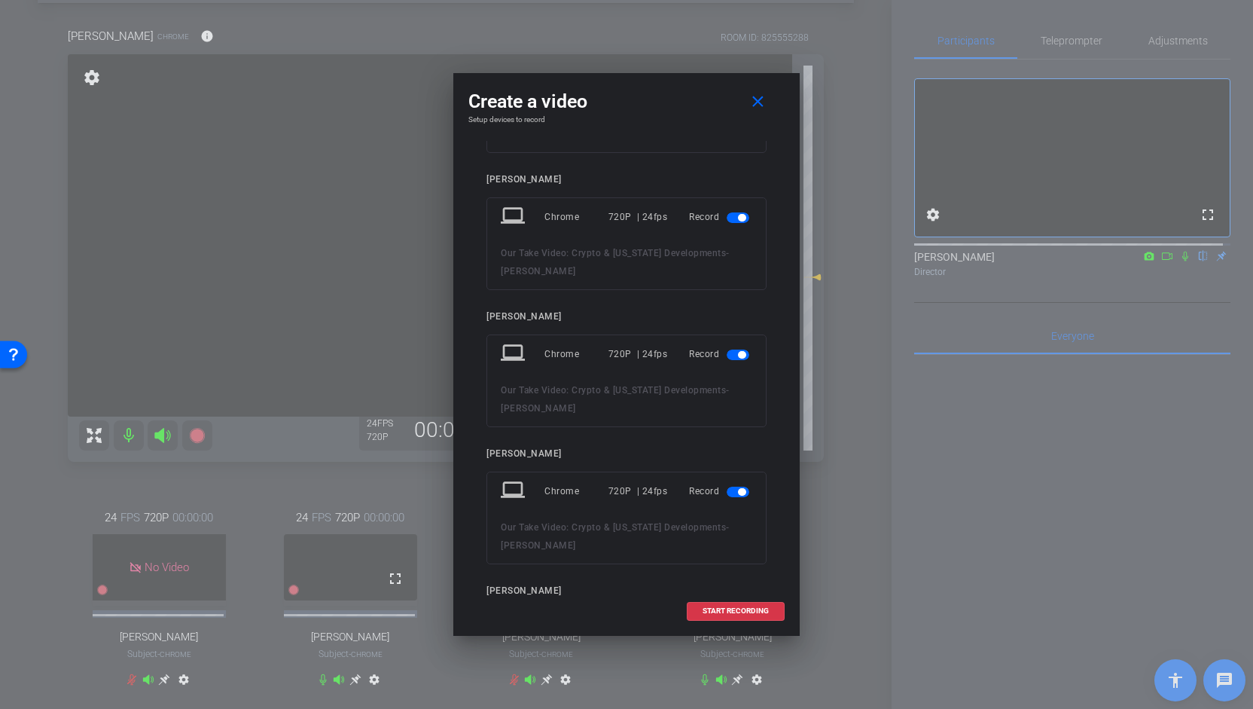
click at [738, 353] on span "button" at bounding box center [742, 355] width 8 height 8
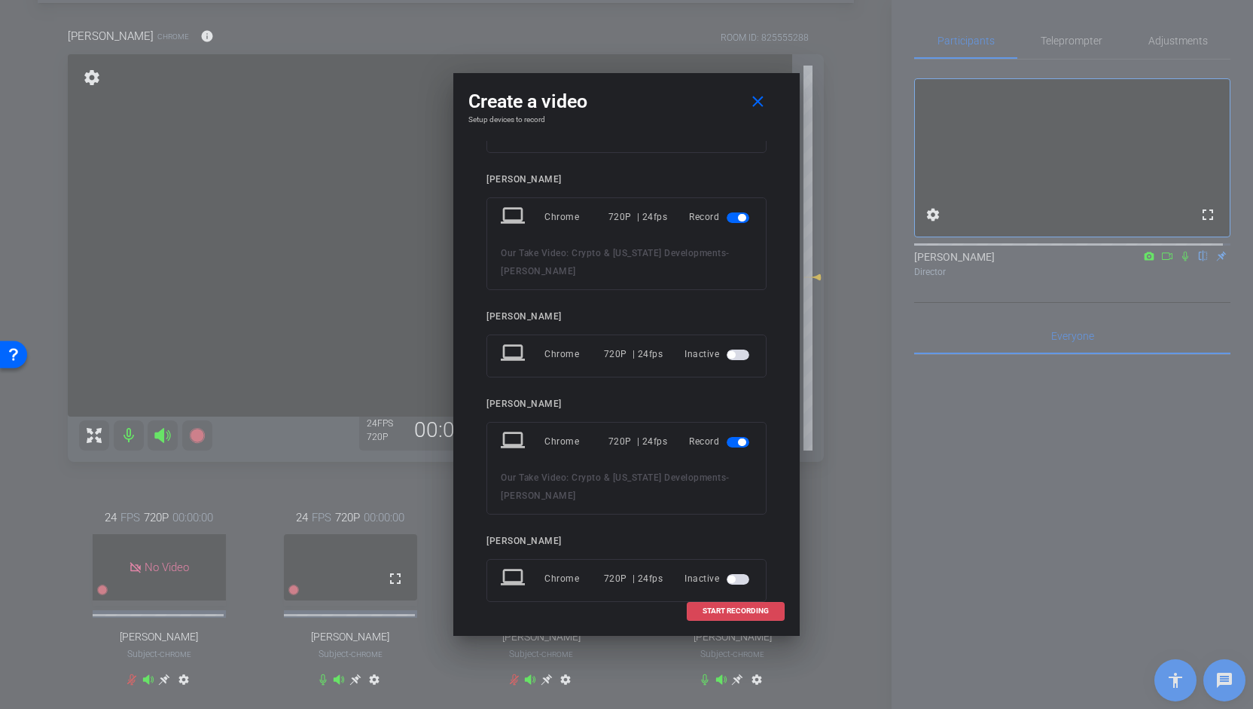
click at [740, 610] on span "START RECORDING" at bounding box center [735, 611] width 66 height 8
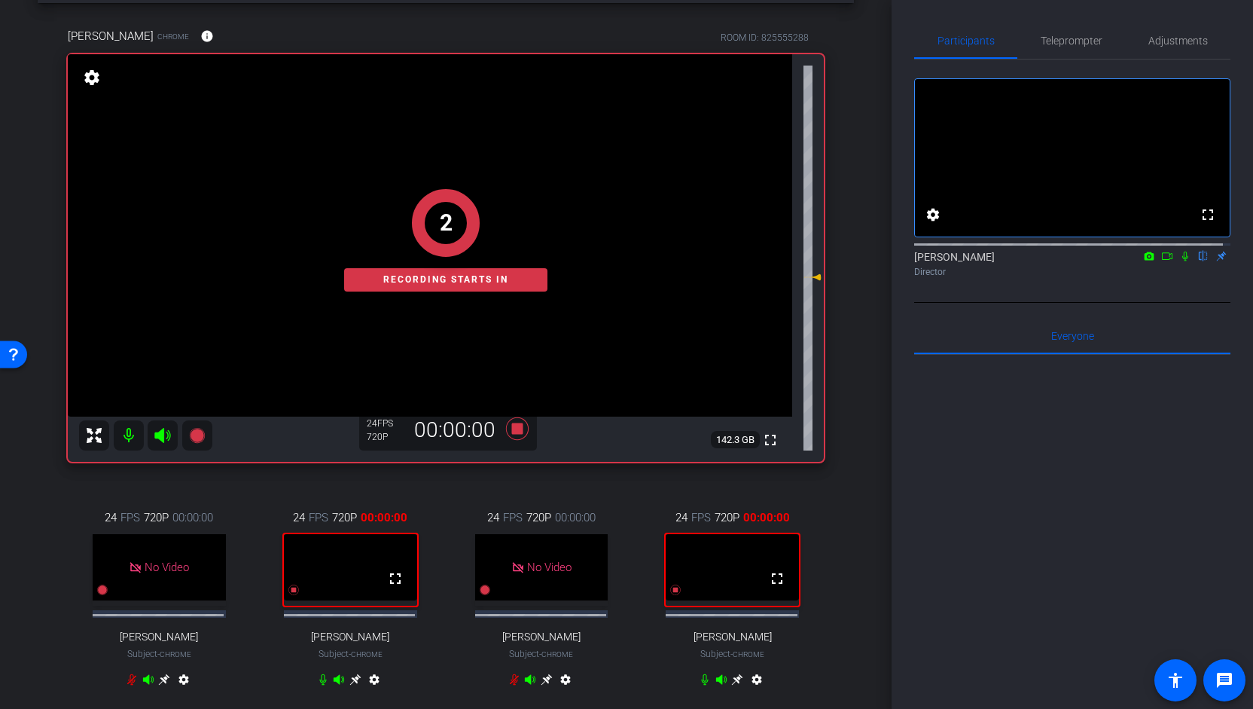
click at [1179, 261] on icon at bounding box center [1185, 256] width 12 height 11
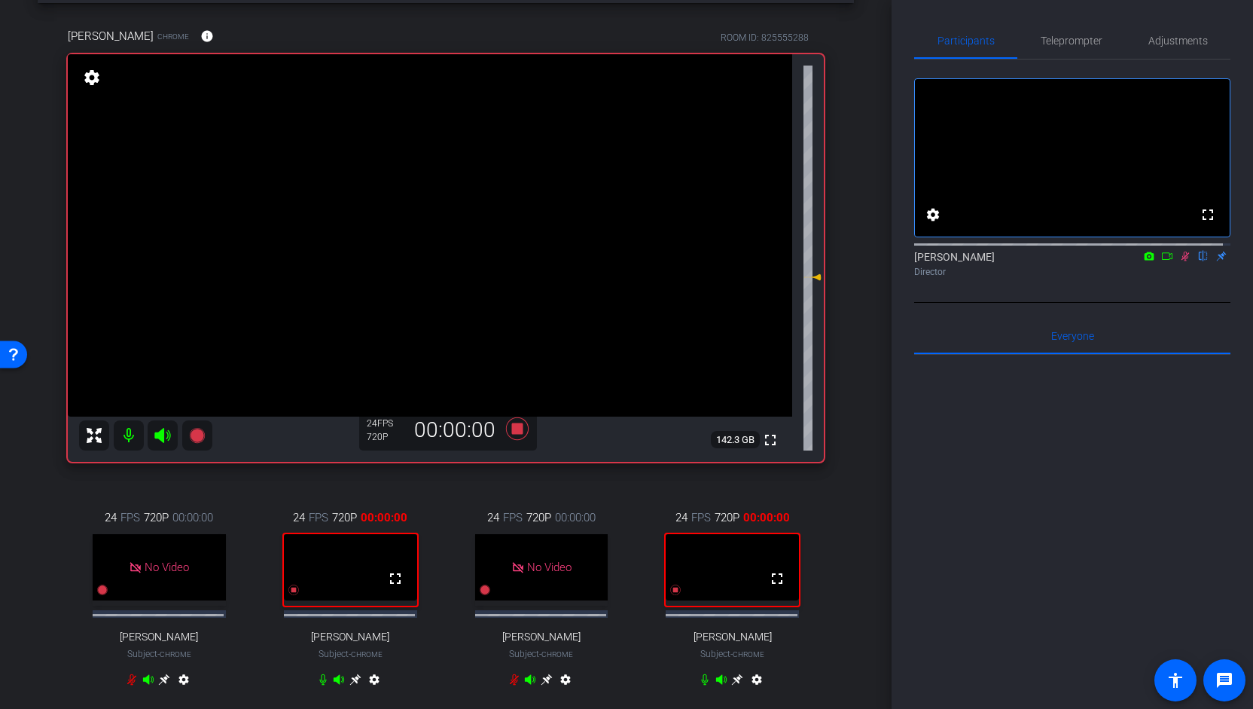
click at [1161, 261] on icon at bounding box center [1167, 256] width 12 height 11
click at [977, 41] on span "Participants" at bounding box center [965, 40] width 57 height 11
click at [952, 47] on span "Participants" at bounding box center [965, 41] width 57 height 36
click at [1071, 39] on span "Teleprompter" at bounding box center [1072, 40] width 62 height 11
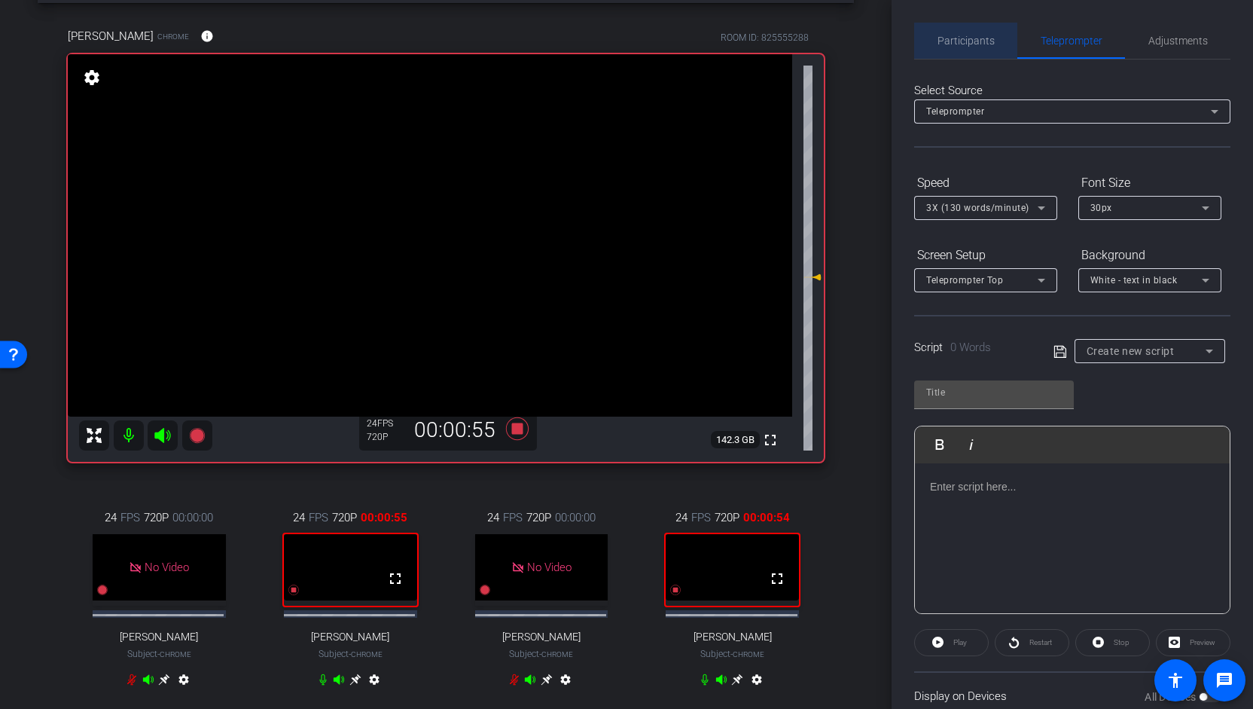
click at [970, 41] on span "Participants" at bounding box center [965, 40] width 57 height 11
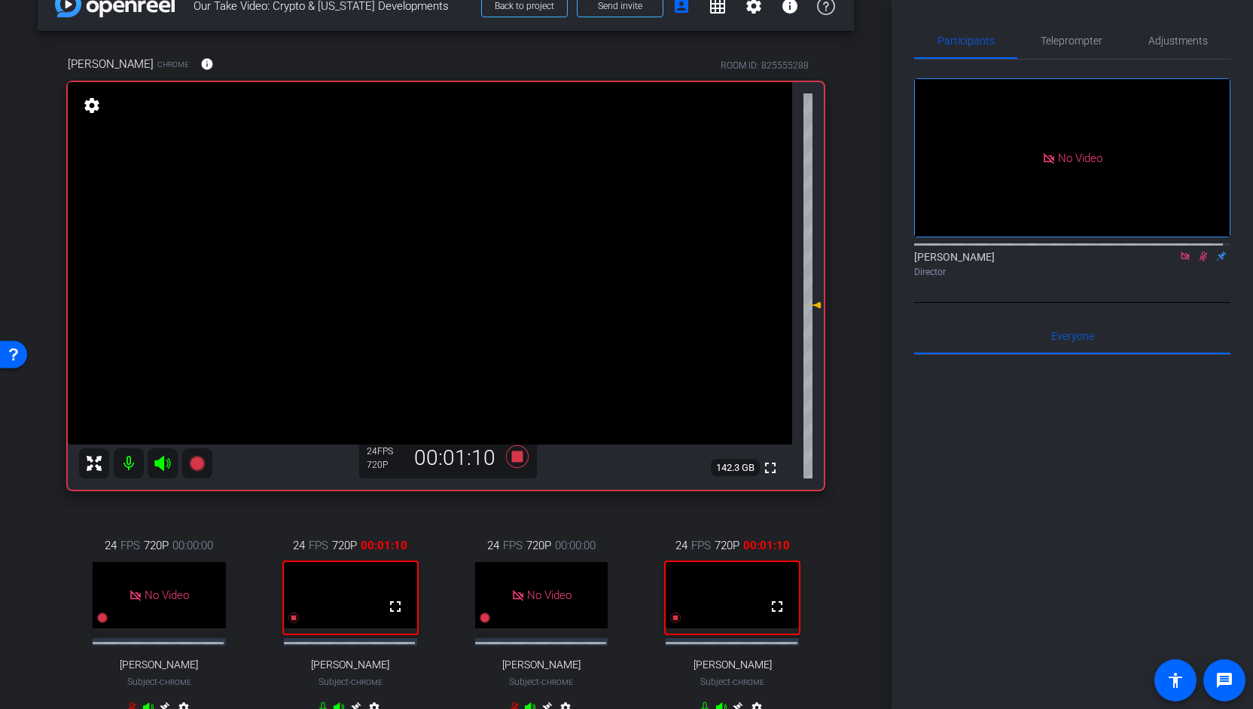
scroll to position [0, 0]
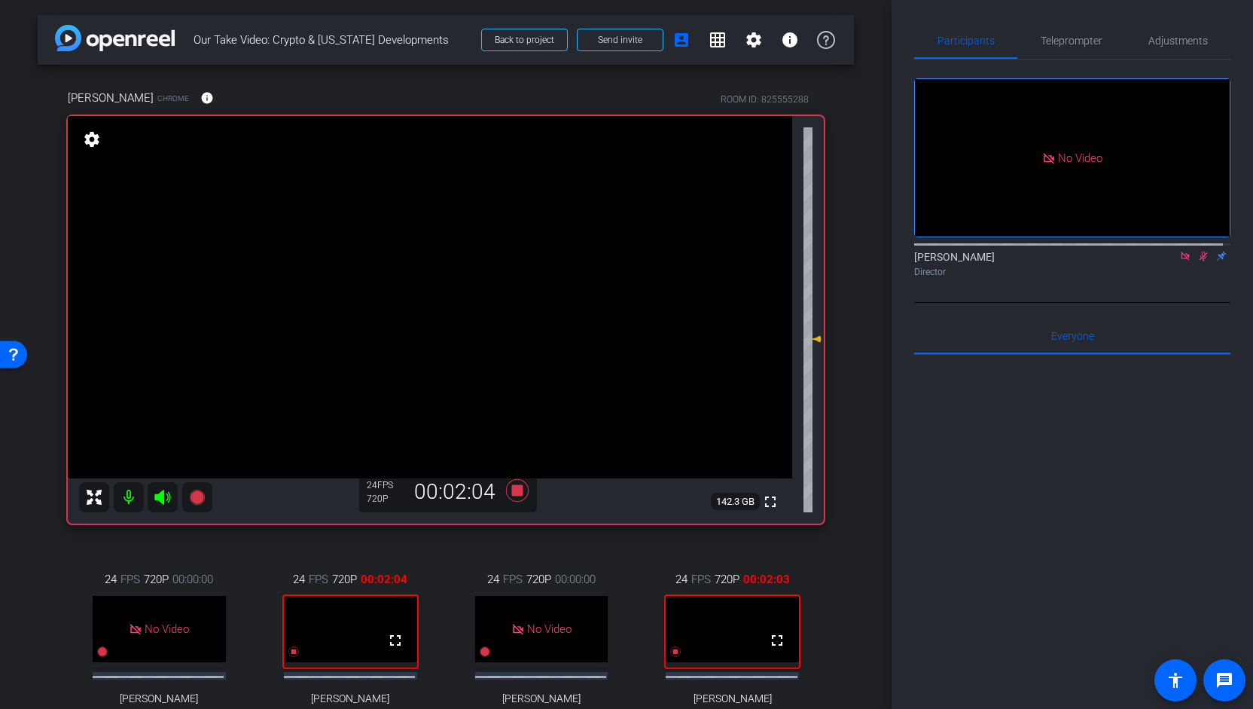
click at [1199, 255] on icon at bounding box center [1203, 256] width 8 height 10
click at [517, 486] on icon at bounding box center [517, 490] width 23 height 23
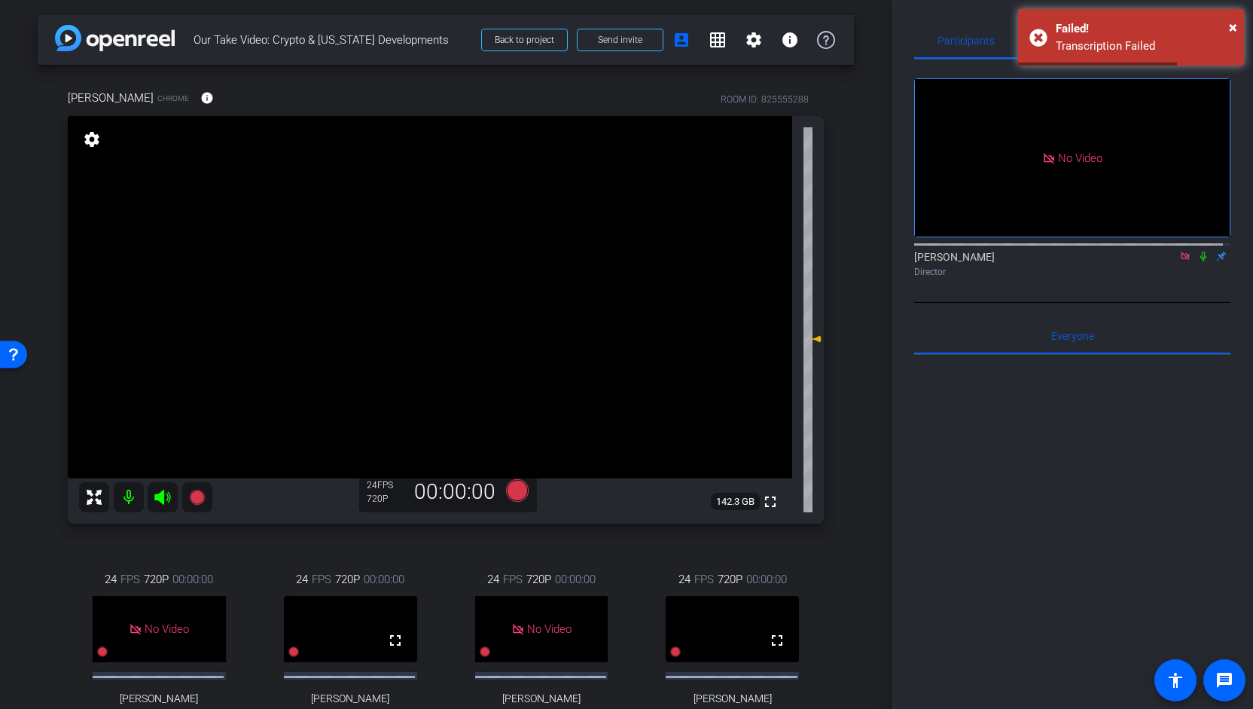
drag, startPoint x: 888, startPoint y: 225, endPoint x: 1140, endPoint y: 134, distance: 268.2
click at [1140, 134] on div "No Video" at bounding box center [1072, 157] width 315 height 157
click at [1181, 251] on icon at bounding box center [1185, 255] width 8 height 8
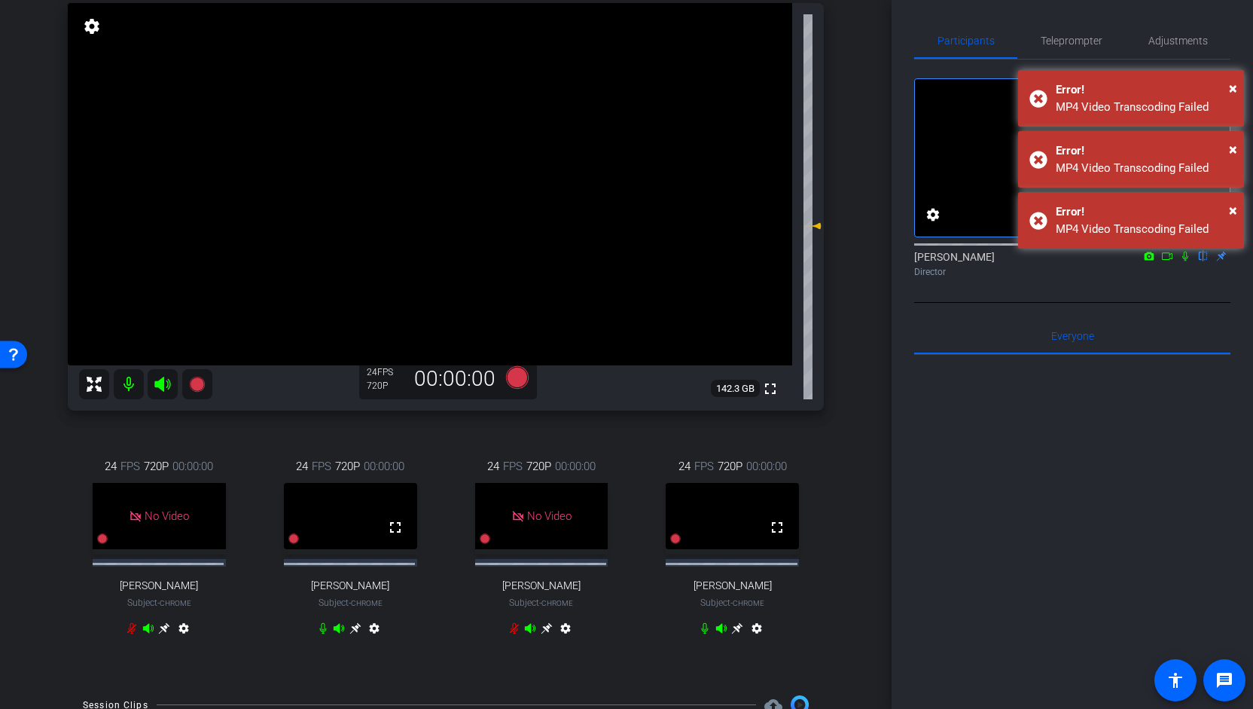
scroll to position [81, 0]
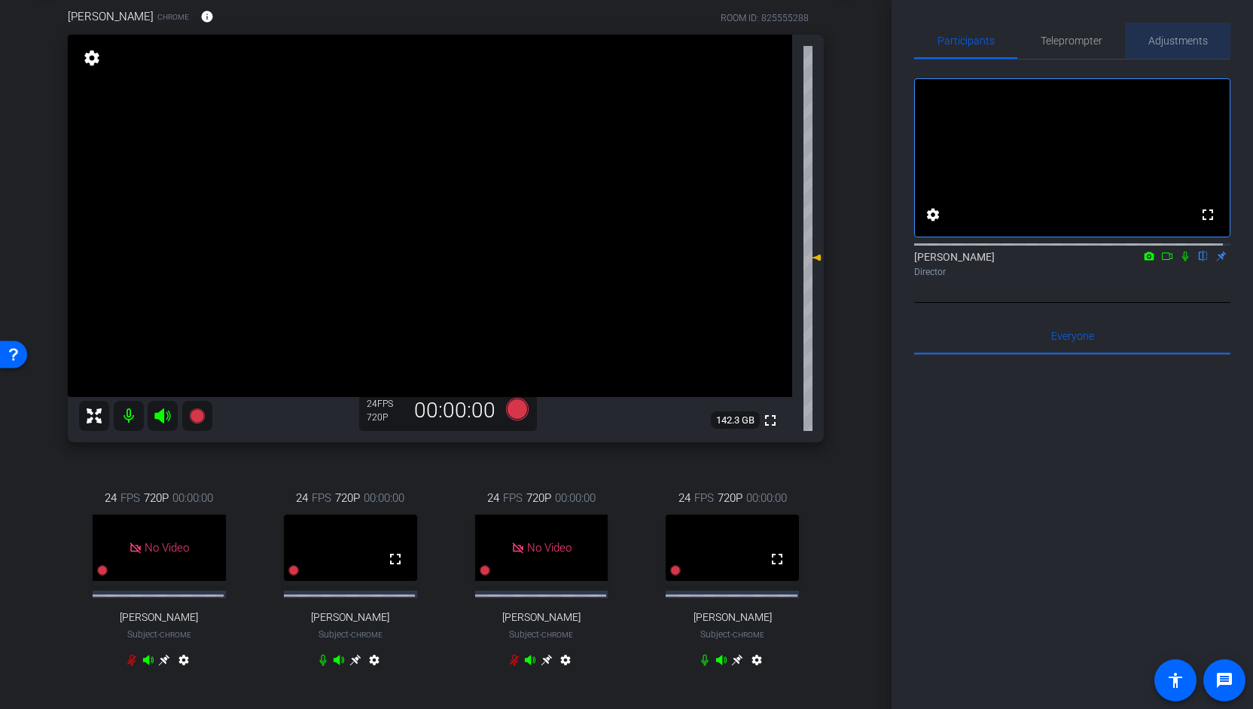
click at [1173, 44] on span "Adjustments" at bounding box center [1177, 40] width 59 height 11
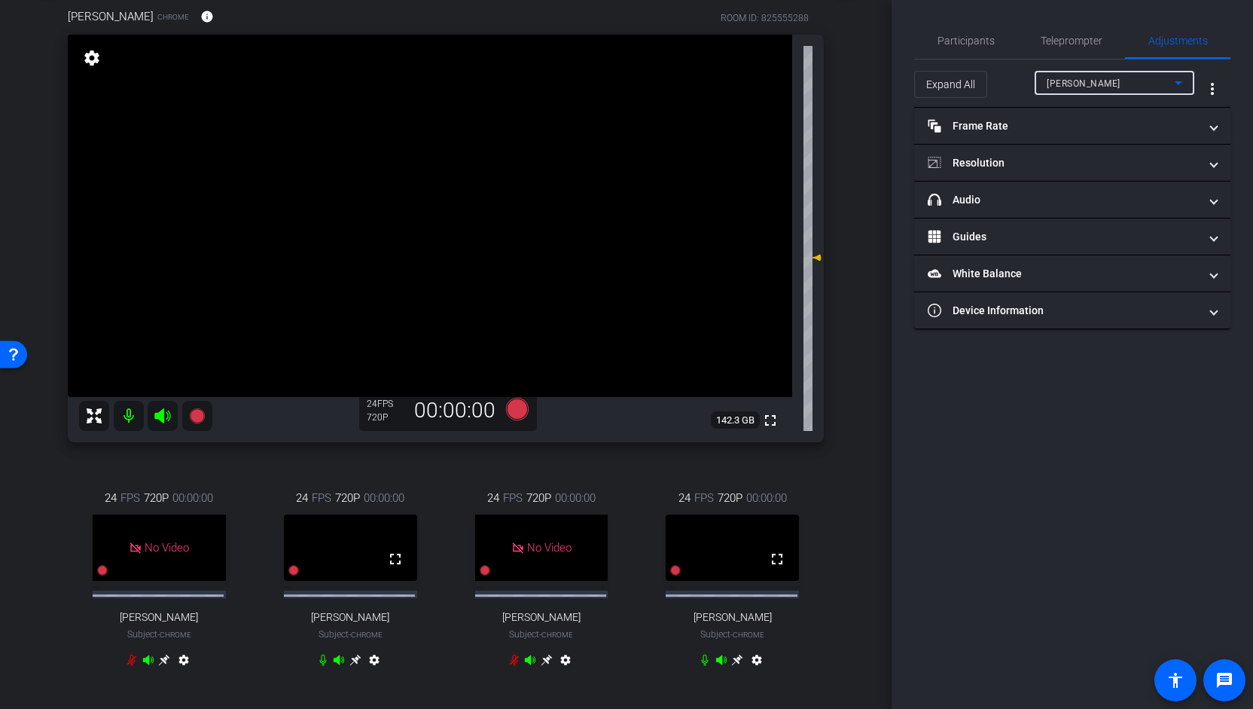
click at [1173, 86] on icon at bounding box center [1178, 83] width 18 height 18
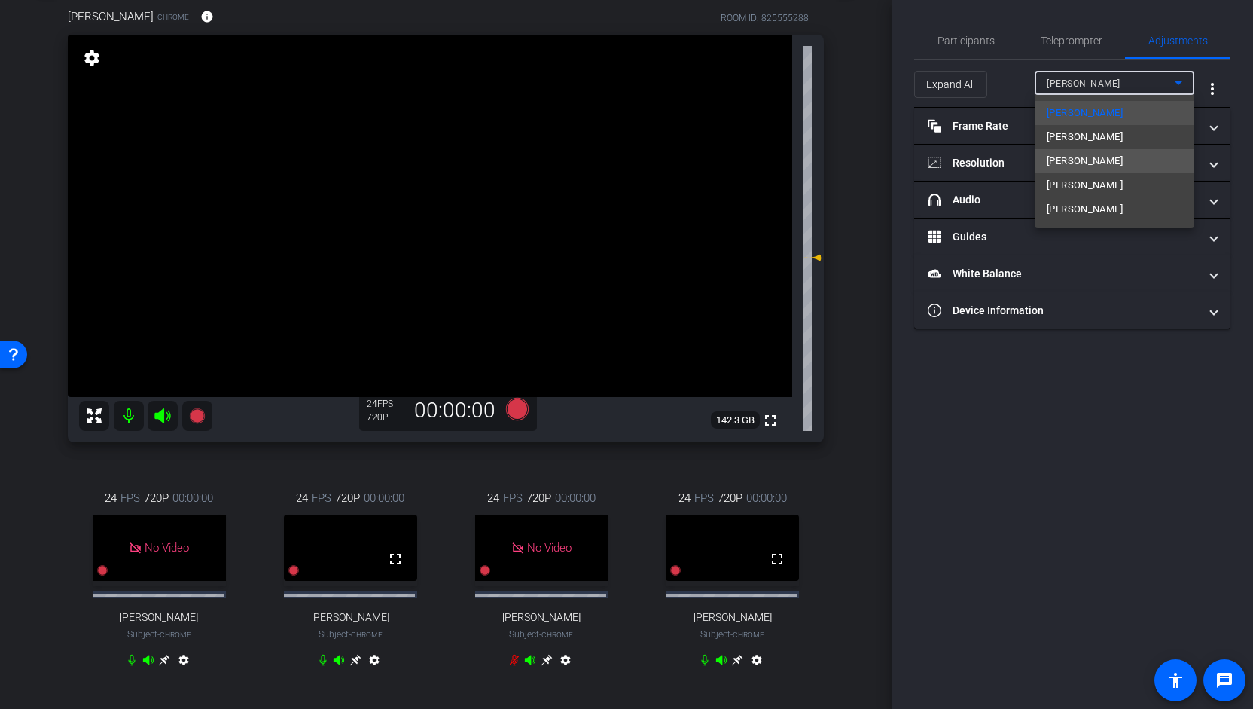
click at [1113, 166] on span "[PERSON_NAME]" at bounding box center [1085, 161] width 76 height 18
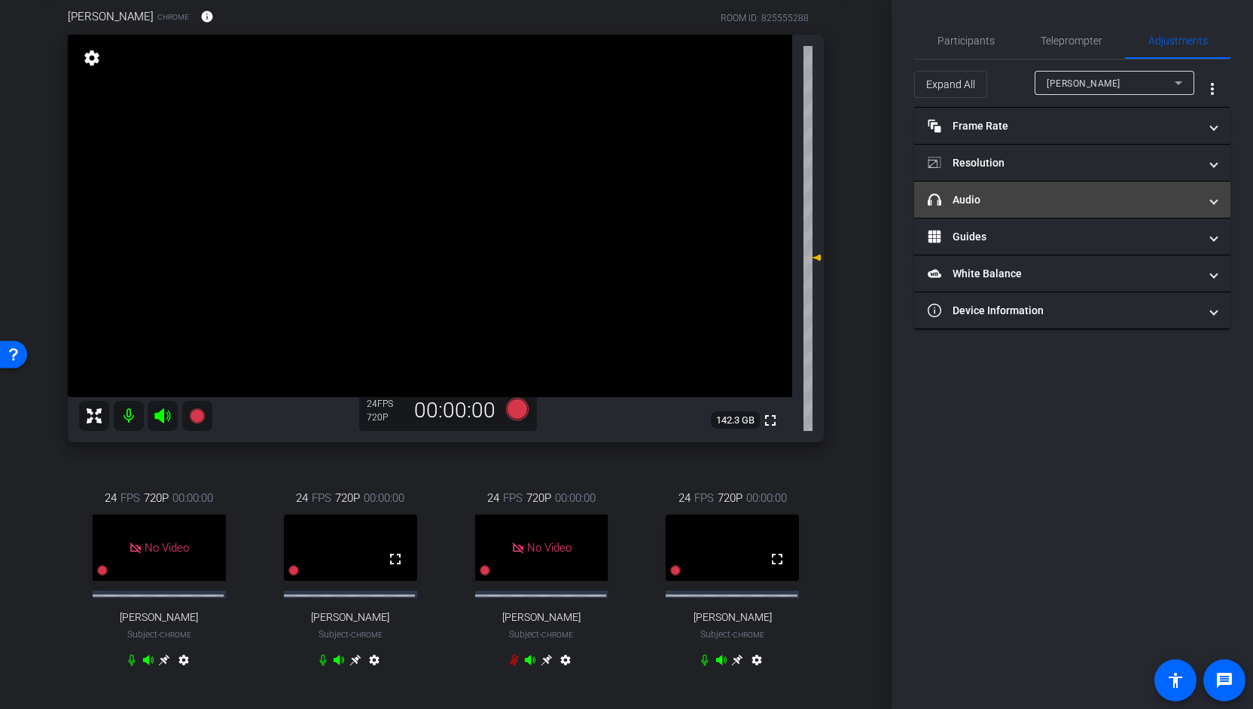
click at [971, 198] on mat-panel-title "headphone icon Audio" at bounding box center [1063, 200] width 271 height 16
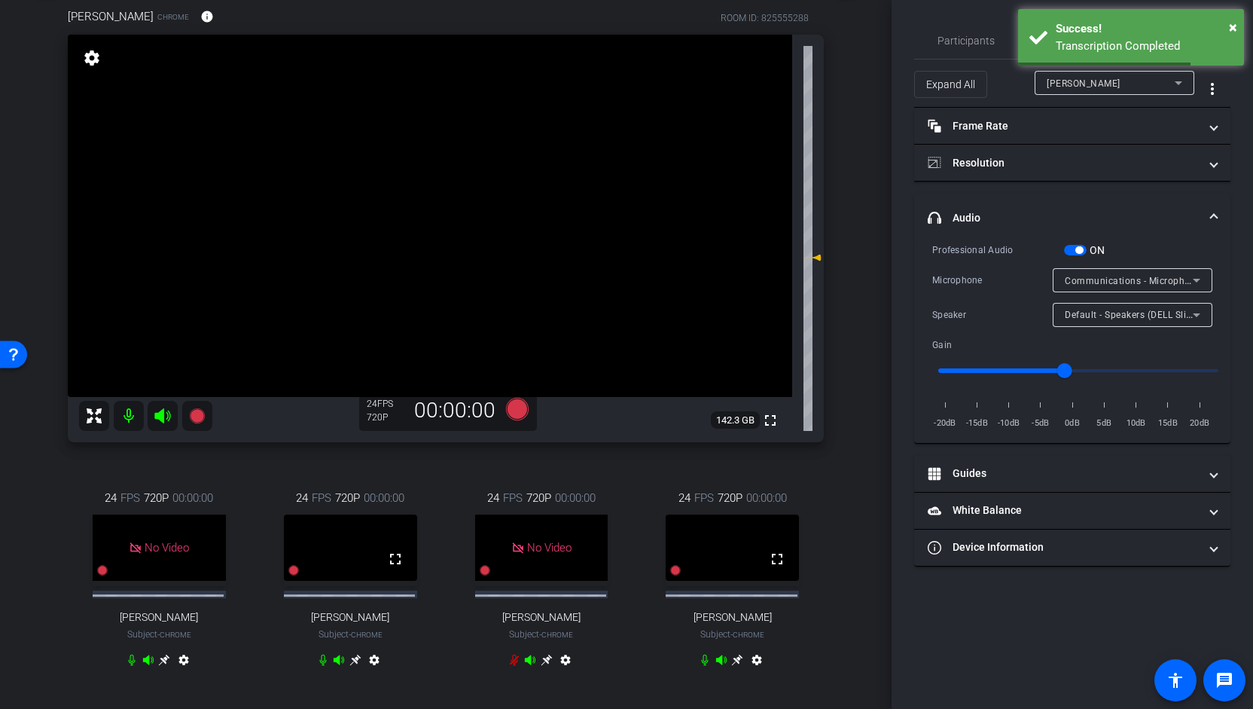
click at [1080, 248] on span "button" at bounding box center [1079, 250] width 8 height 8
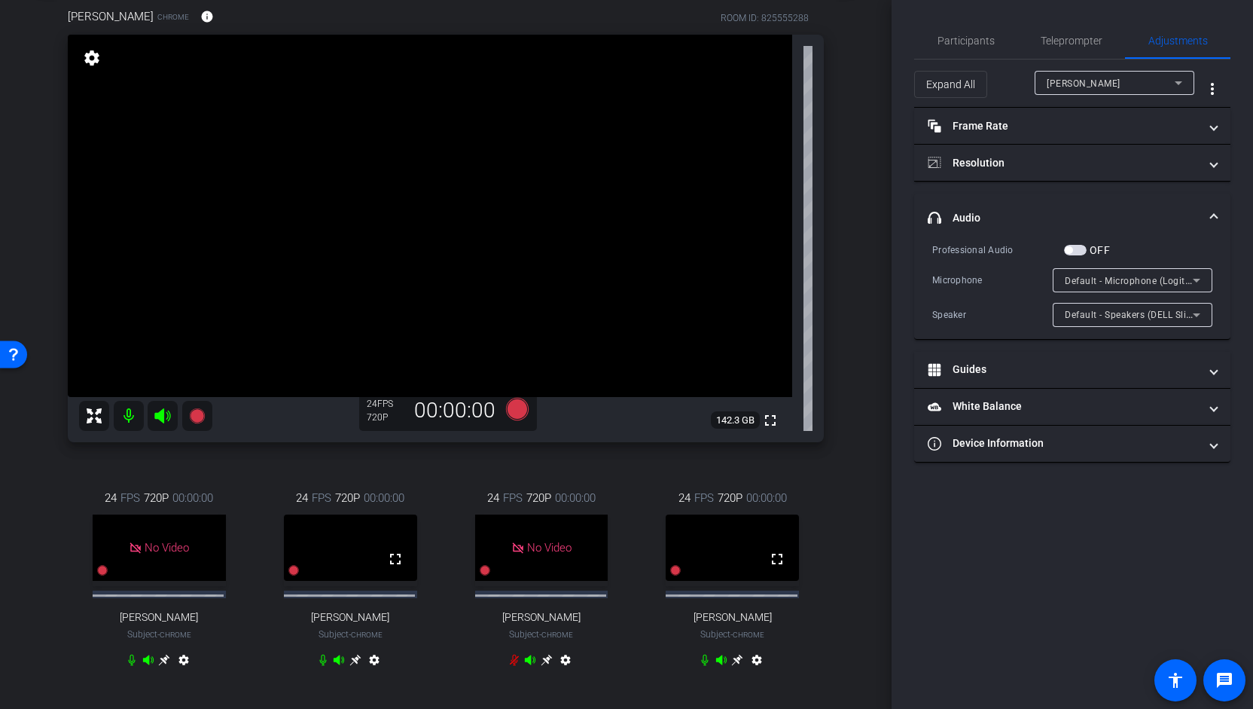
click at [1093, 279] on span "Default - Microphone (Logitech BRIO) (046d:085e)" at bounding box center [1174, 280] width 218 height 12
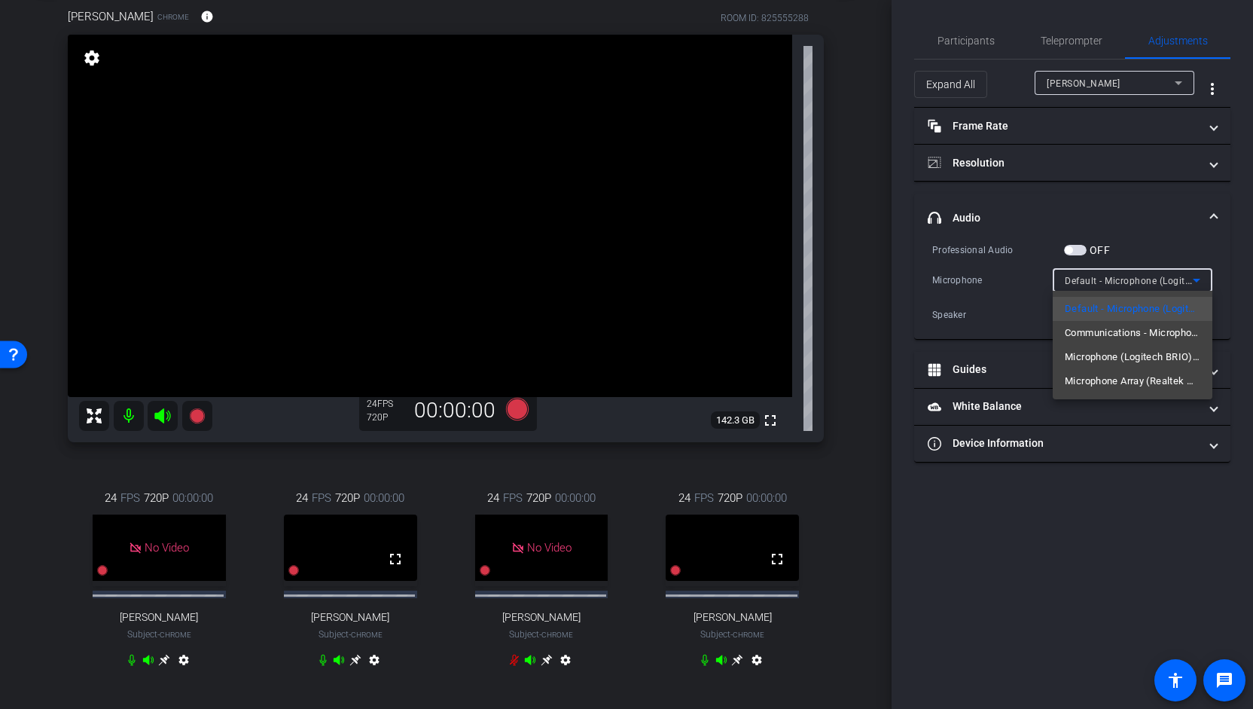
click at [1093, 279] on div at bounding box center [626, 354] width 1253 height 709
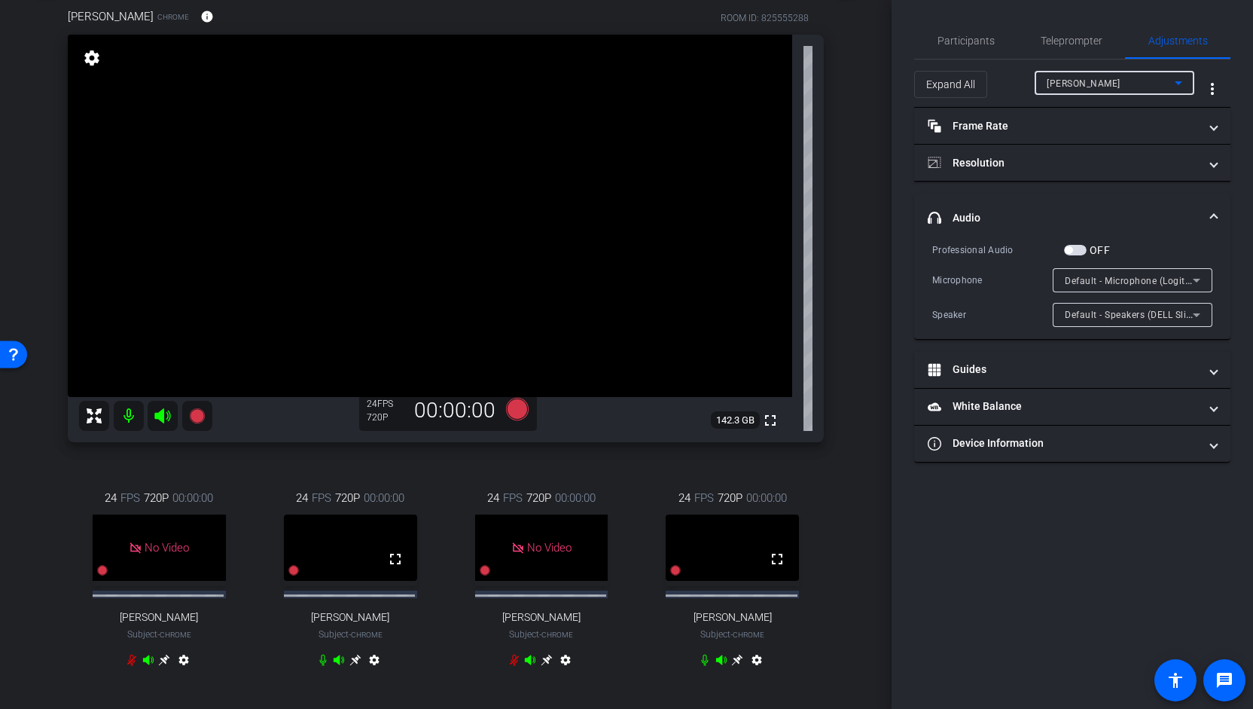
click at [1156, 79] on div "[PERSON_NAME]" at bounding box center [1111, 83] width 128 height 19
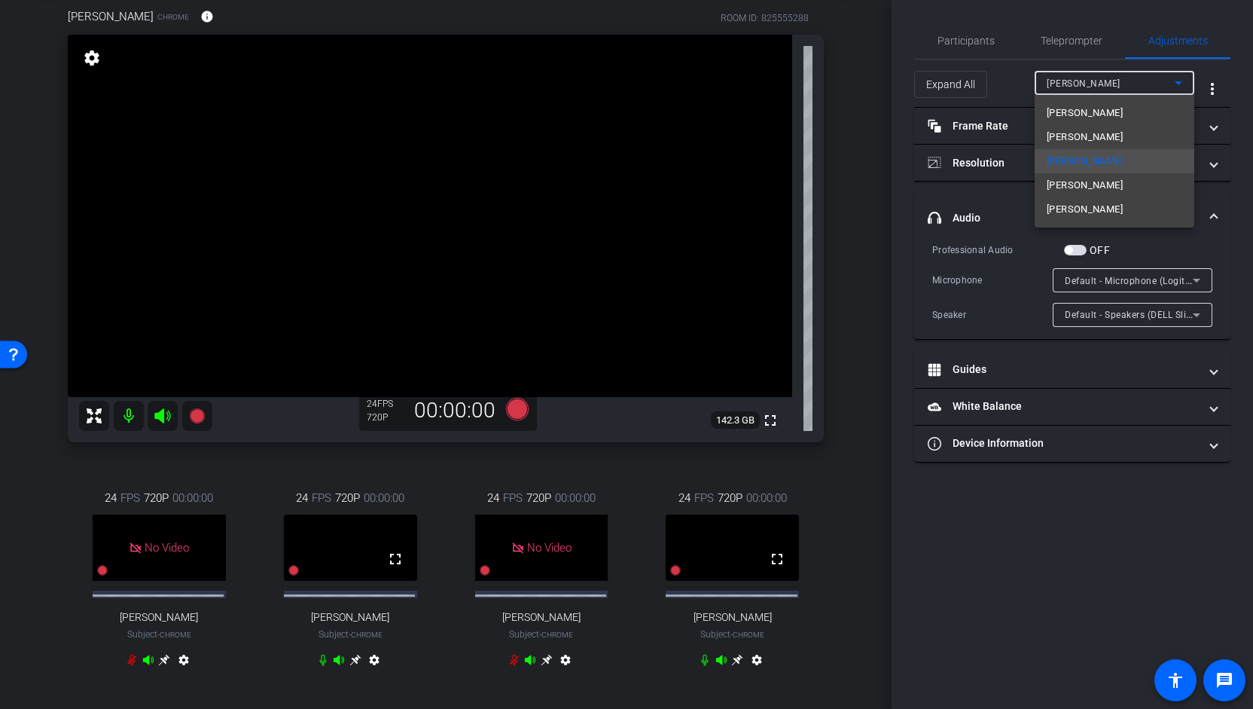
drag, startPoint x: 1126, startPoint y: 108, endPoint x: 1108, endPoint y: 130, distance: 28.9
click at [1108, 130] on mat-option "[PERSON_NAME]" at bounding box center [1115, 137] width 160 height 24
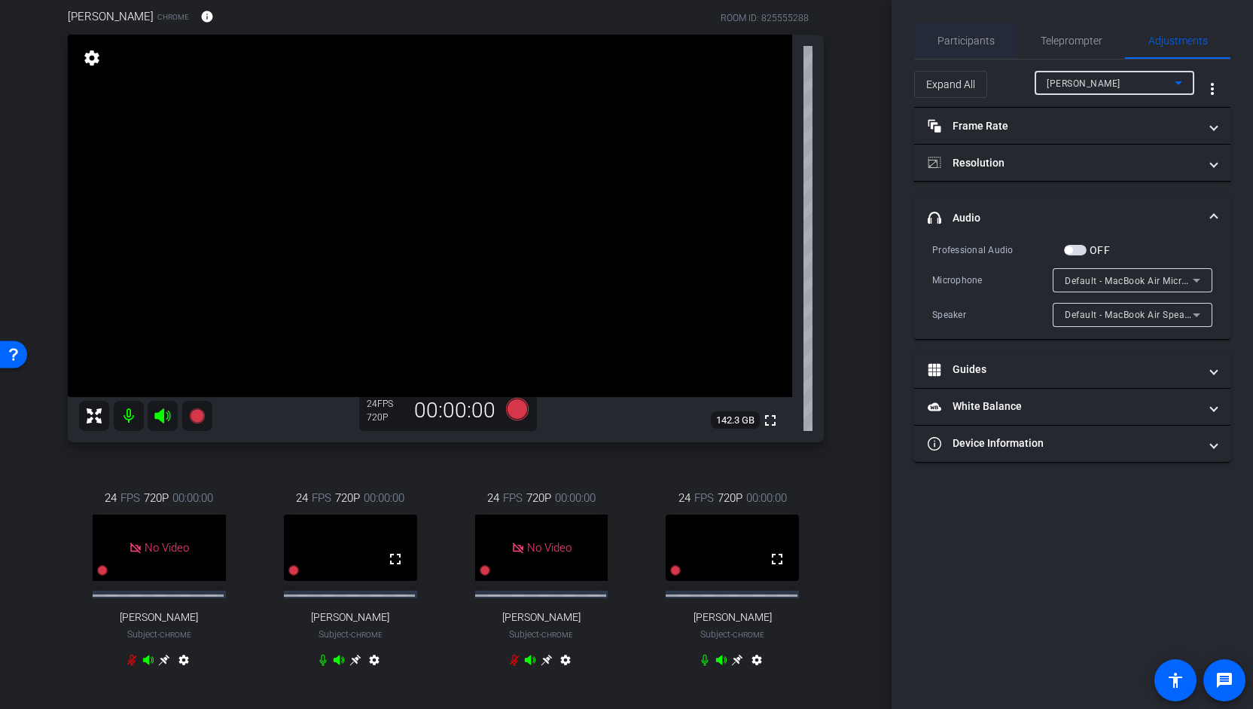
click at [976, 41] on span "Participants" at bounding box center [965, 40] width 57 height 11
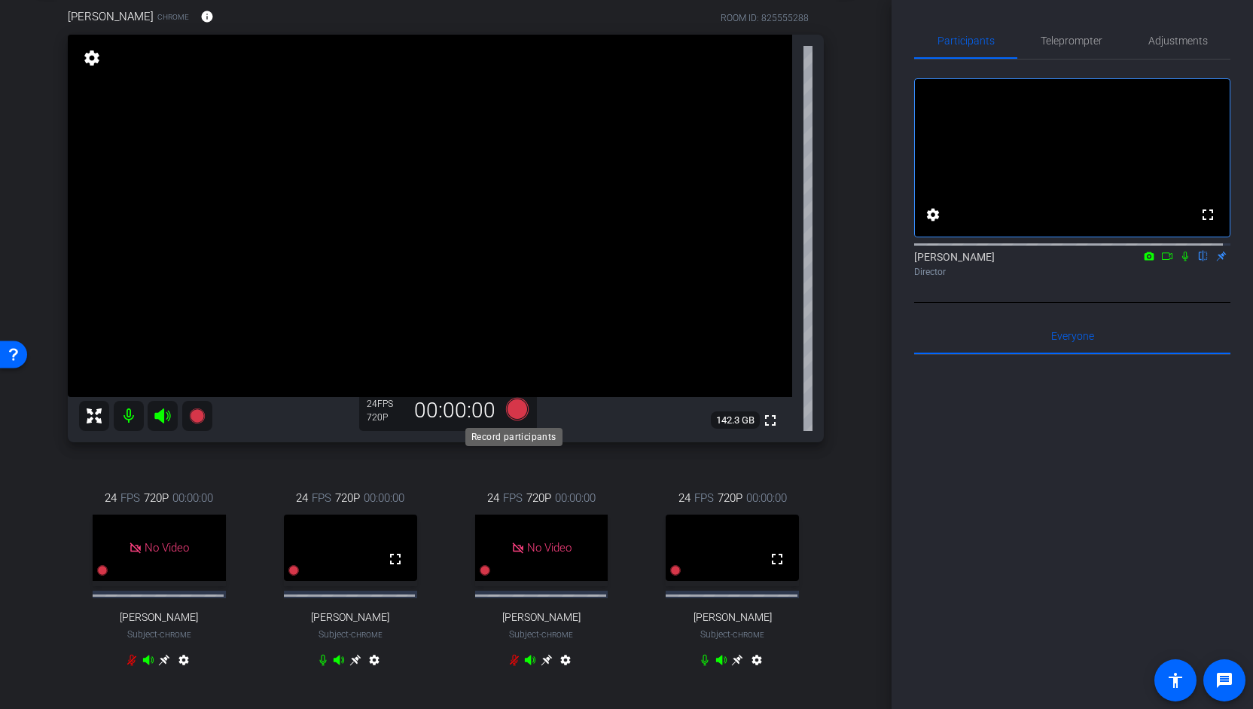
click at [513, 410] on icon at bounding box center [517, 409] width 23 height 23
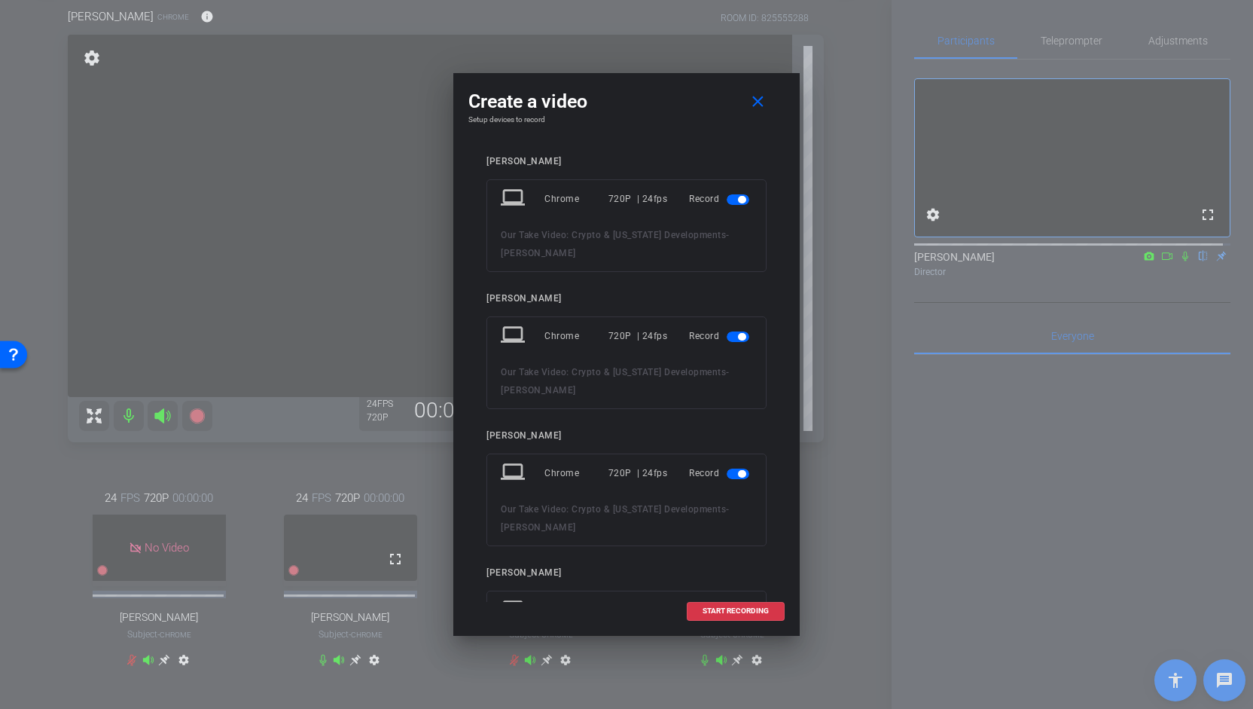
click at [738, 198] on span "button" at bounding box center [742, 200] width 8 height 8
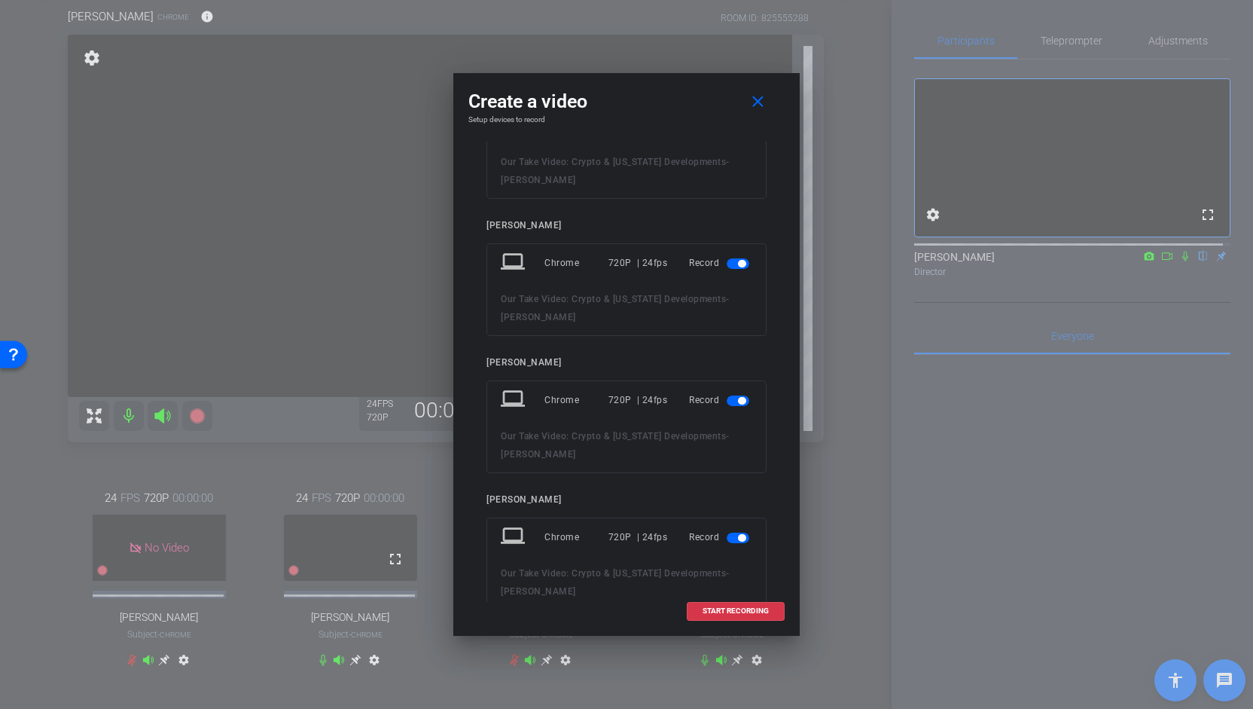
scroll to position [172, 0]
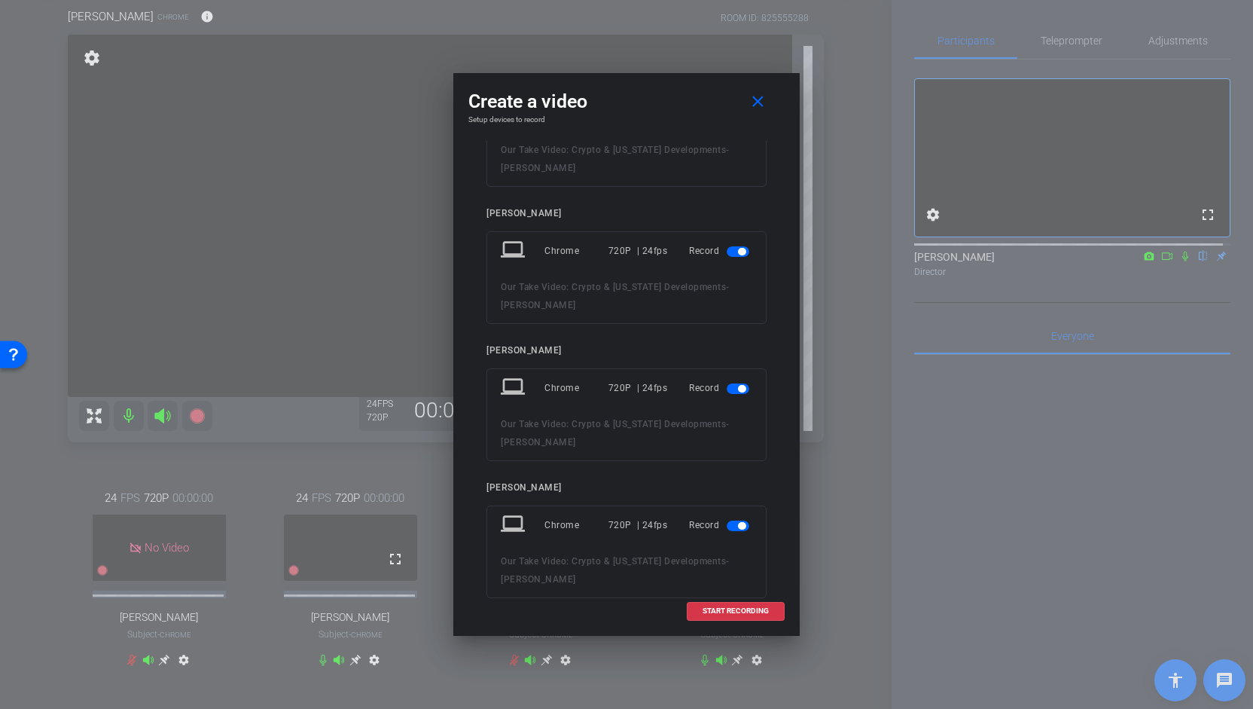
click at [738, 385] on span "button" at bounding box center [742, 389] width 8 height 8
click at [729, 617] on span at bounding box center [735, 611] width 96 height 36
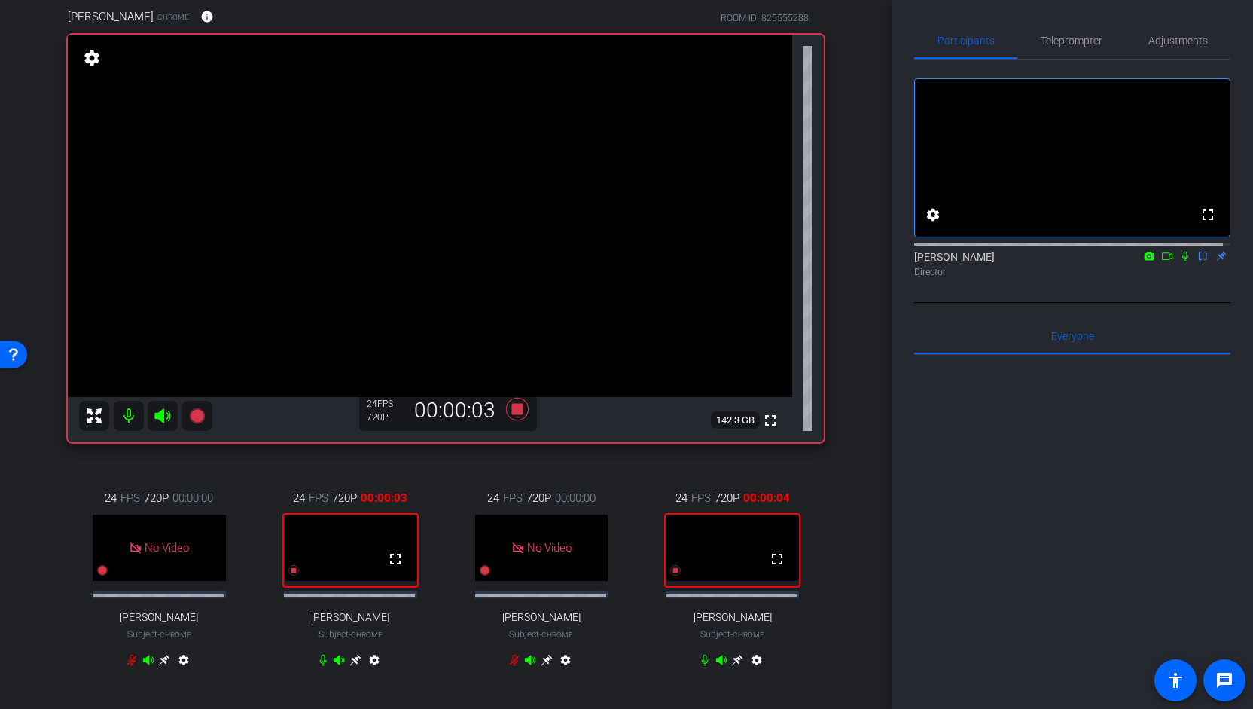
click at [1164, 261] on icon at bounding box center [1167, 256] width 12 height 11
click at [1197, 261] on icon at bounding box center [1203, 256] width 12 height 11
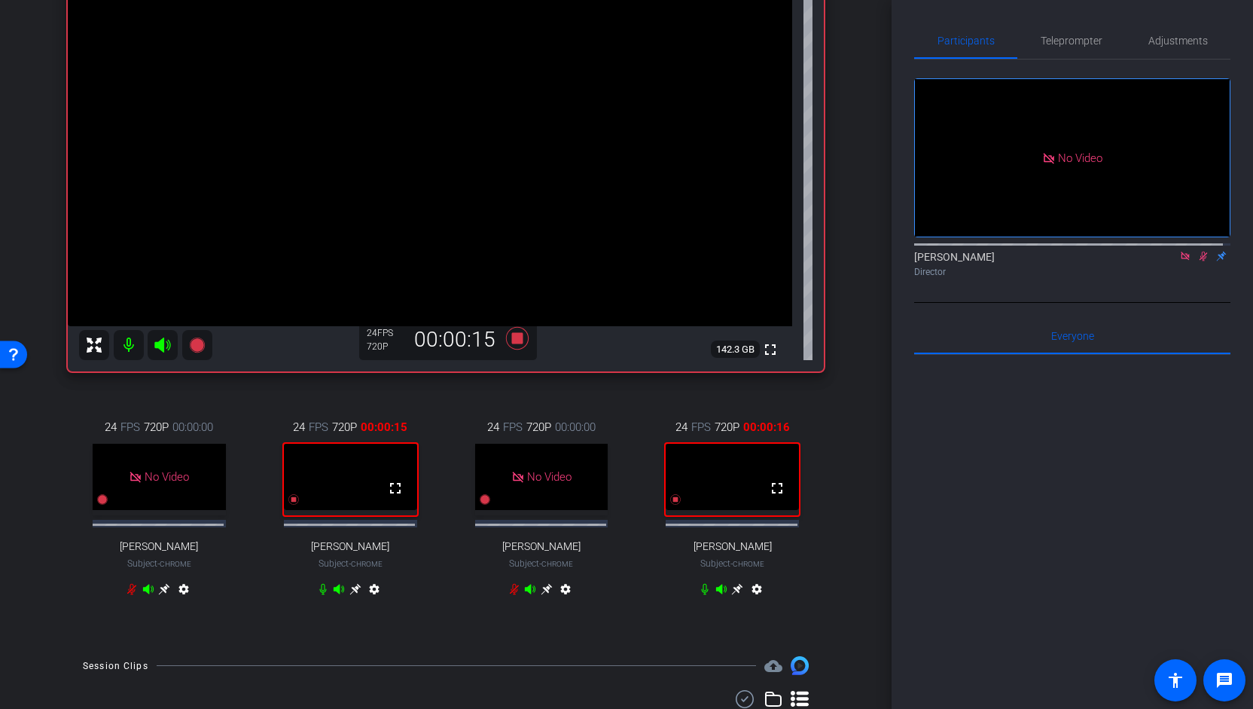
scroll to position [154, 0]
click at [351, 593] on icon at bounding box center [355, 587] width 12 height 12
click at [355, 593] on icon at bounding box center [355, 587] width 12 height 12
click at [1166, 43] on span "Adjustments" at bounding box center [1177, 40] width 59 height 11
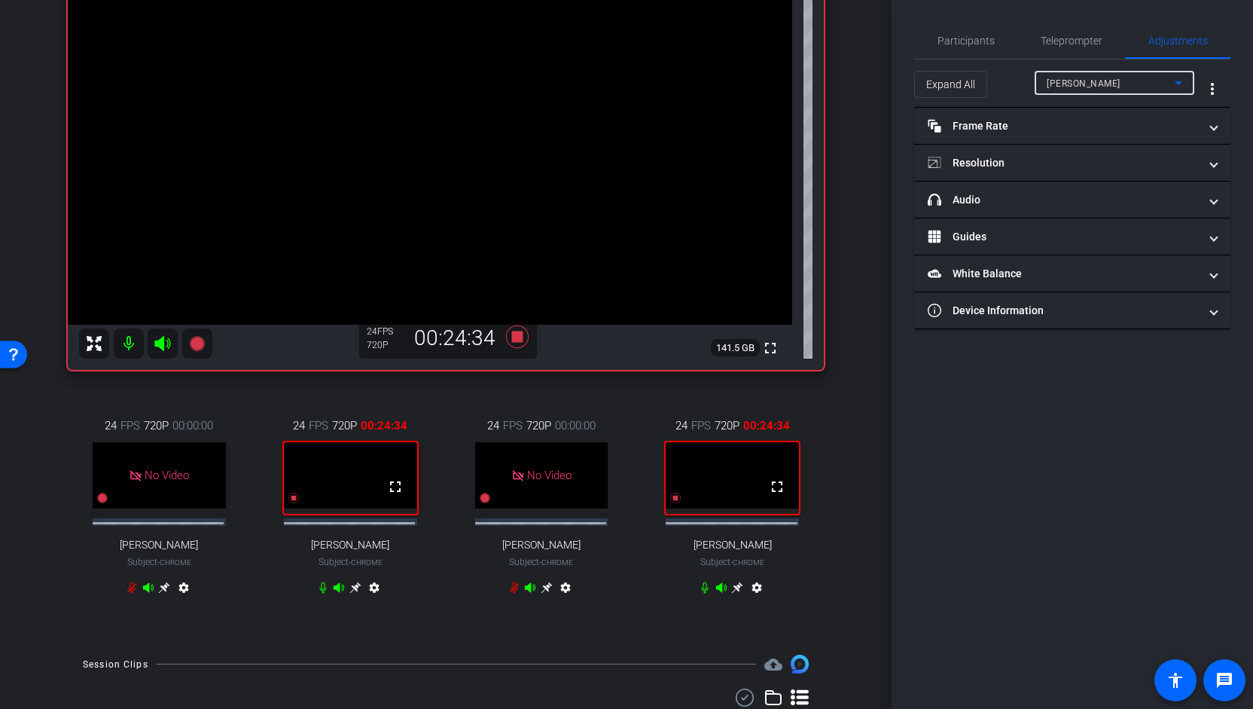
click at [1181, 80] on icon at bounding box center [1178, 83] width 18 height 18
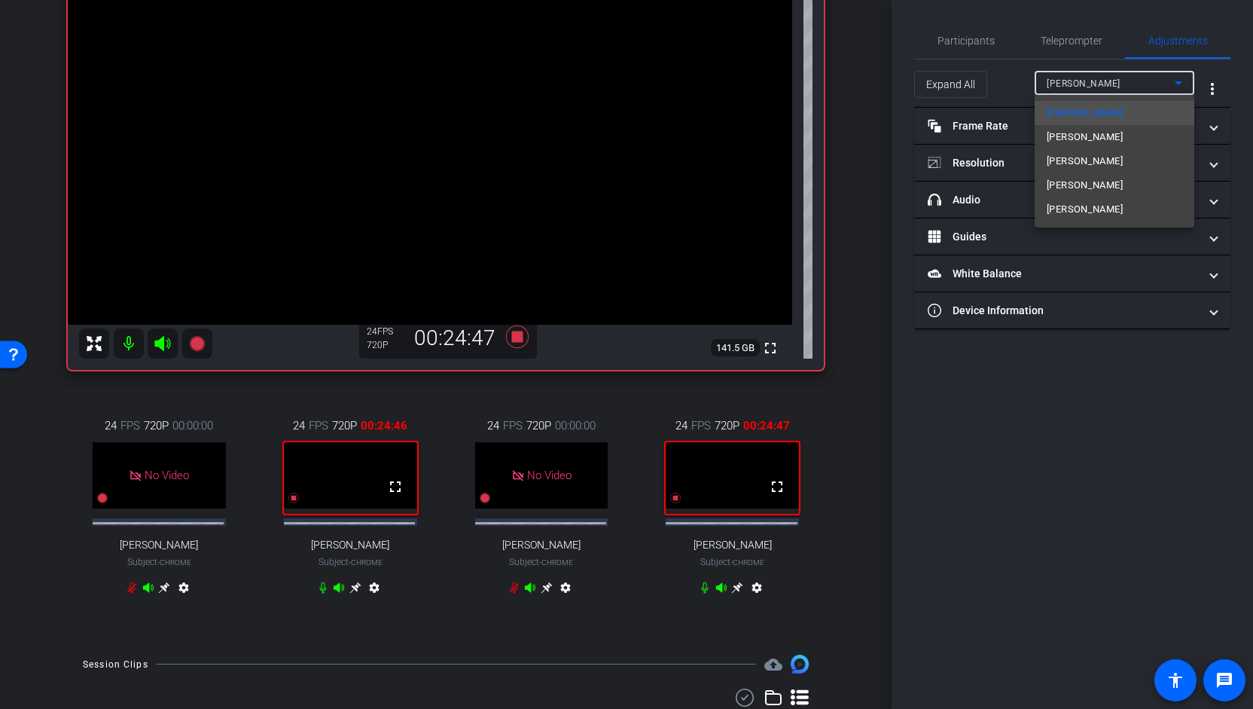
click at [1049, 422] on div at bounding box center [626, 354] width 1253 height 709
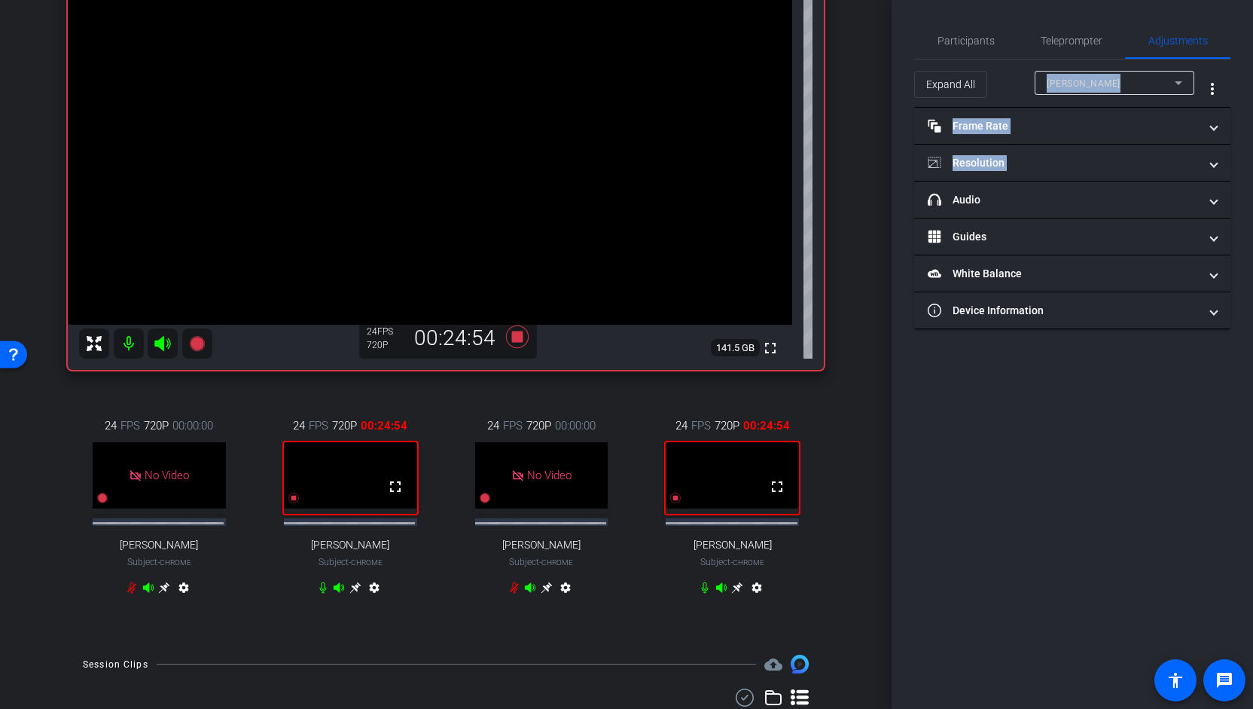
drag, startPoint x: 891, startPoint y: 201, endPoint x: 894, endPoint y: 62, distance: 139.3
click at [894, 62] on div "Participants Teleprompter Adjustments [PERSON_NAME] Director Everyone 0 Mark al…" at bounding box center [1071, 354] width 361 height 709
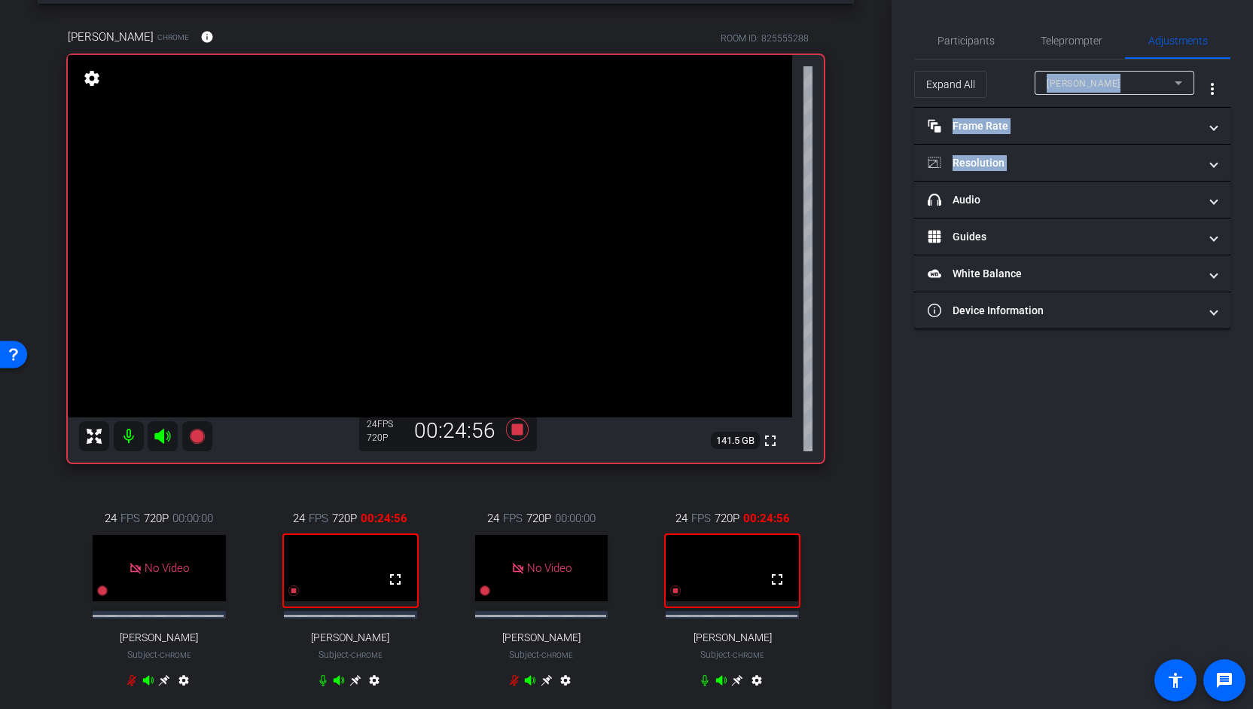
scroll to position [23, 0]
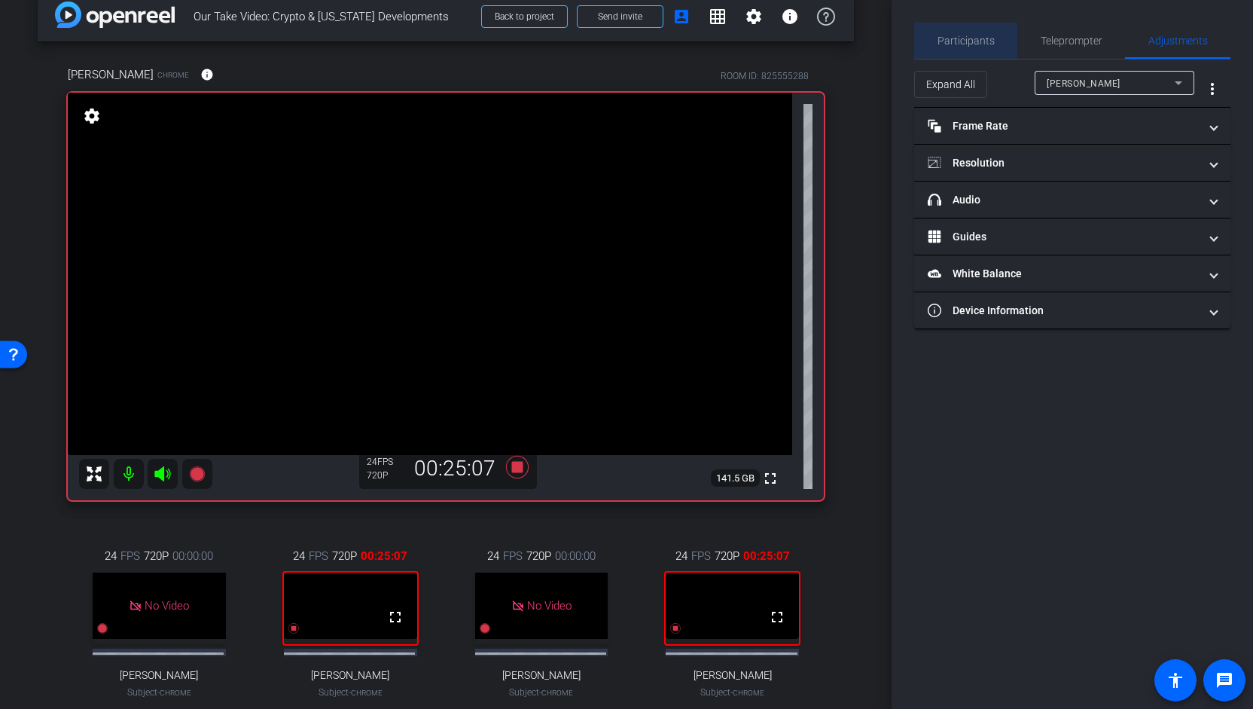
click at [960, 47] on span "Participants" at bounding box center [965, 41] width 57 height 36
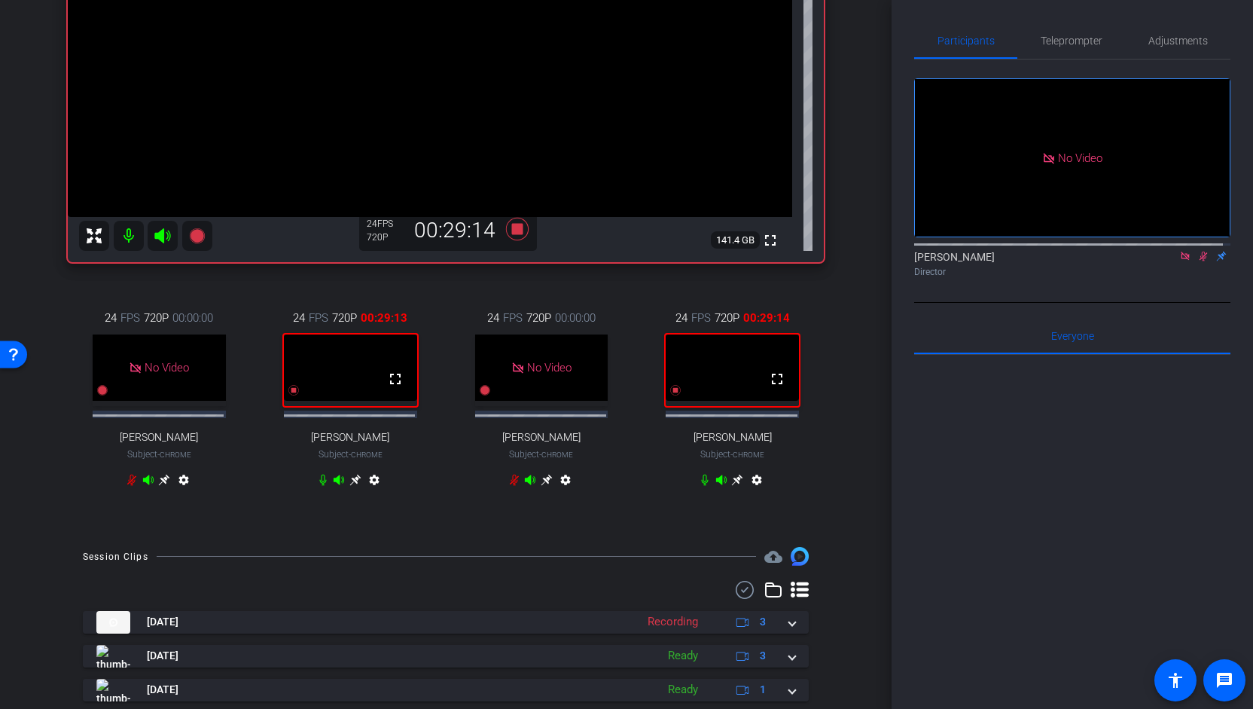
scroll to position [250, 0]
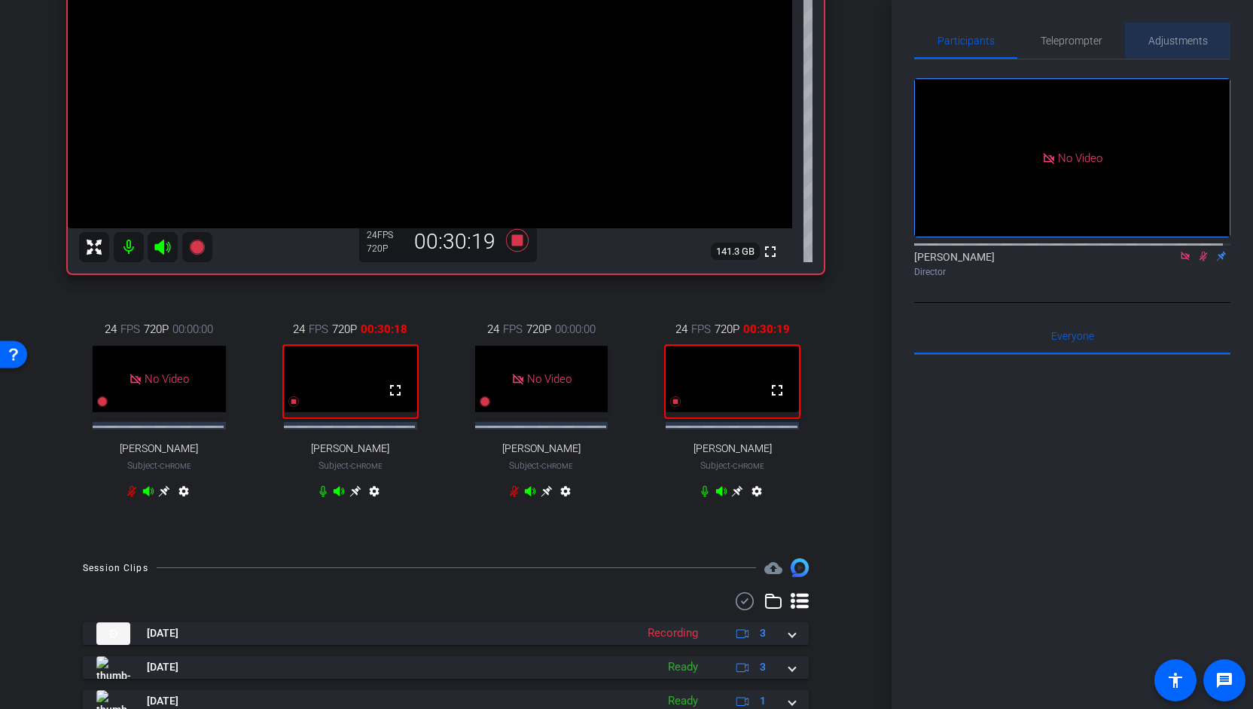
click at [1187, 40] on span "Adjustments" at bounding box center [1177, 40] width 59 height 11
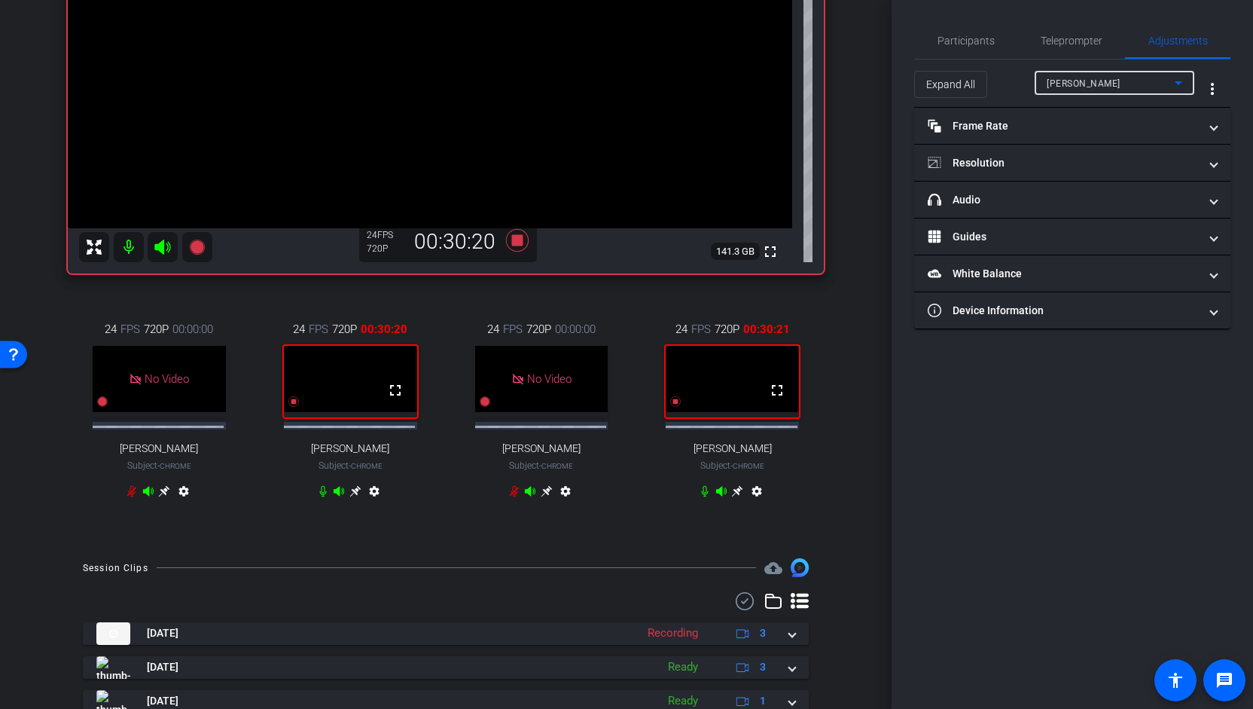
click at [1113, 87] on div "[PERSON_NAME]" at bounding box center [1111, 83] width 128 height 19
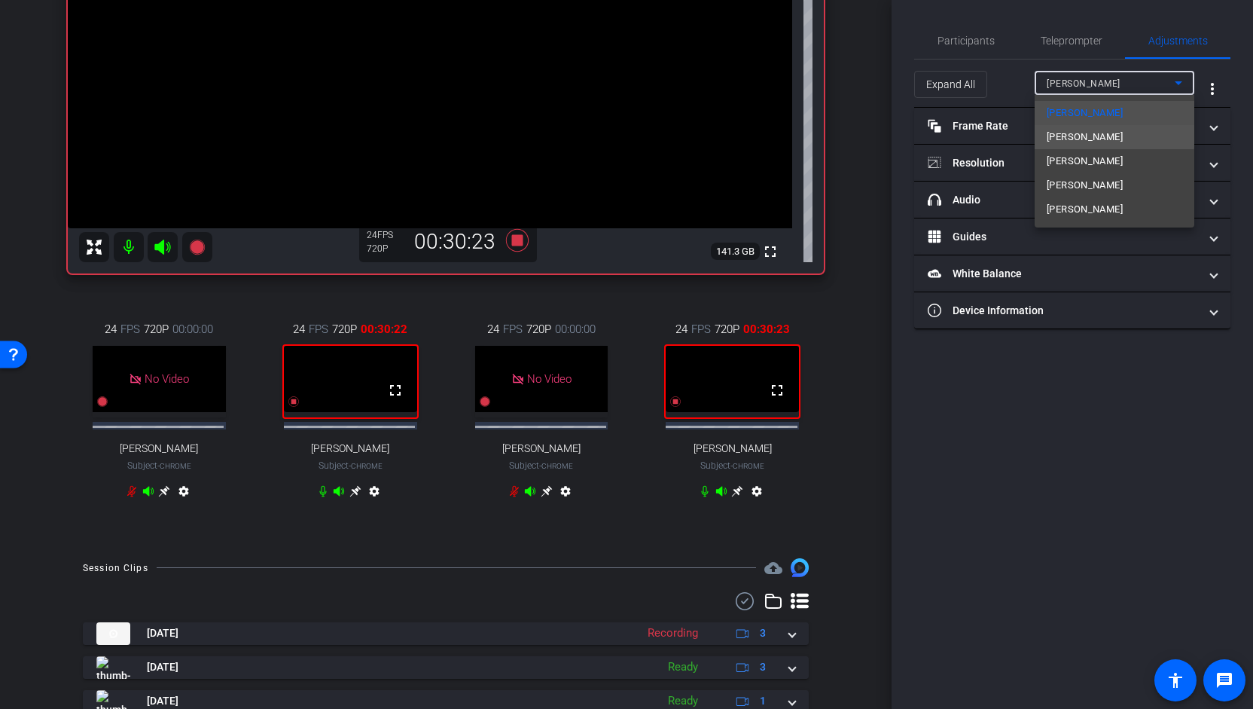
click at [1087, 135] on span "[PERSON_NAME]" at bounding box center [1085, 137] width 76 height 18
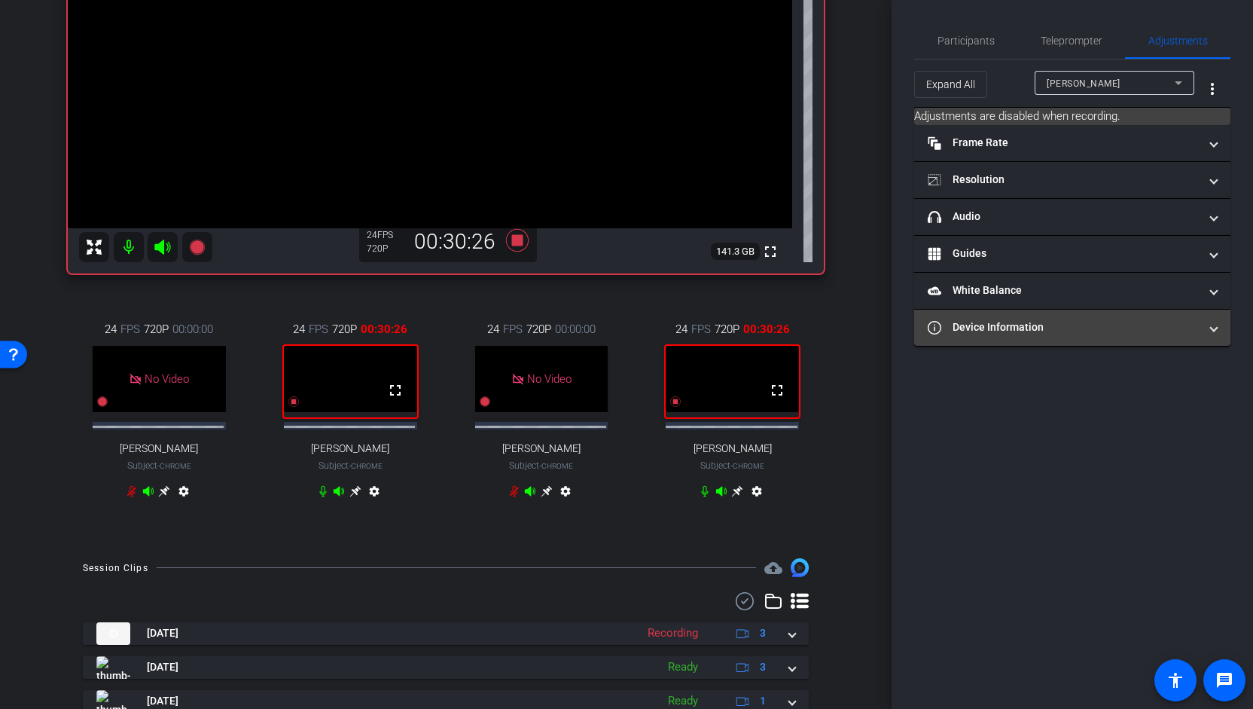
click at [985, 327] on mat-panel-title "Device Information" at bounding box center [1063, 327] width 271 height 16
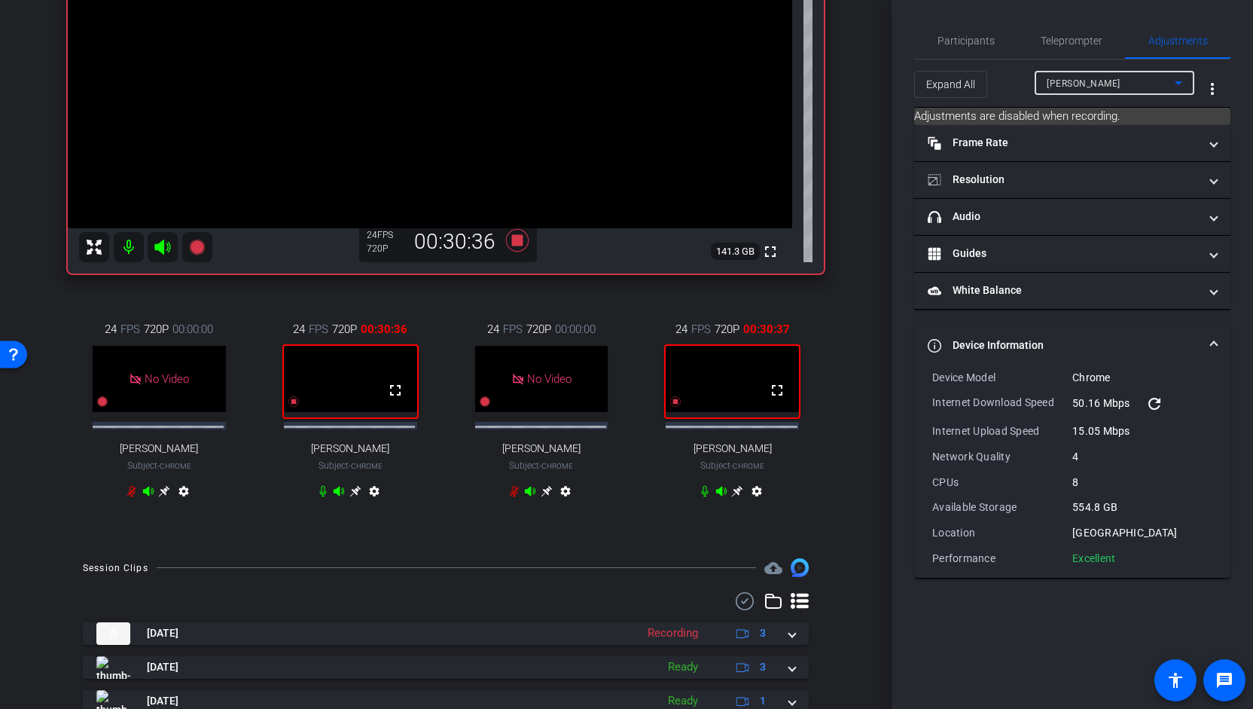
click at [1096, 87] on span "[PERSON_NAME]" at bounding box center [1084, 83] width 74 height 11
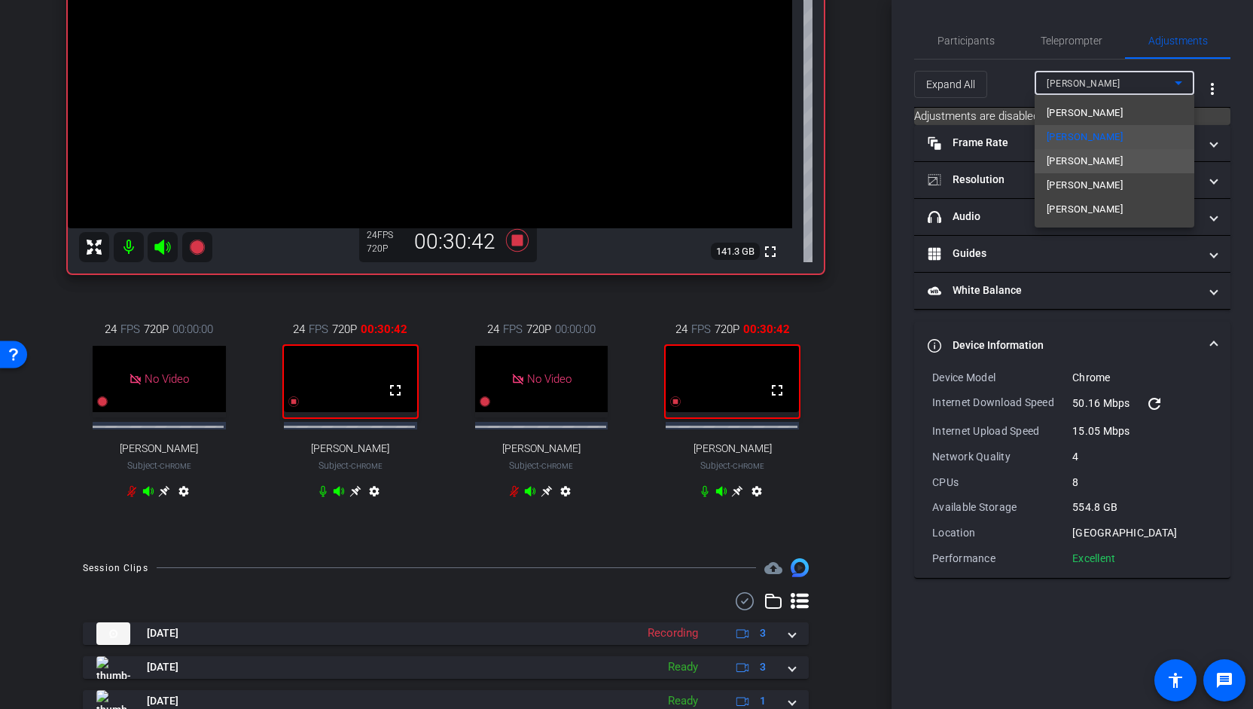
click at [1074, 160] on span "[PERSON_NAME]" at bounding box center [1085, 161] width 76 height 18
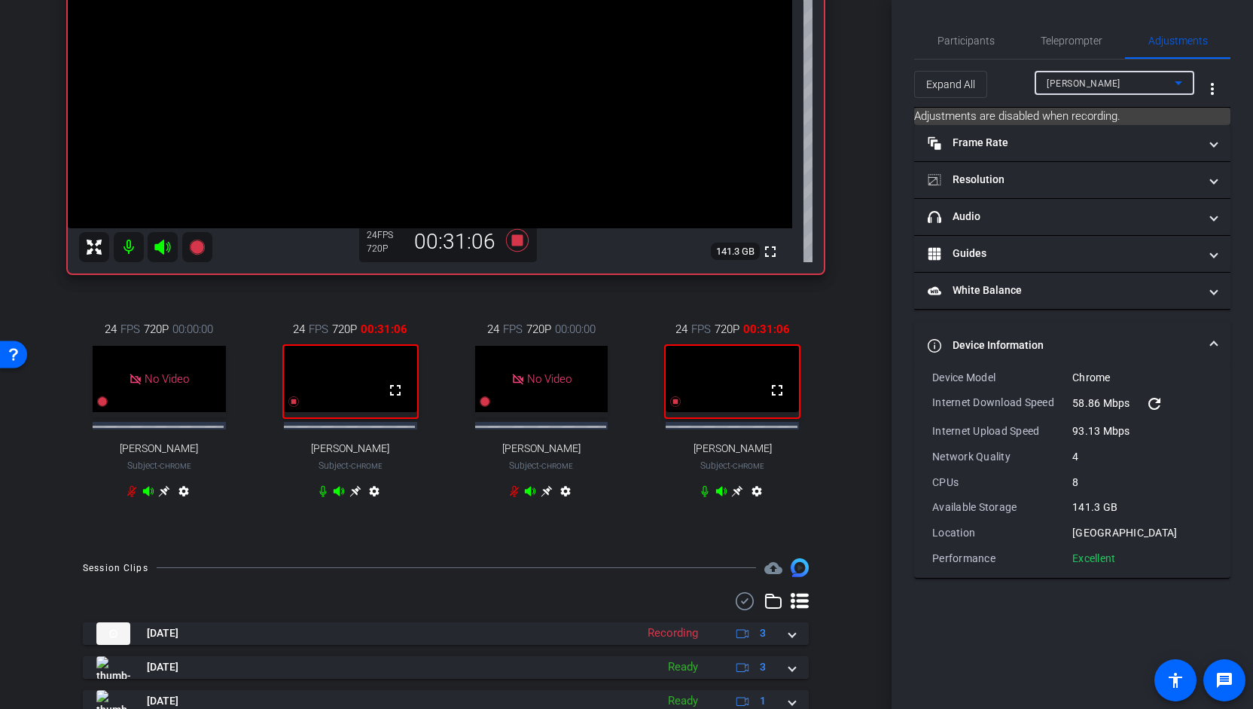
click at [1107, 81] on span "[PERSON_NAME]" at bounding box center [1084, 83] width 74 height 11
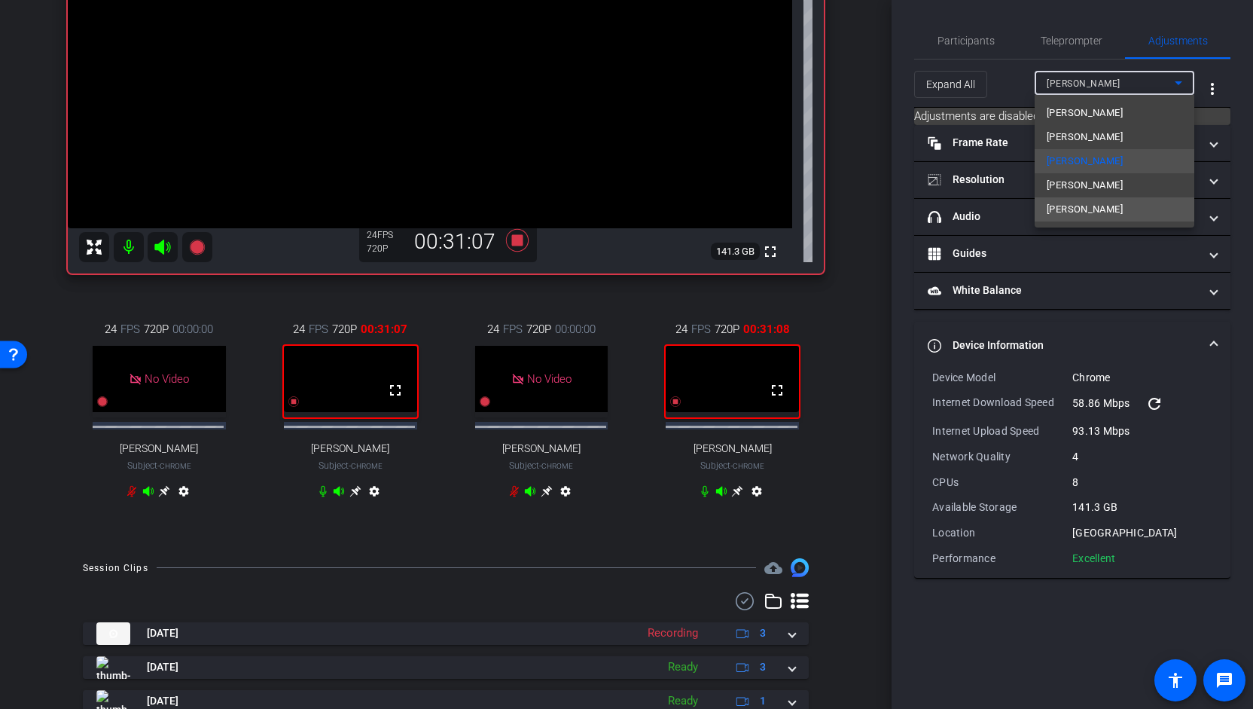
click at [1067, 211] on span "[PERSON_NAME]" at bounding box center [1085, 209] width 76 height 18
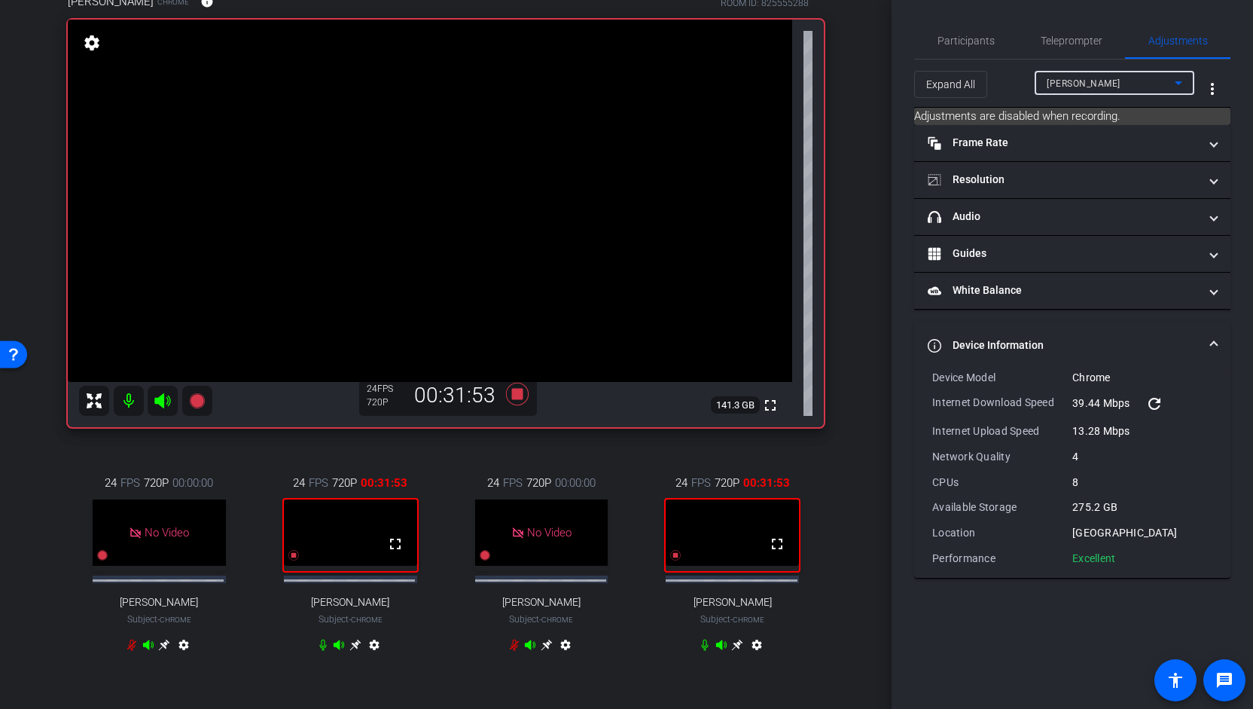
scroll to position [0, 0]
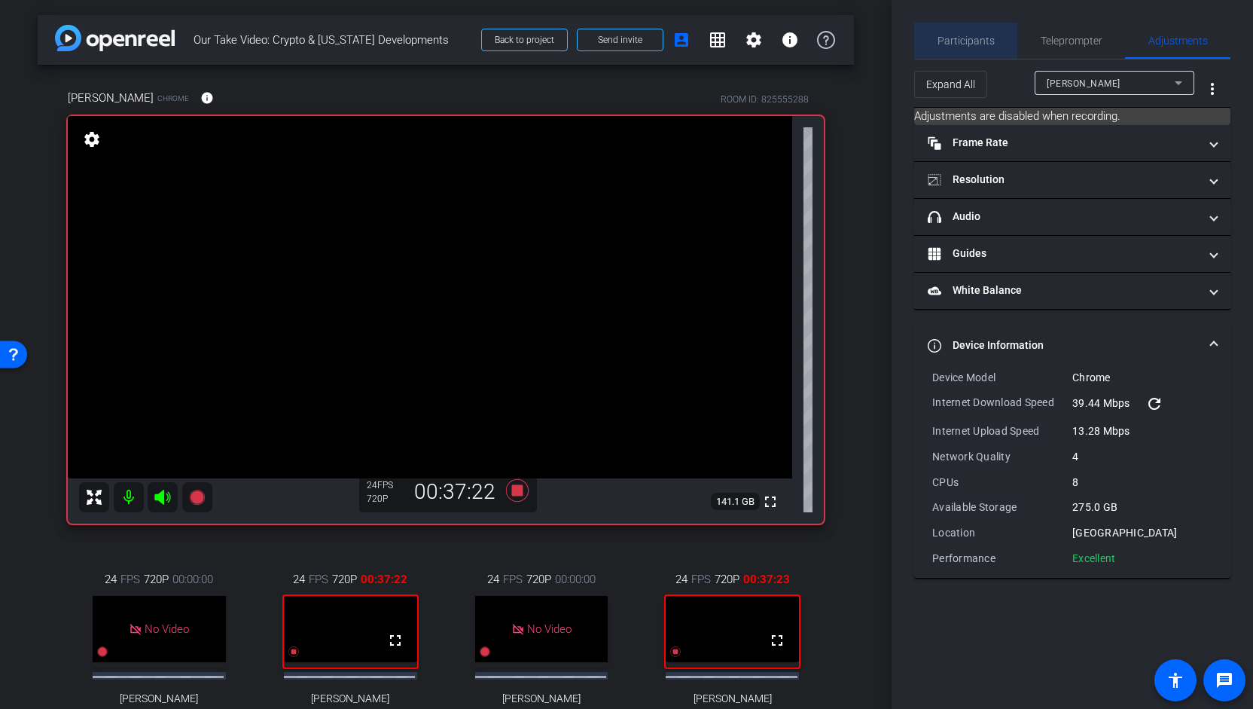
click at [961, 31] on span "Participants" at bounding box center [965, 41] width 57 height 36
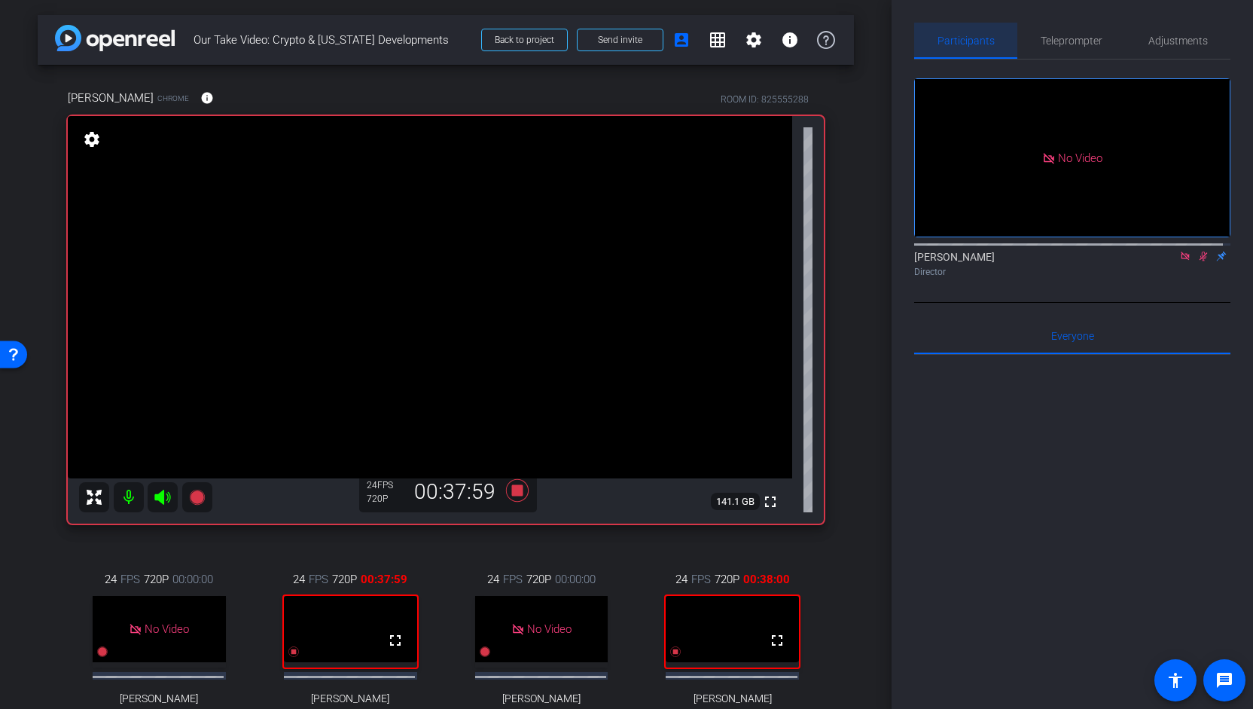
click at [973, 44] on span "Participants" at bounding box center [965, 40] width 57 height 11
click at [1077, 41] on span "Teleprompter" at bounding box center [1072, 40] width 62 height 11
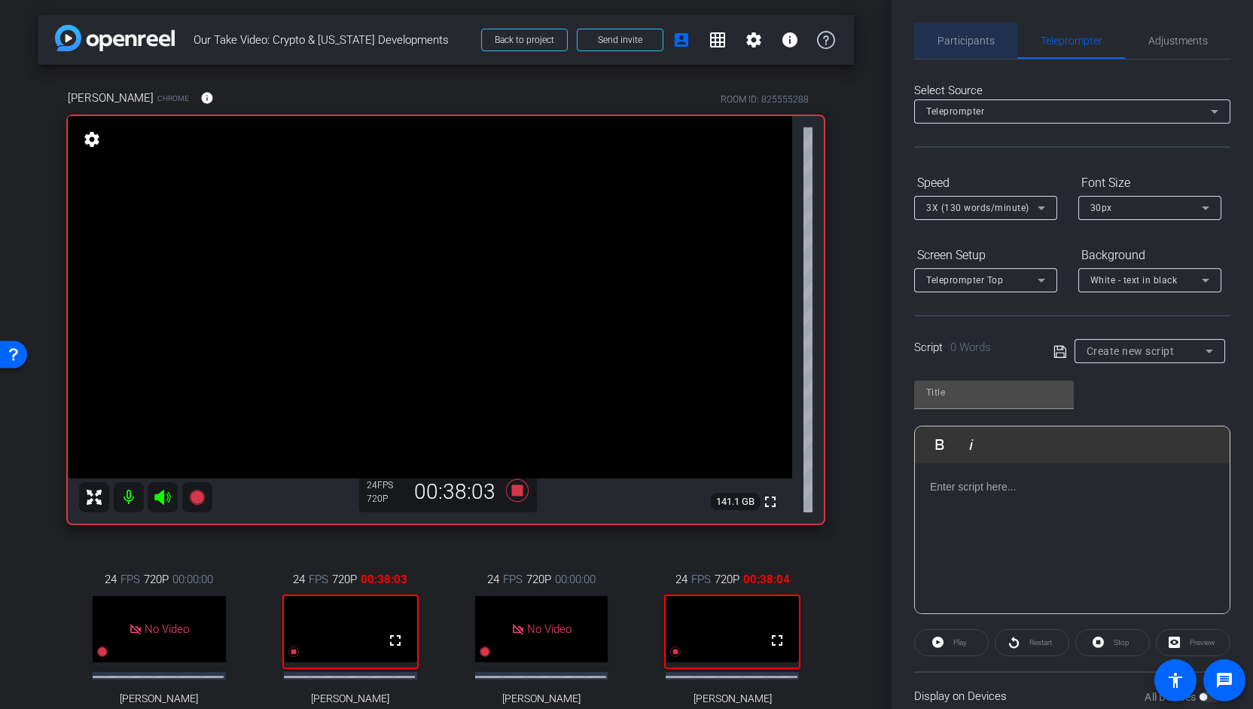
click at [965, 43] on span "Participants" at bounding box center [965, 40] width 57 height 11
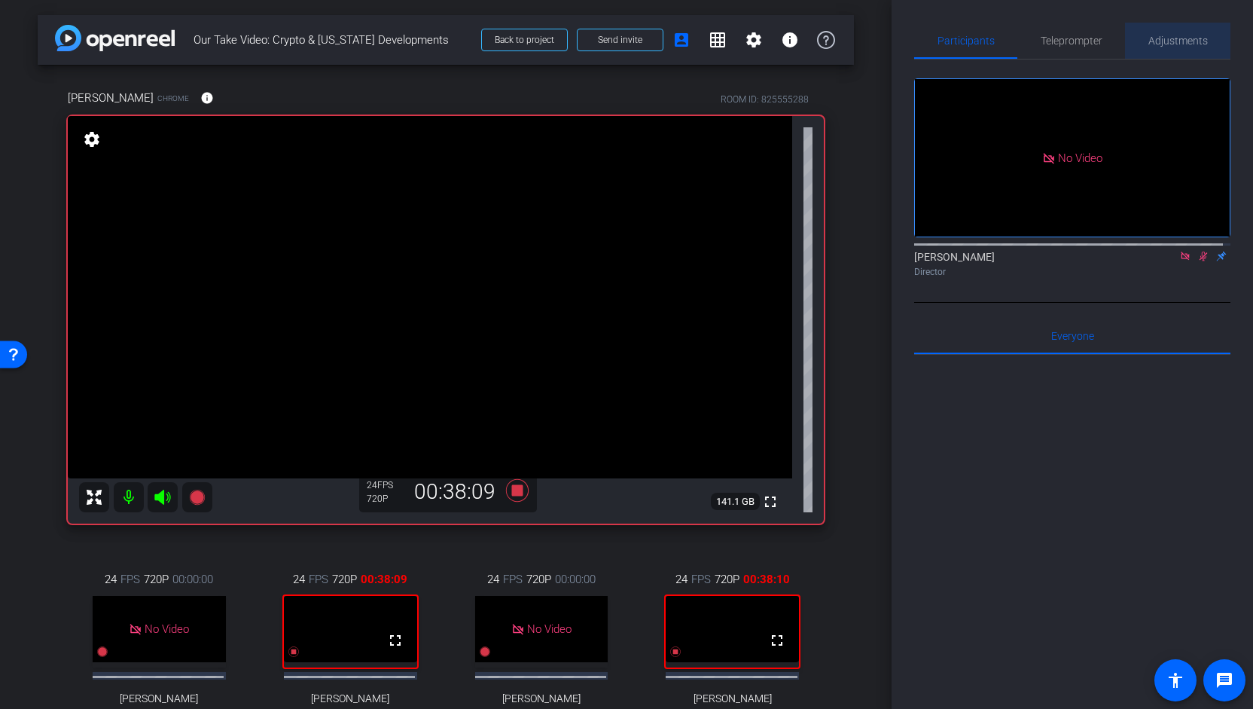
click at [1179, 41] on span "Adjustments" at bounding box center [1177, 40] width 59 height 11
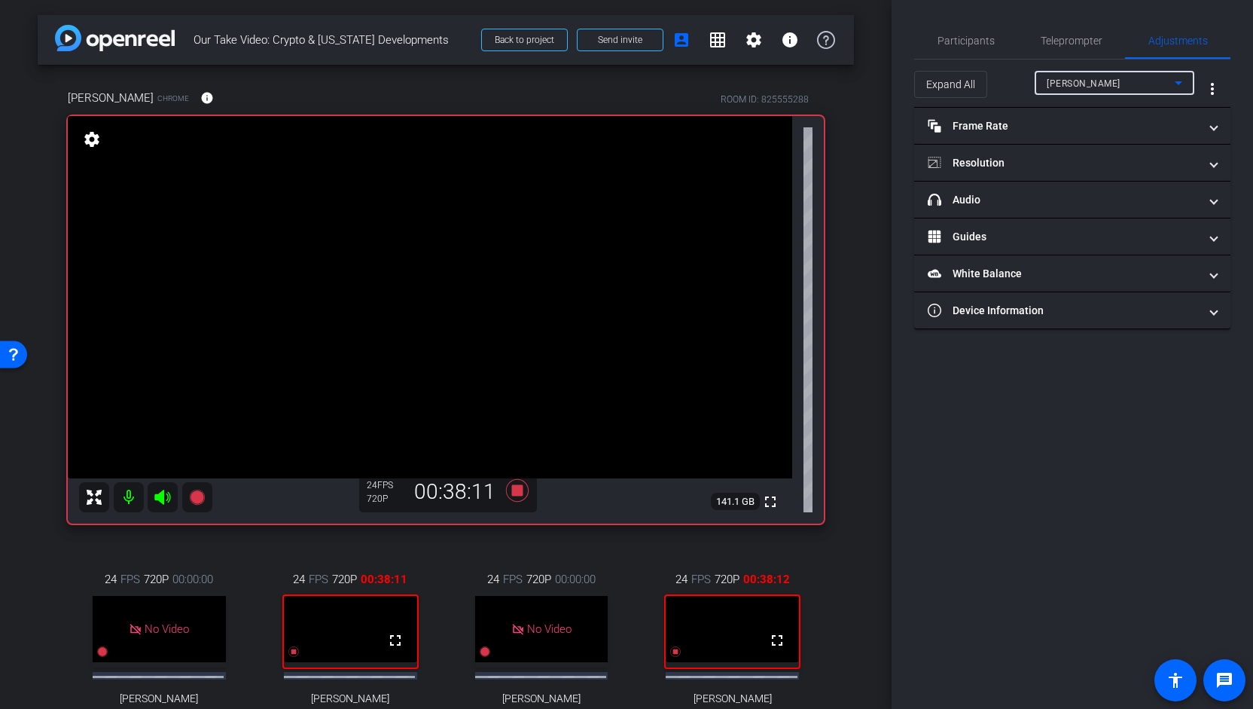
click at [1096, 85] on span "[PERSON_NAME]" at bounding box center [1084, 83] width 74 height 11
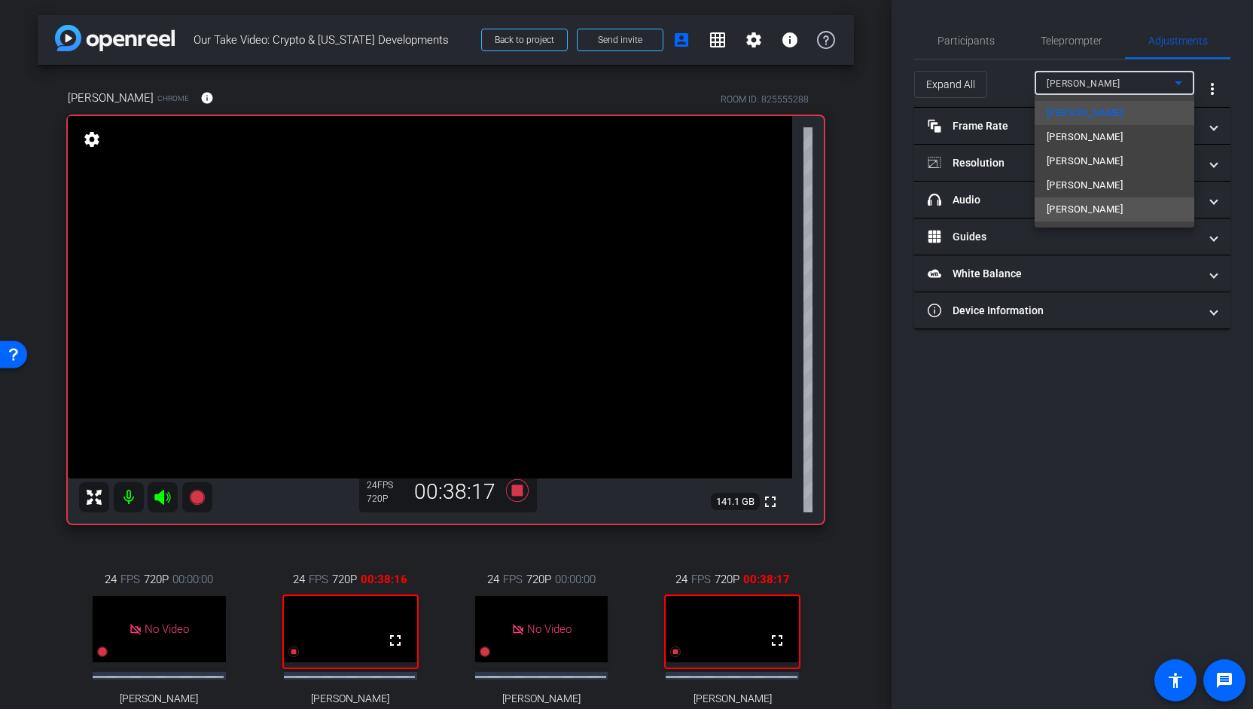
click at [1071, 207] on mat-option "[PERSON_NAME]" at bounding box center [1115, 209] width 160 height 24
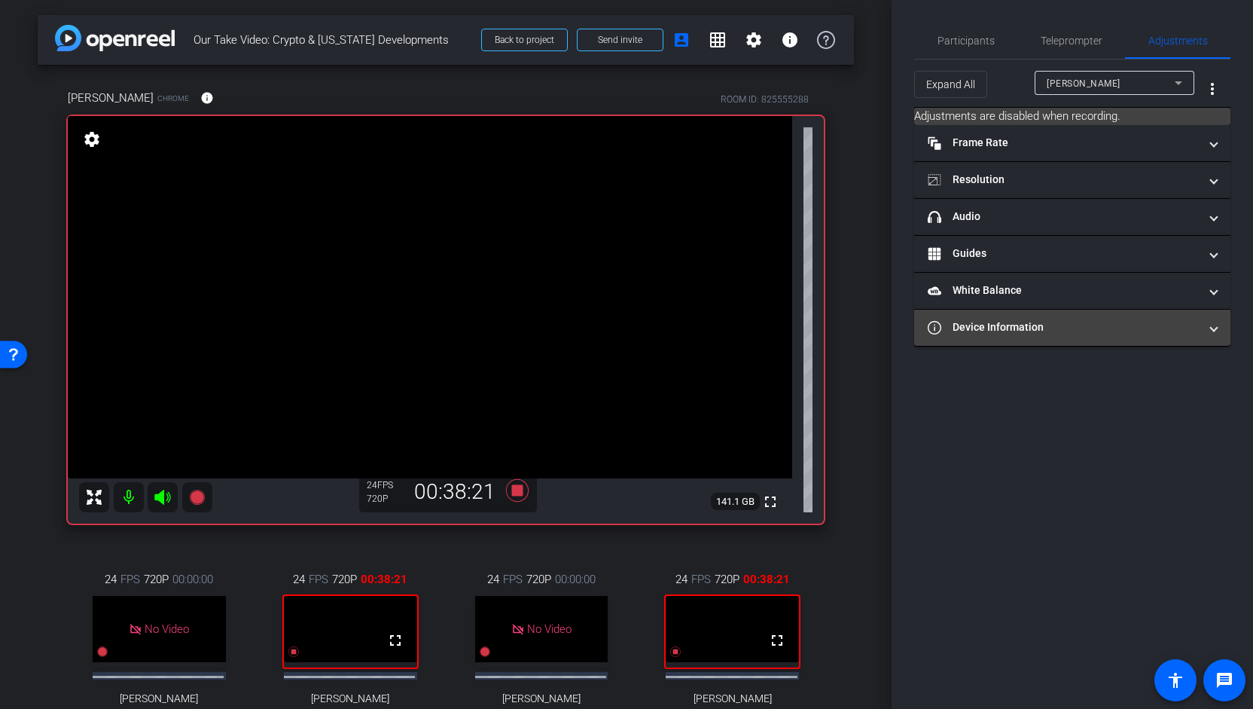
click at [1022, 323] on mat-panel-title "Device Information" at bounding box center [1063, 327] width 271 height 16
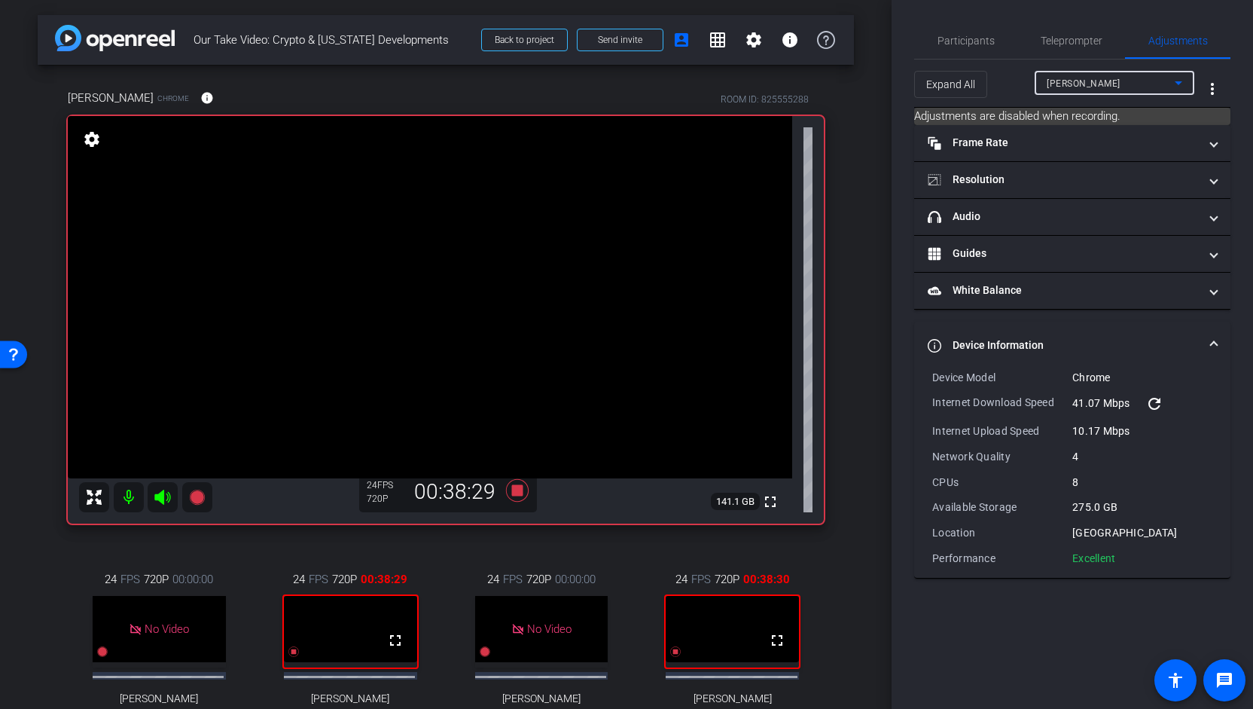
click at [1164, 90] on div "[PERSON_NAME]" at bounding box center [1111, 83] width 128 height 19
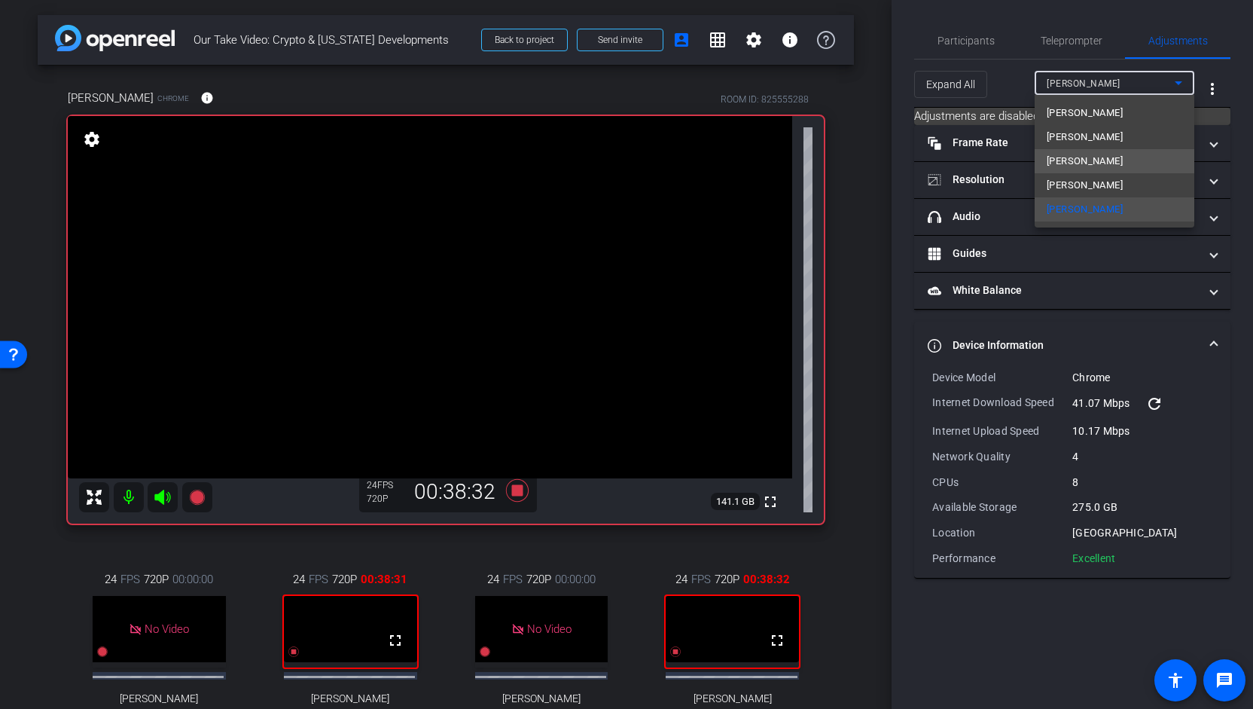
click at [1090, 160] on span "[PERSON_NAME]" at bounding box center [1085, 161] width 76 height 18
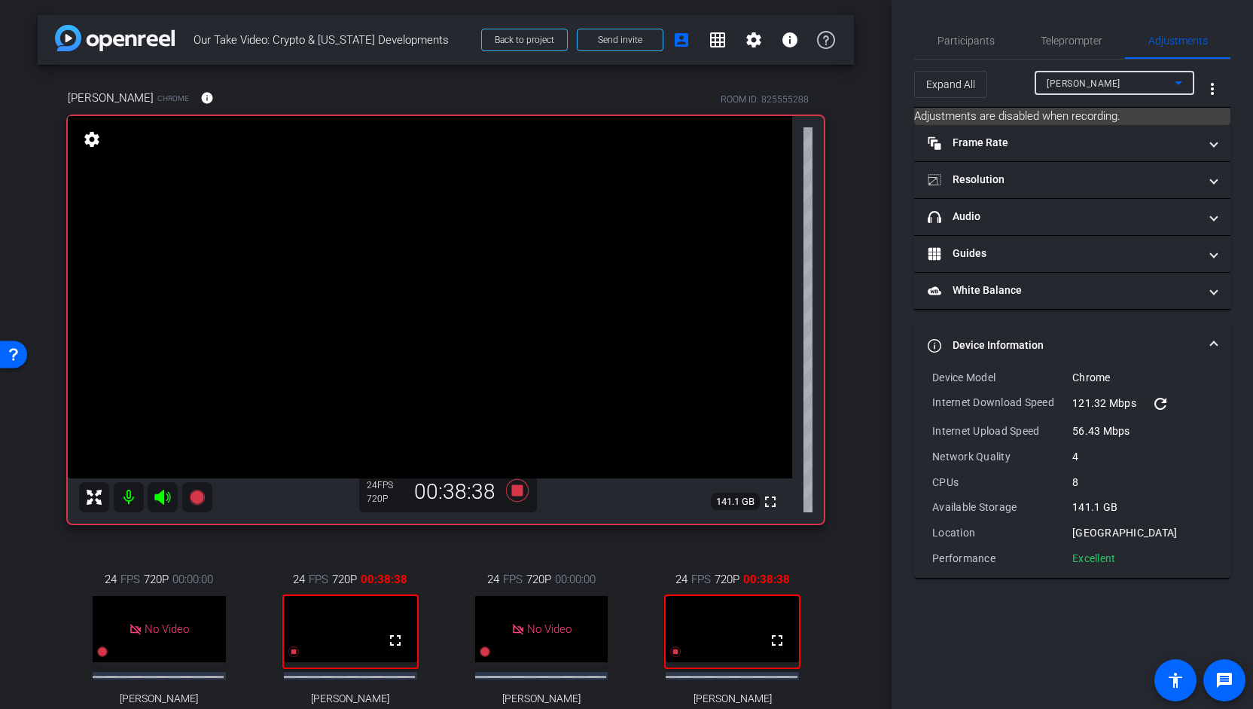
click at [1096, 83] on span "[PERSON_NAME]" at bounding box center [1084, 83] width 74 height 11
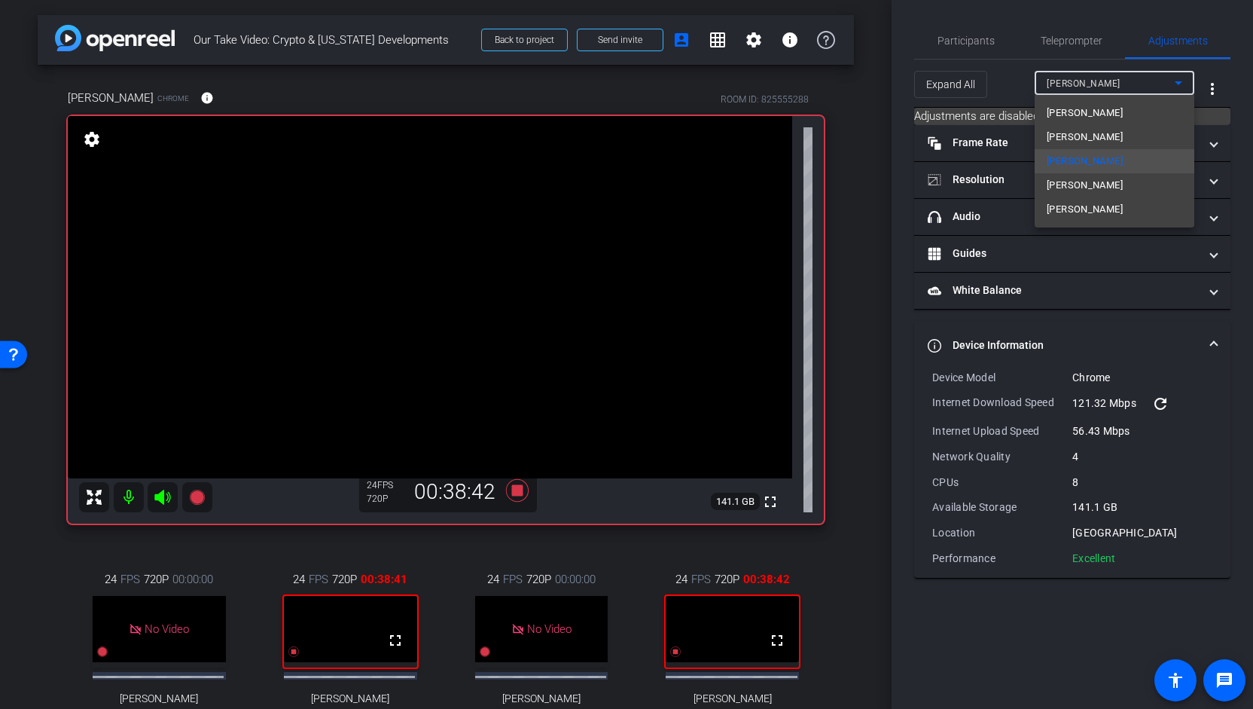
click at [1071, 138] on span "[PERSON_NAME]" at bounding box center [1085, 137] width 76 height 18
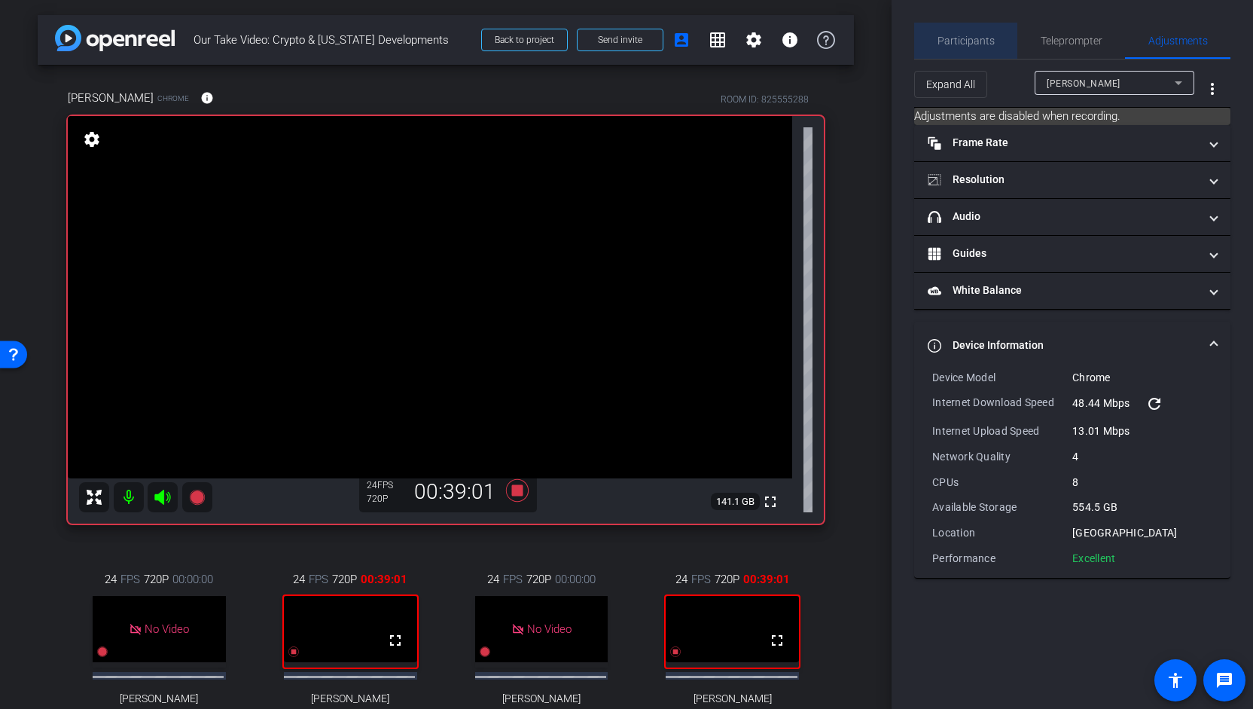
click at [967, 39] on span "Participants" at bounding box center [965, 40] width 57 height 11
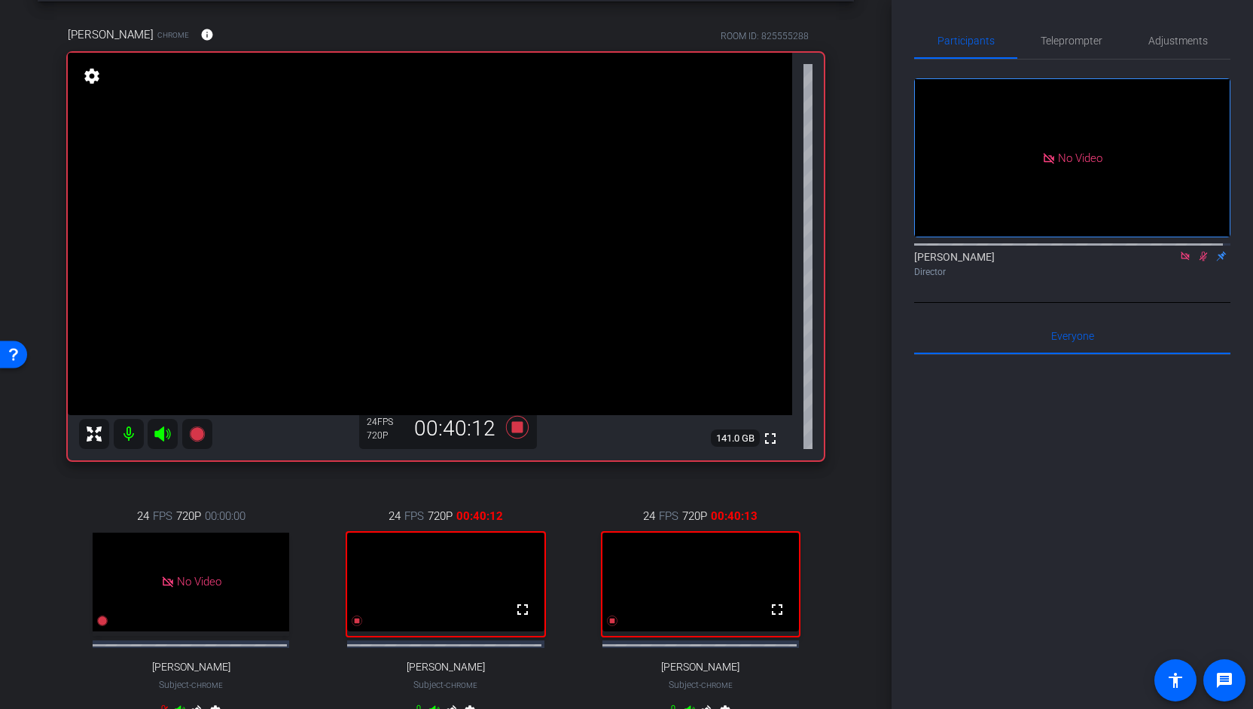
scroll to position [48, 0]
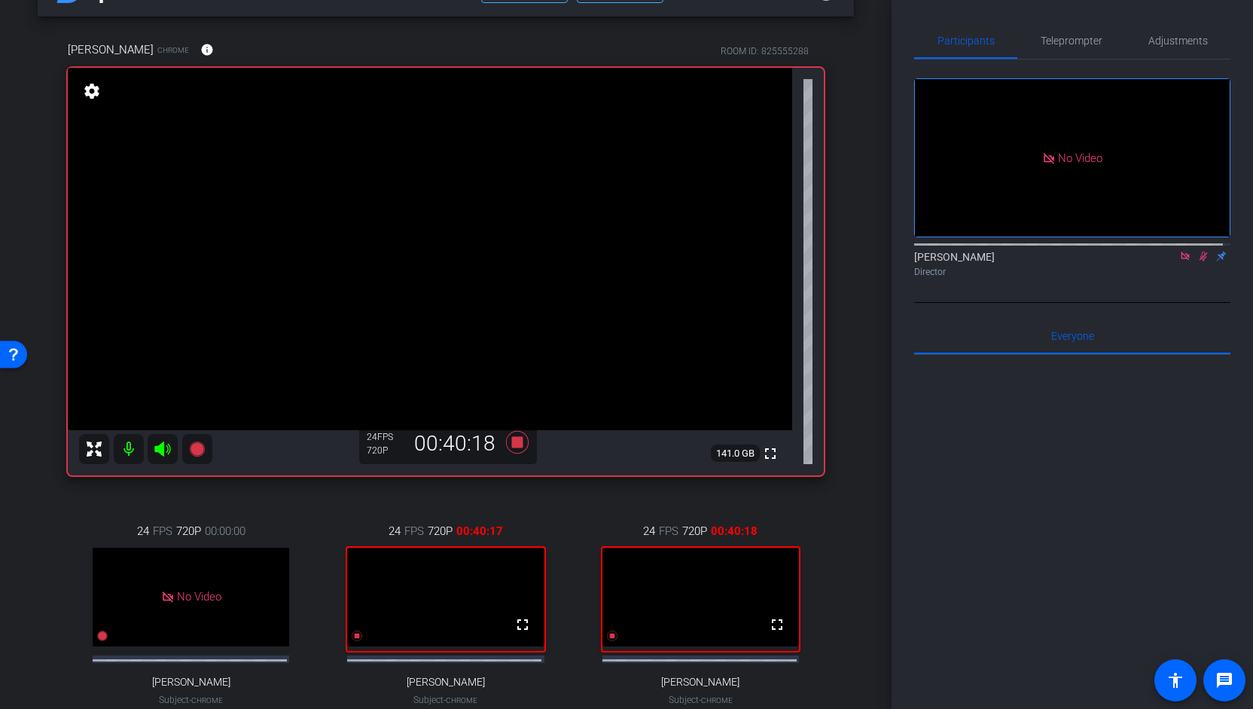
click at [1179, 255] on icon at bounding box center [1185, 256] width 12 height 11
click at [517, 443] on icon at bounding box center [517, 442] width 23 height 23
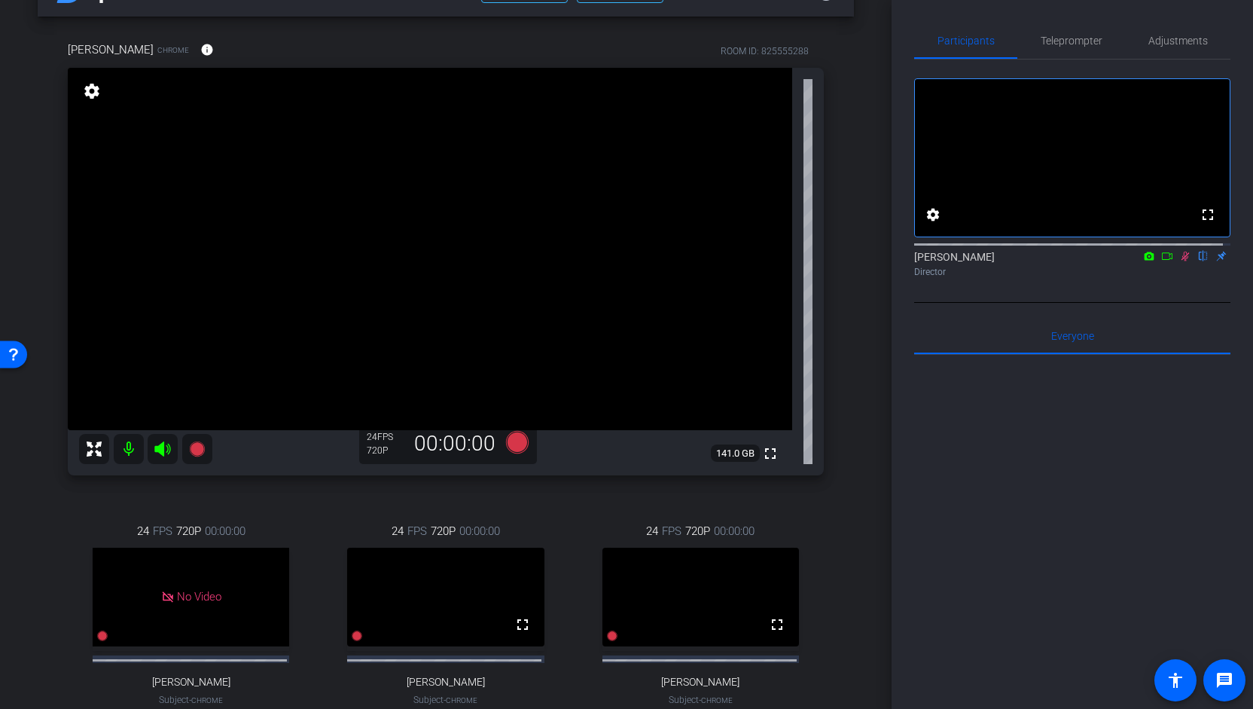
click at [1181, 261] on icon at bounding box center [1185, 256] width 12 height 11
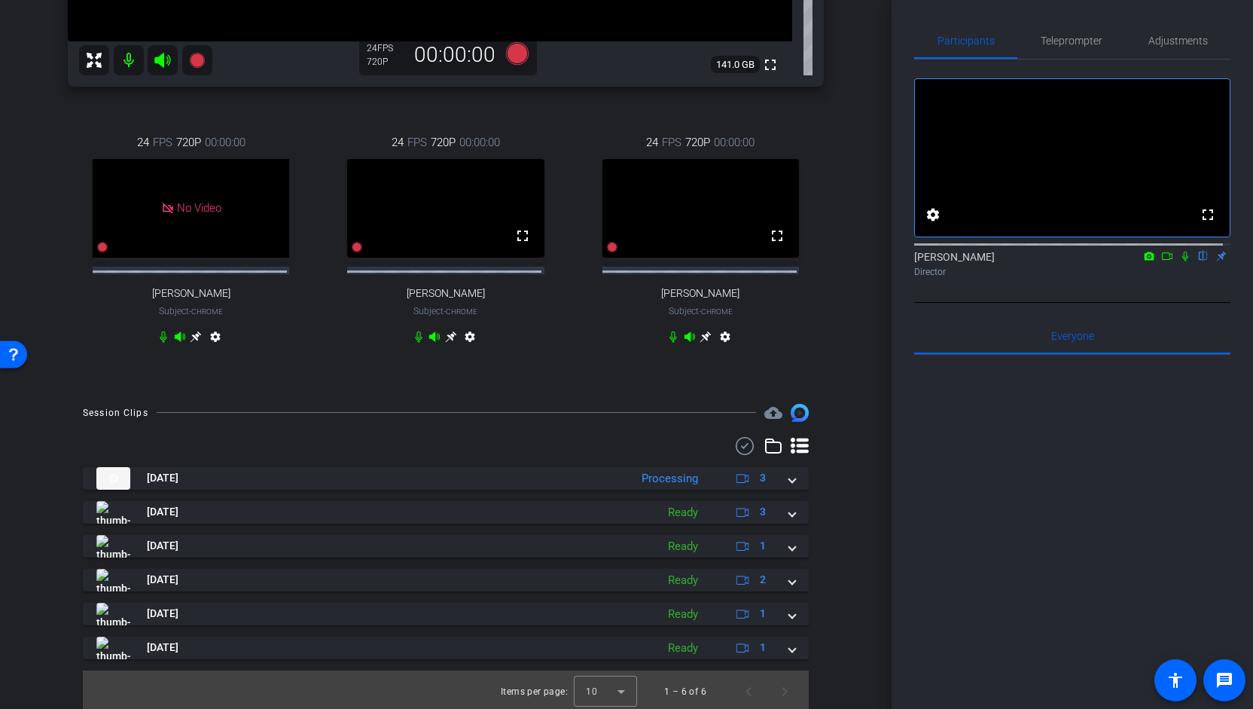
scroll to position [441, 0]
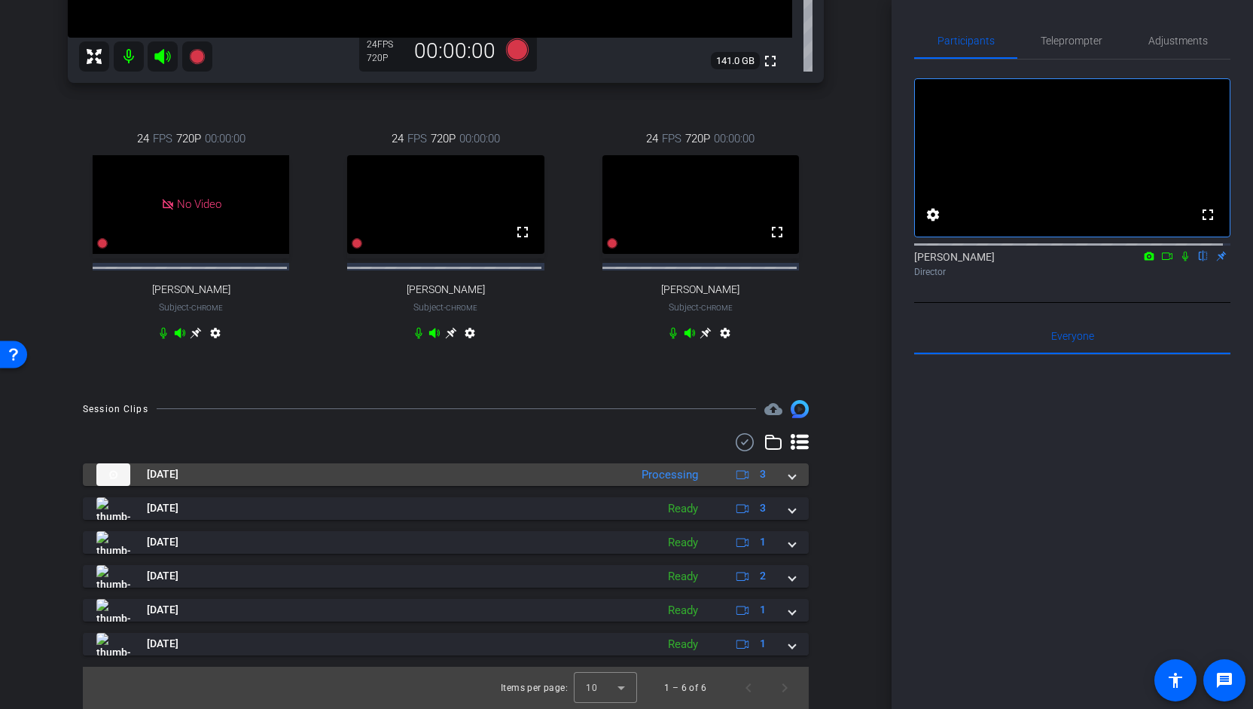
click at [634, 480] on div "Processing" at bounding box center [670, 474] width 72 height 17
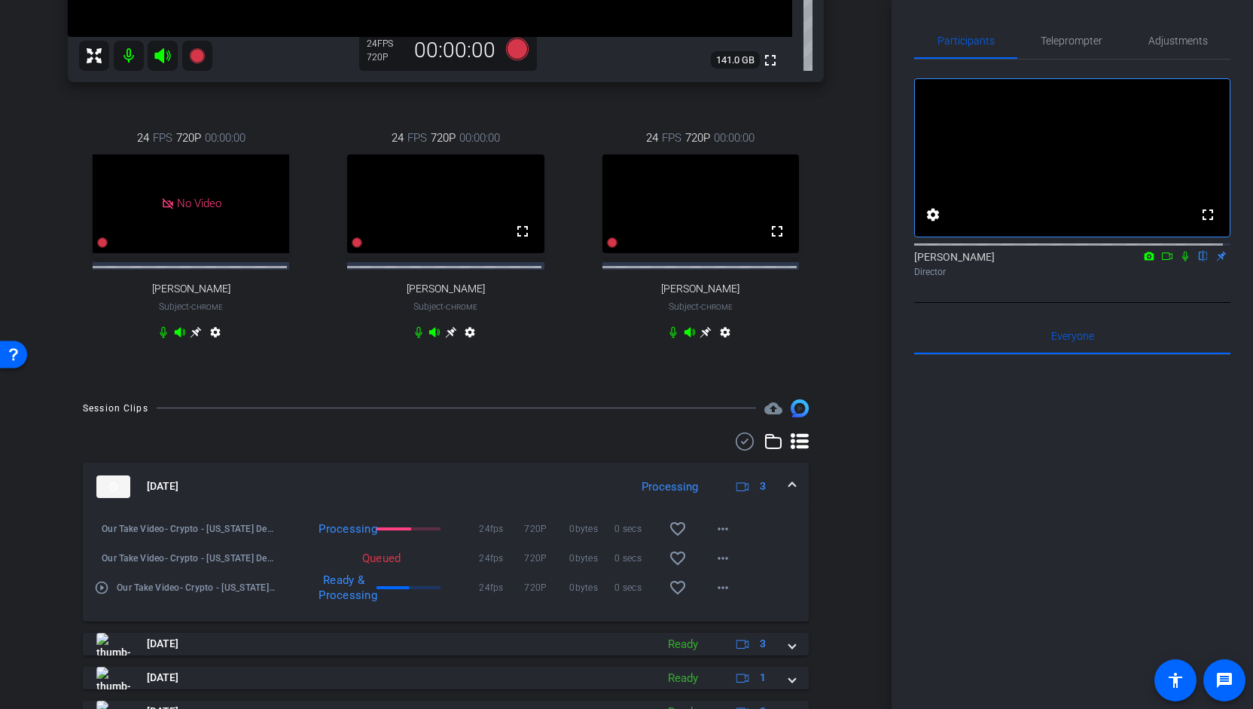
click at [663, 495] on div "Processing" at bounding box center [670, 486] width 72 height 17
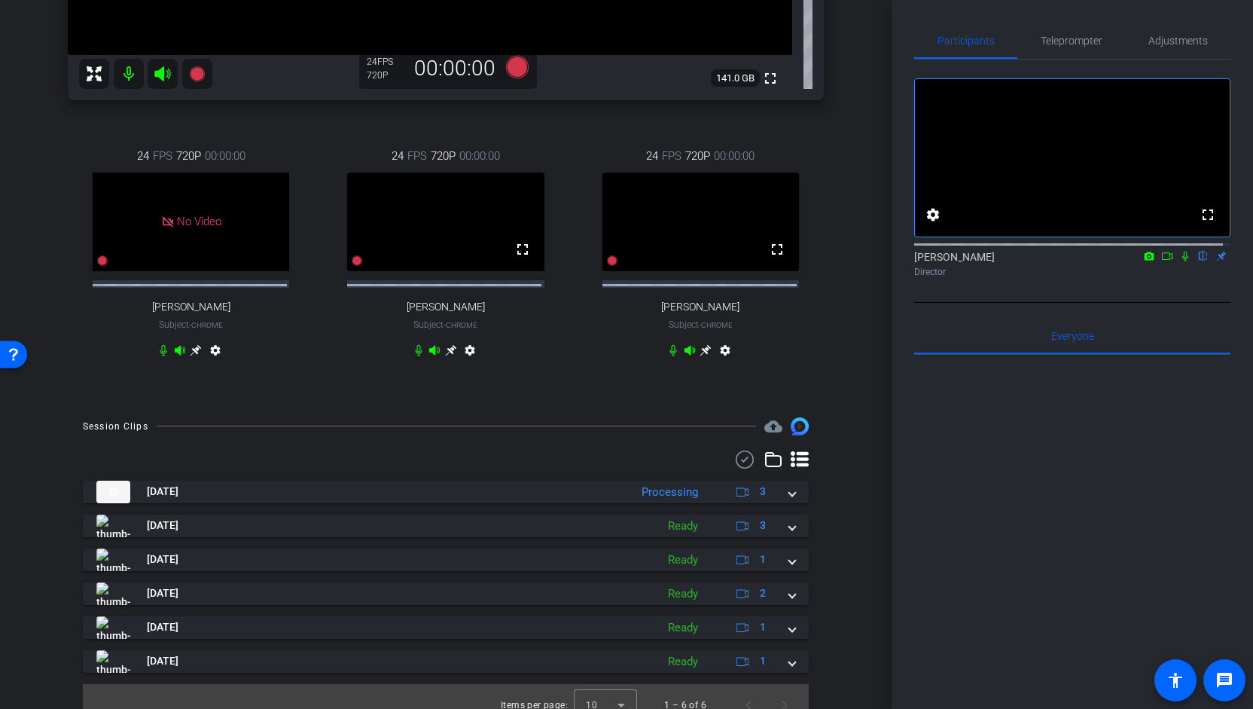
scroll to position [364, 0]
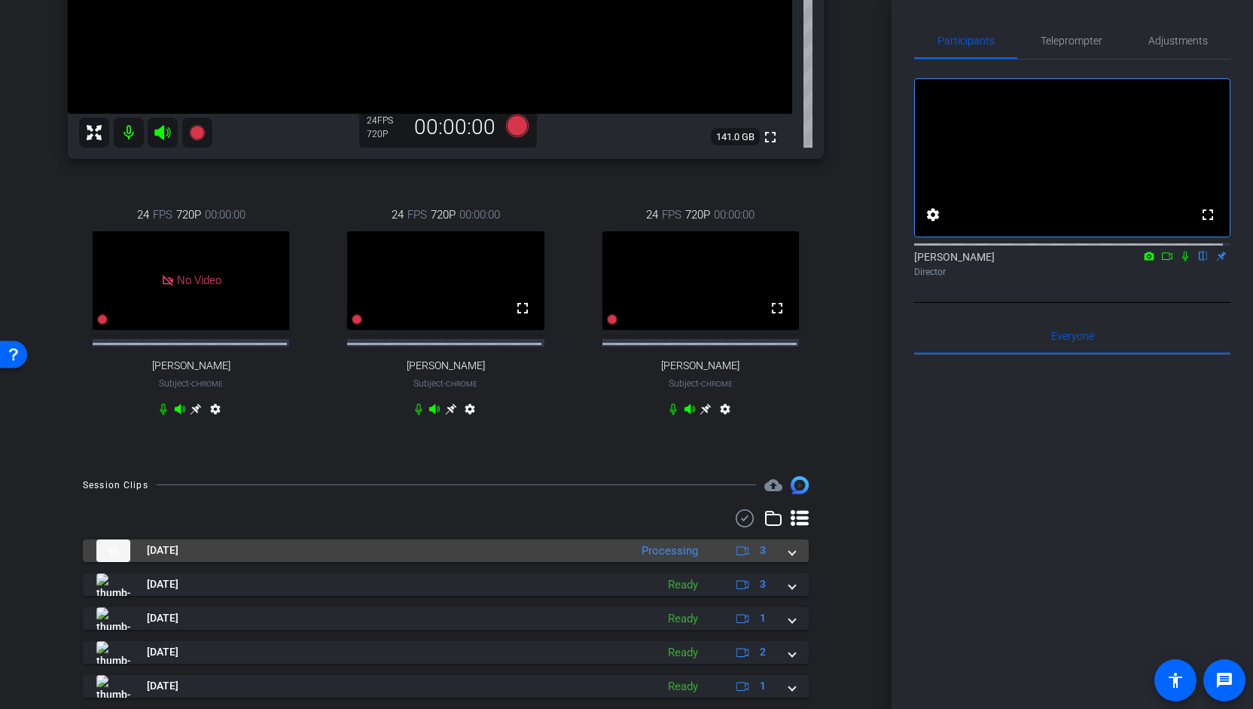
click at [789, 558] on span at bounding box center [792, 550] width 6 height 16
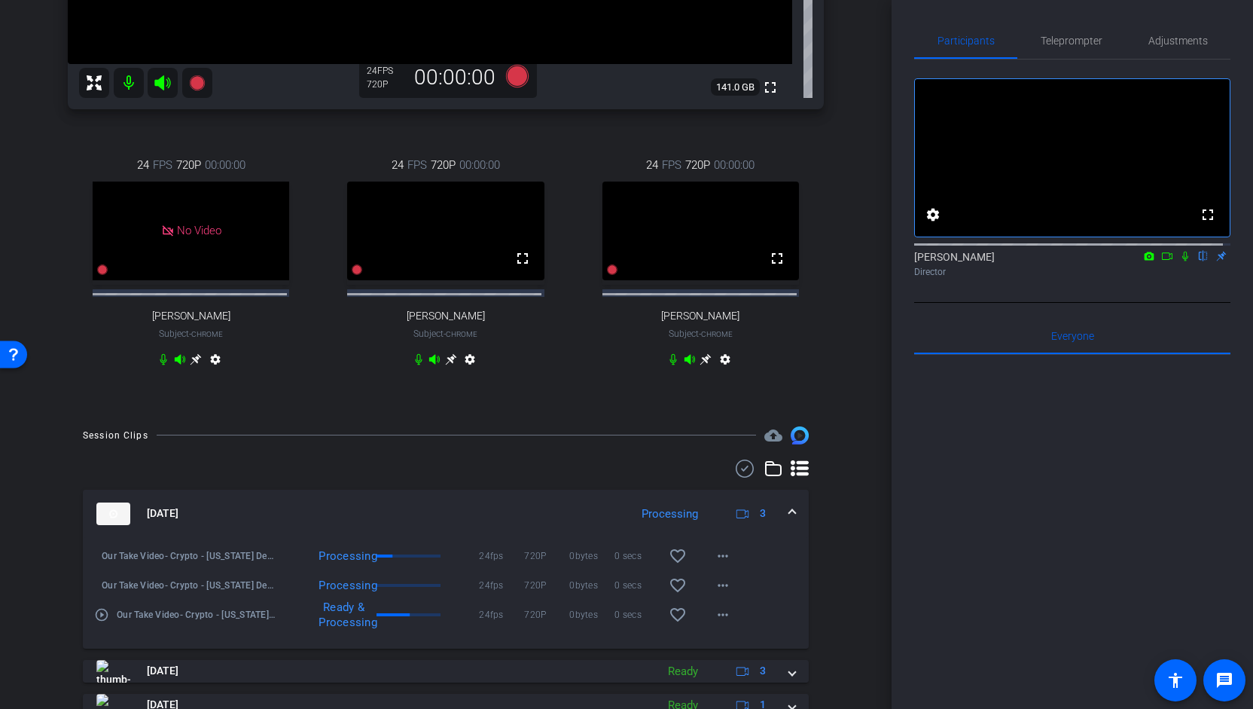
scroll to position [382, 0]
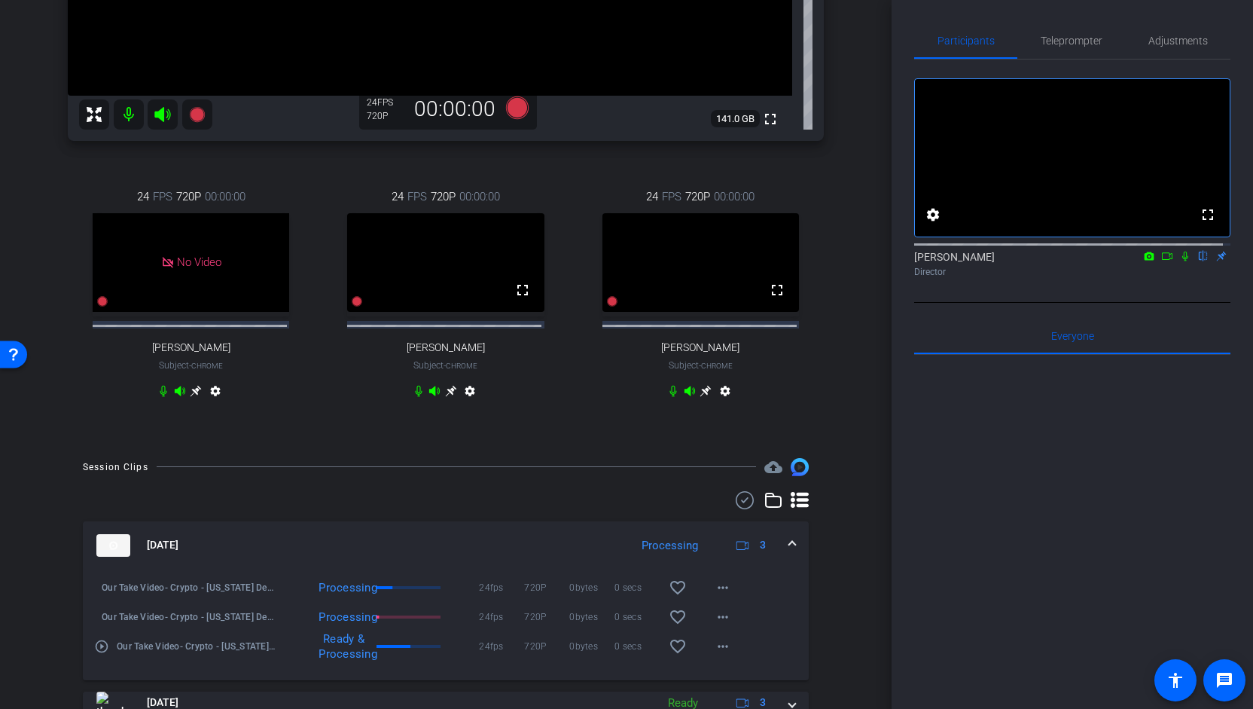
click at [672, 553] on div "Processing" at bounding box center [670, 545] width 72 height 17
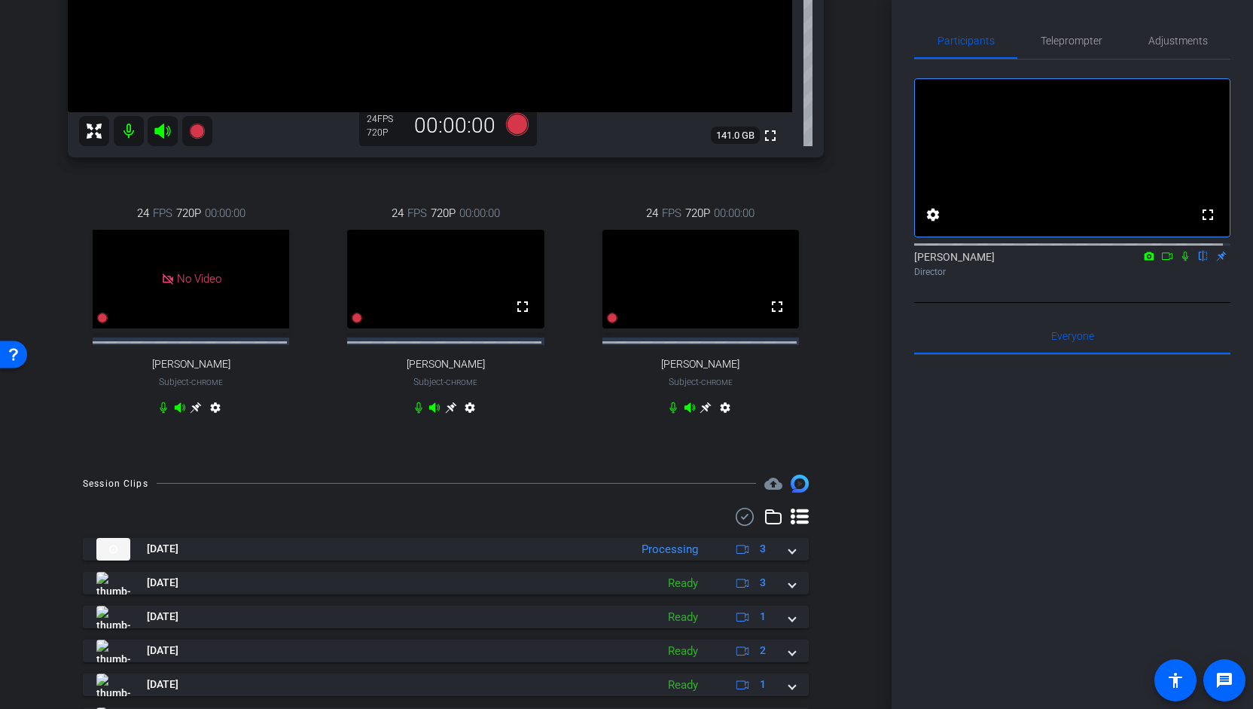
scroll to position [451, 0]
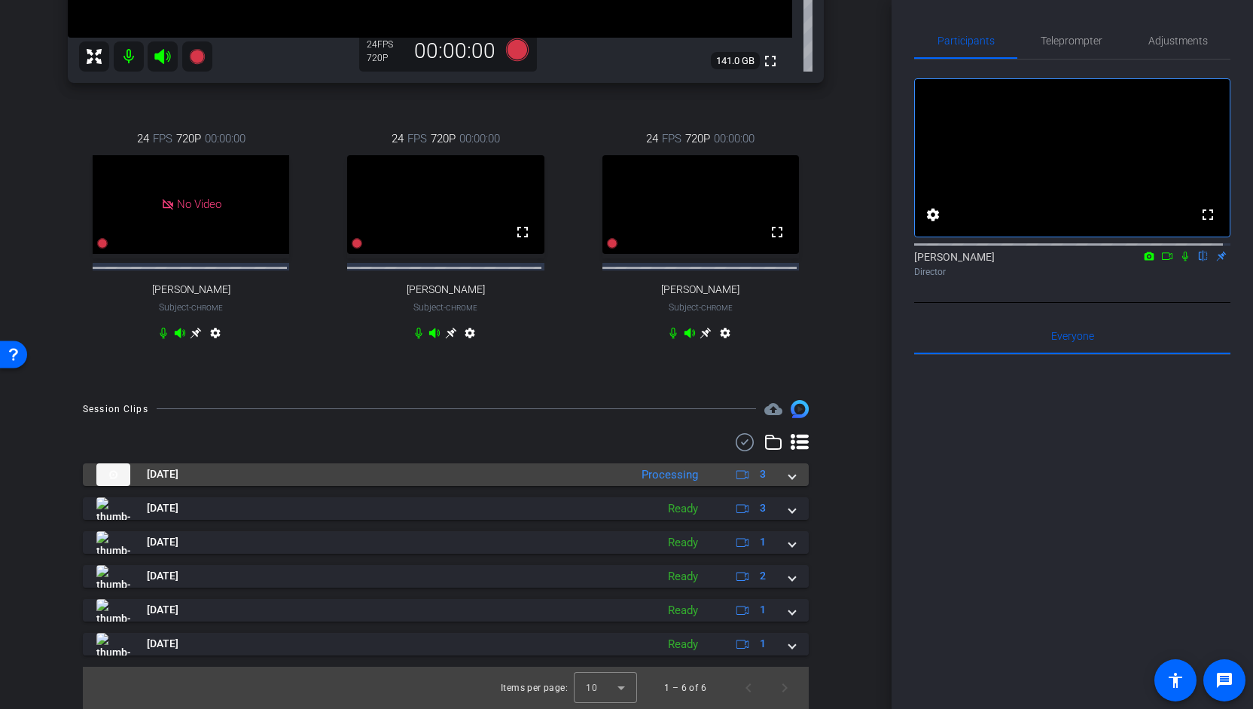
click at [789, 479] on span at bounding box center [792, 474] width 6 height 16
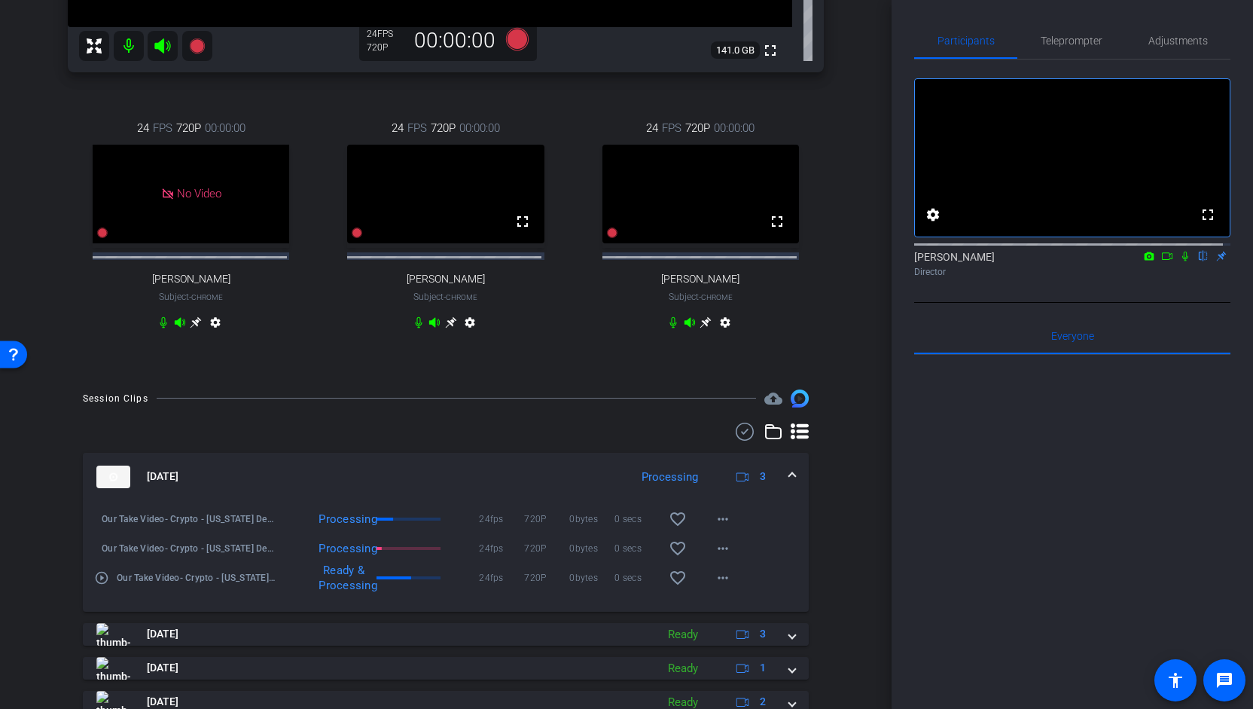
click at [1182, 261] on icon at bounding box center [1185, 256] width 6 height 10
click at [673, 486] on div "Processing" at bounding box center [670, 476] width 72 height 17
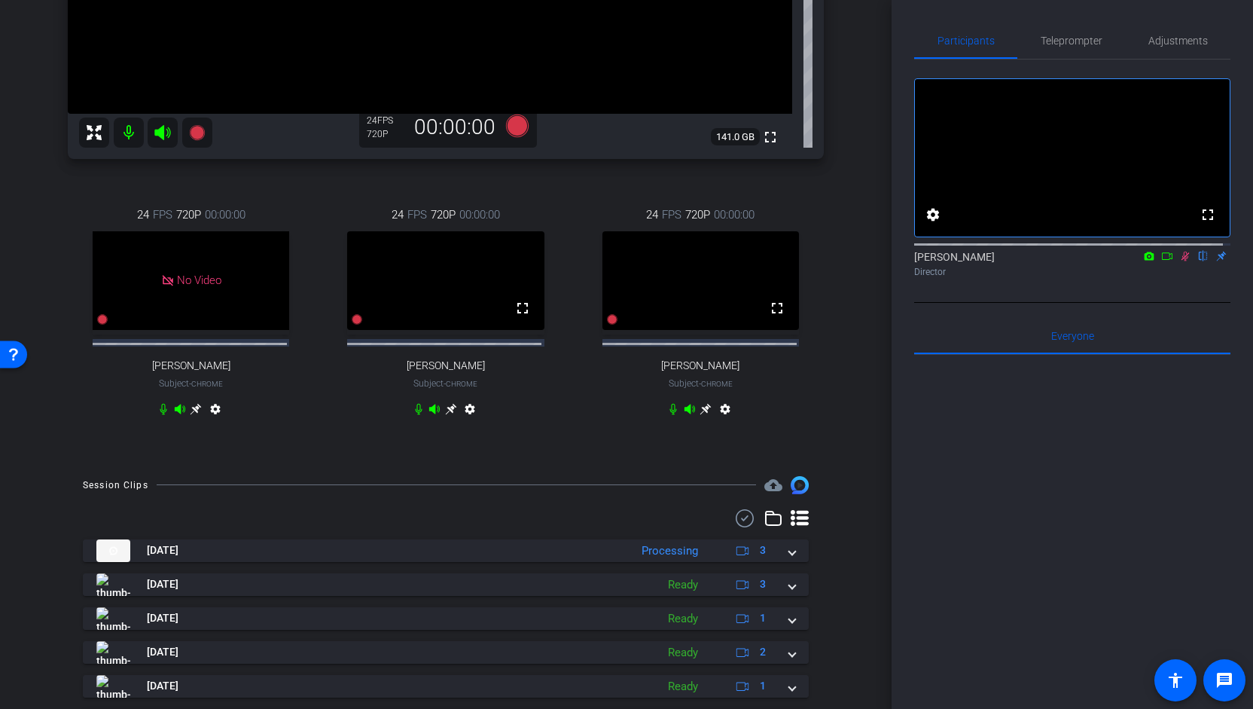
scroll to position [444, 0]
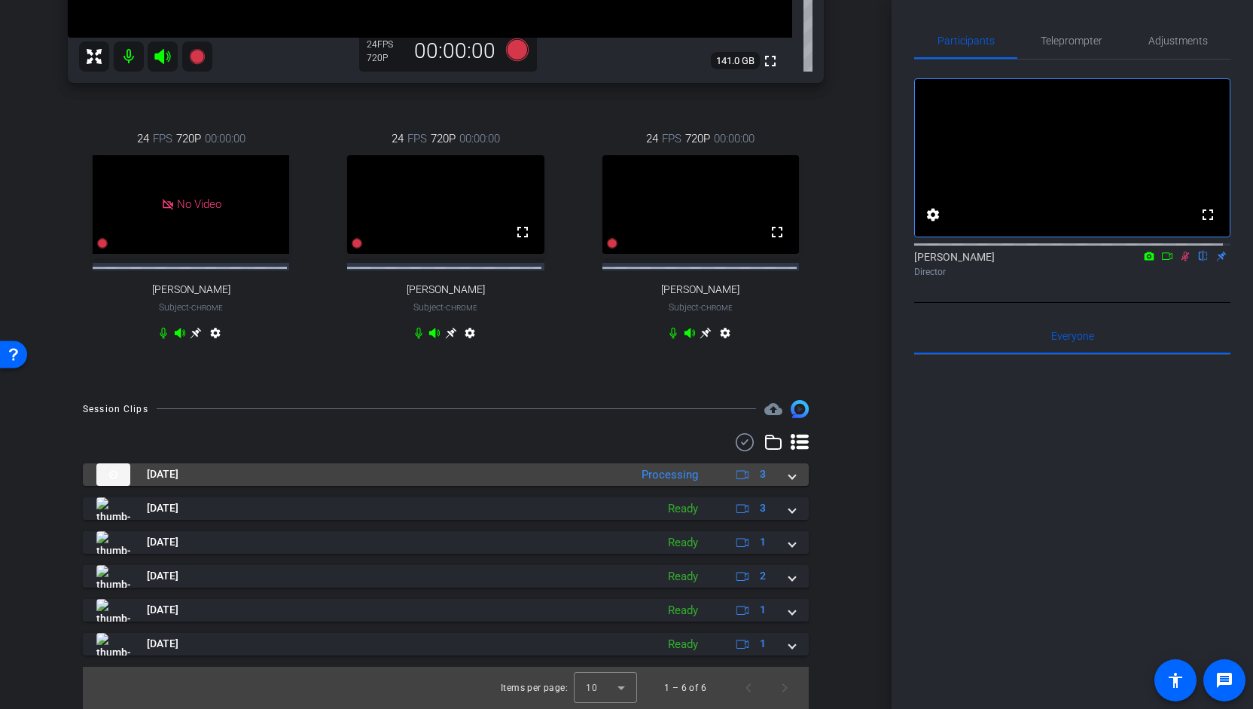
click at [652, 477] on div "Processing" at bounding box center [670, 474] width 72 height 17
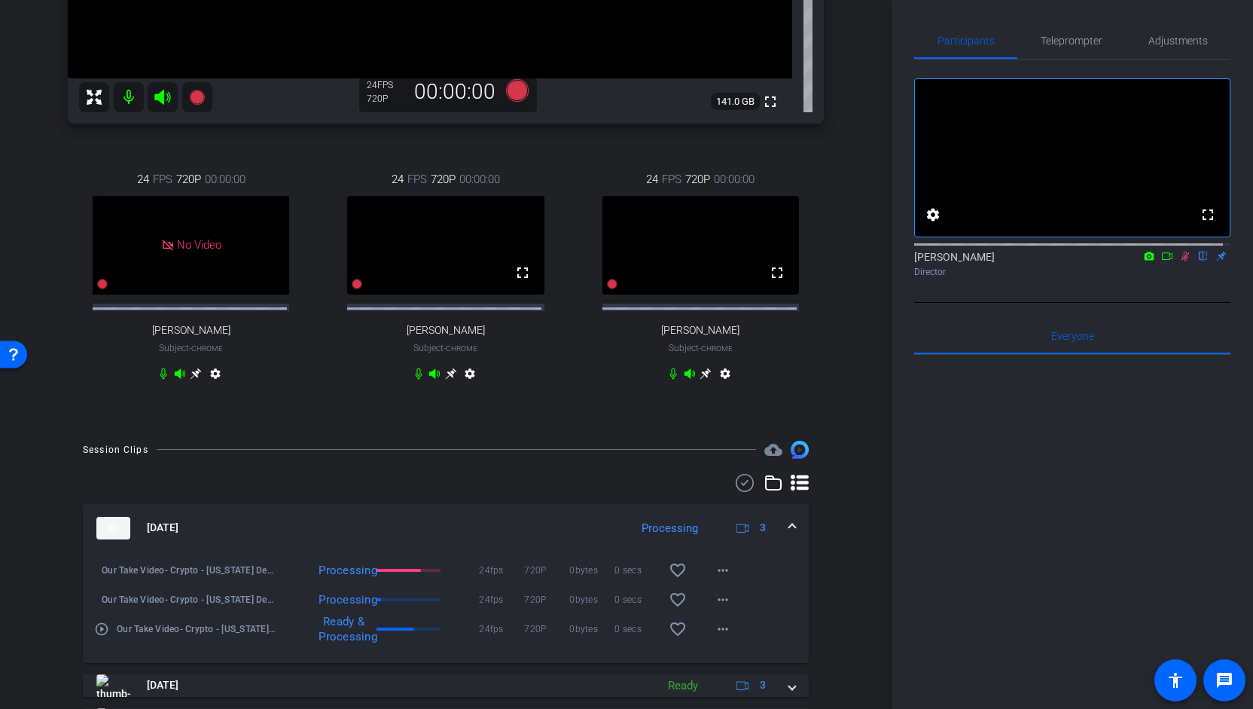
scroll to position [309, 0]
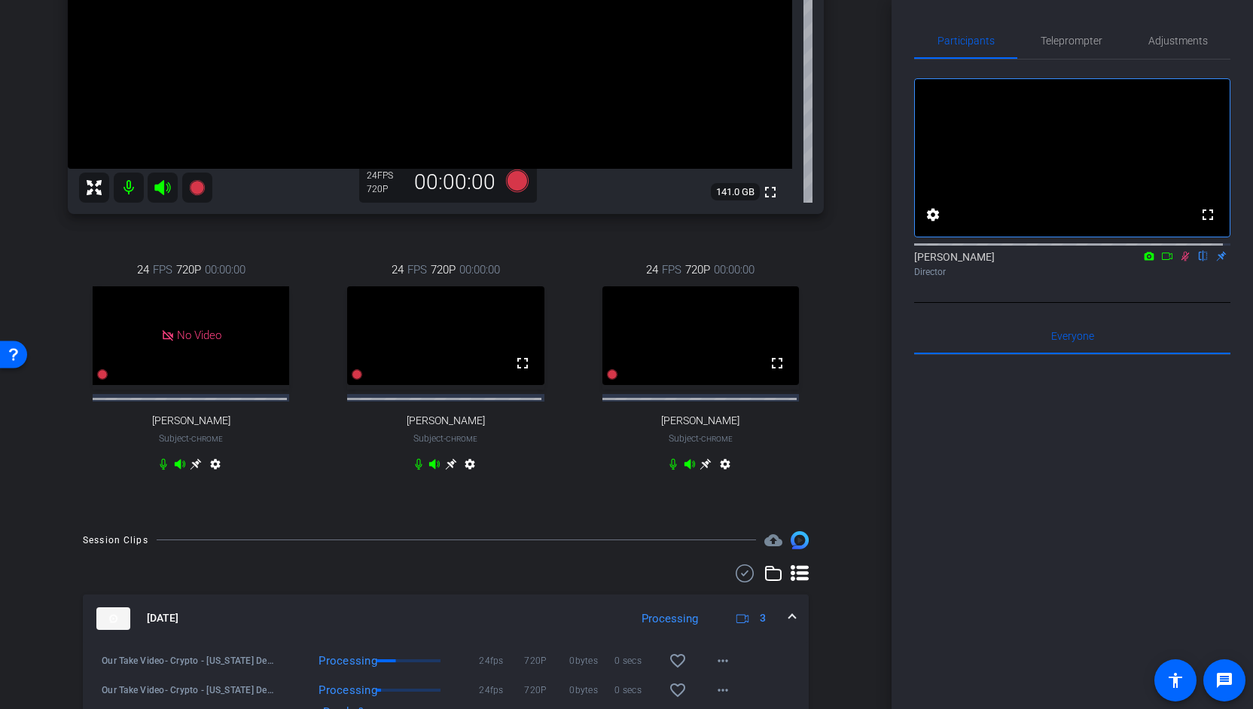
click at [1179, 261] on icon at bounding box center [1185, 256] width 12 height 11
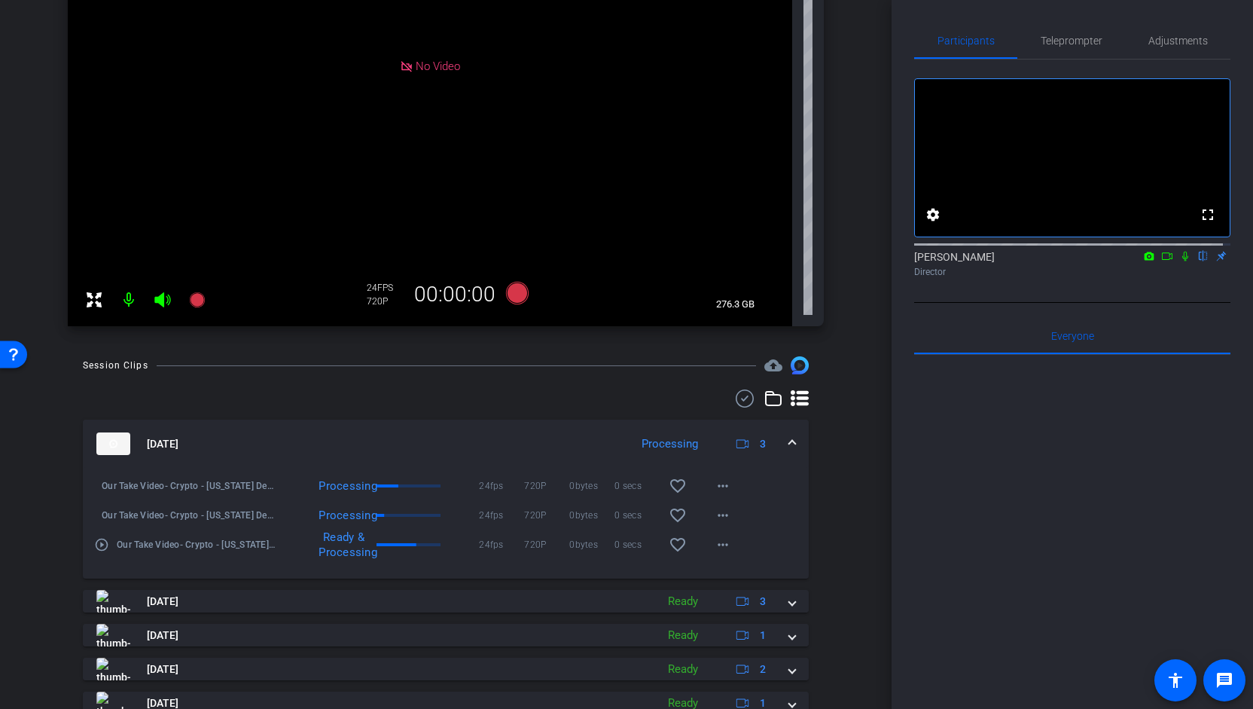
scroll to position [42, 0]
